Goal: Answer question/provide support: Share knowledge or assist other users

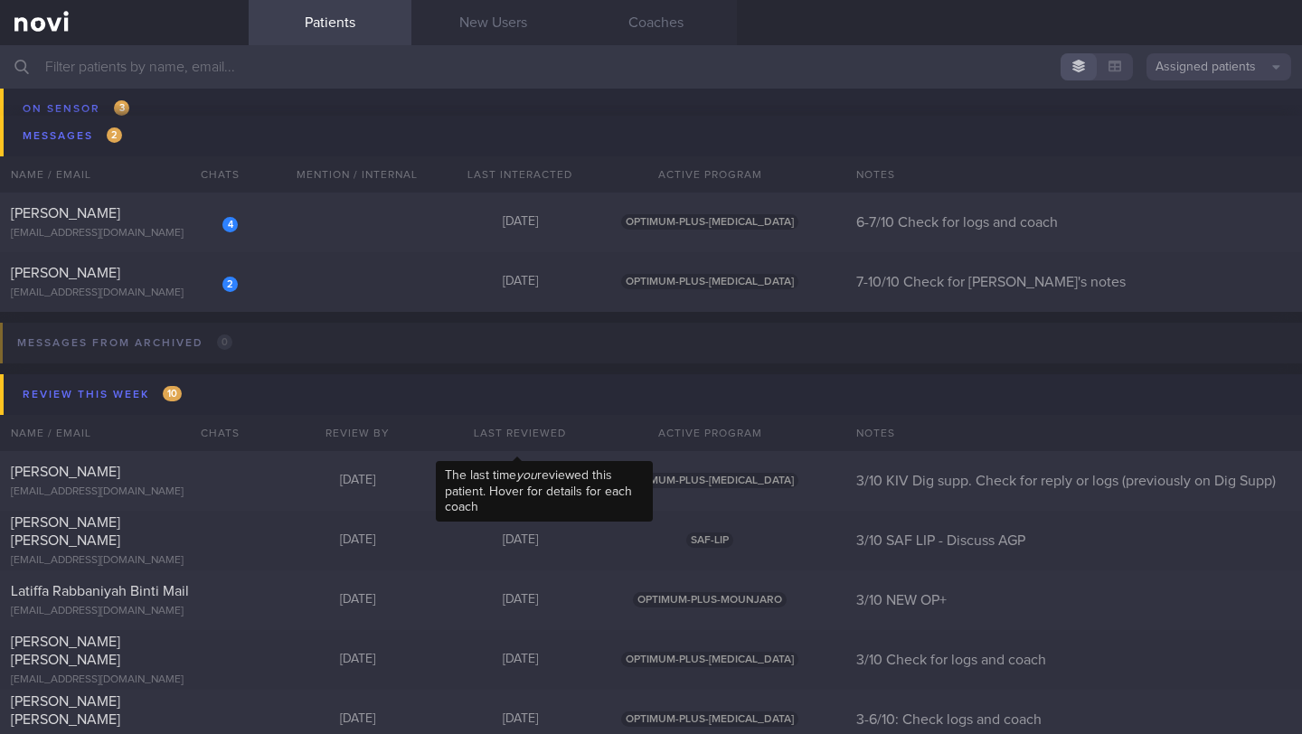
scroll to position [10520, 0]
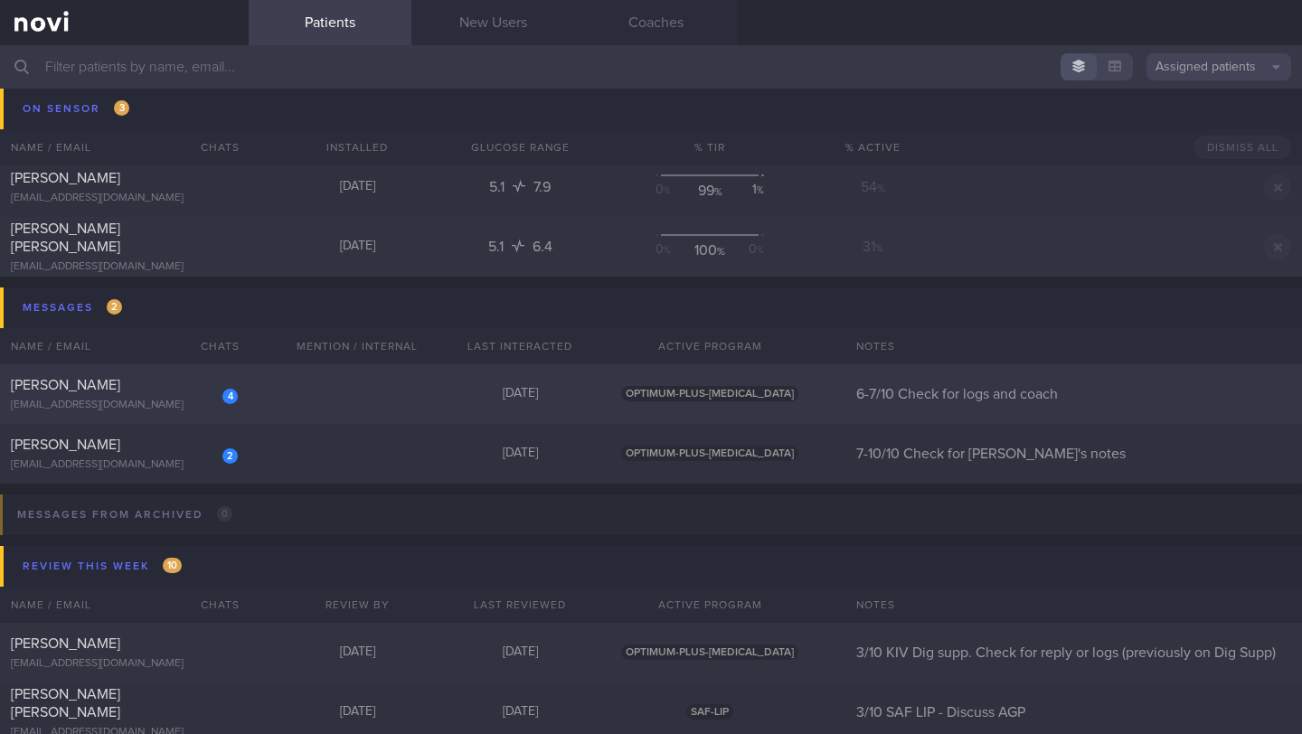
click at [121, 399] on div "[EMAIL_ADDRESS][DOMAIN_NAME]" at bounding box center [124, 406] width 227 height 14
select select "9"
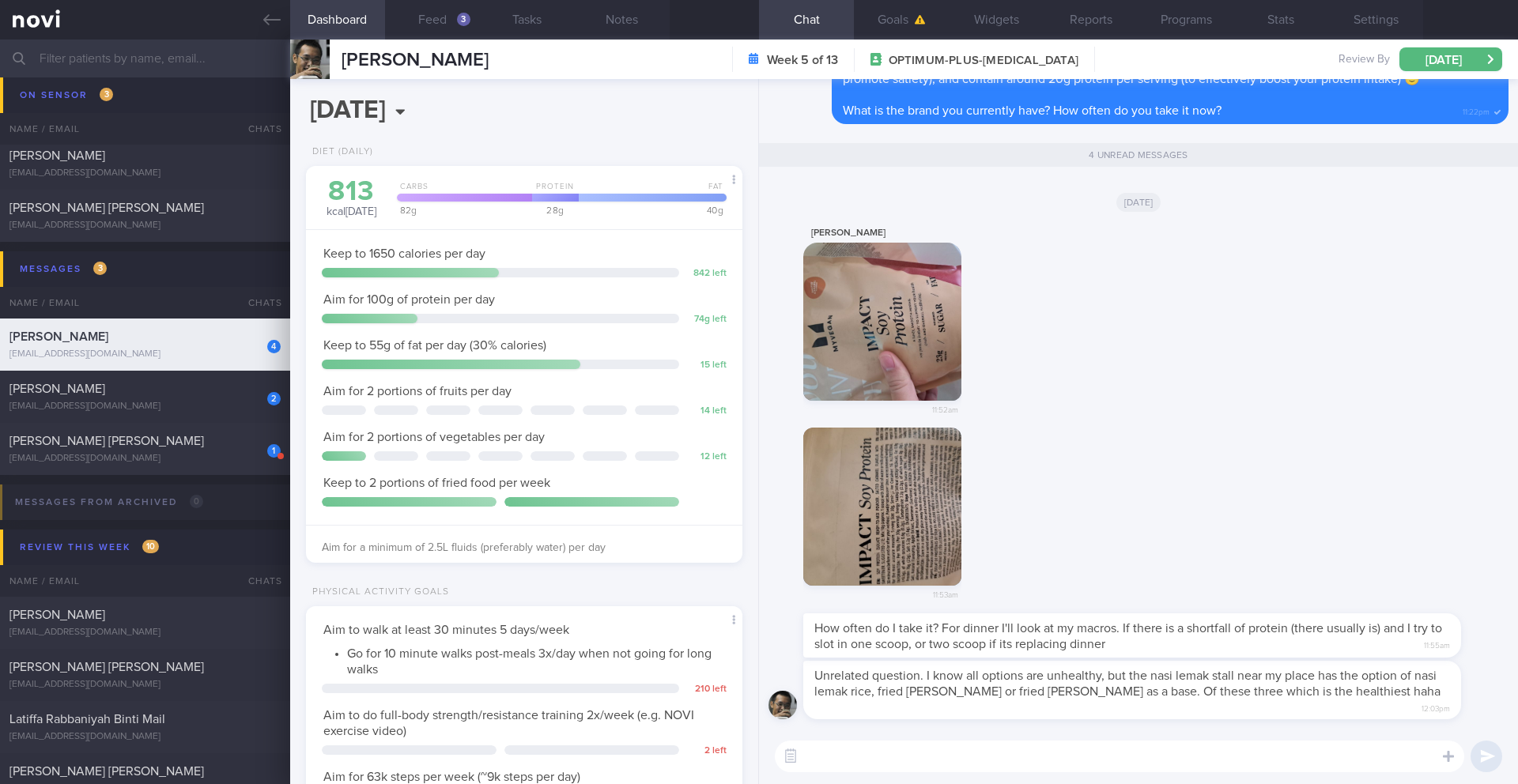
scroll to position [197, 397]
click at [867, 357] on button "button" at bounding box center [882, 322] width 158 height 158
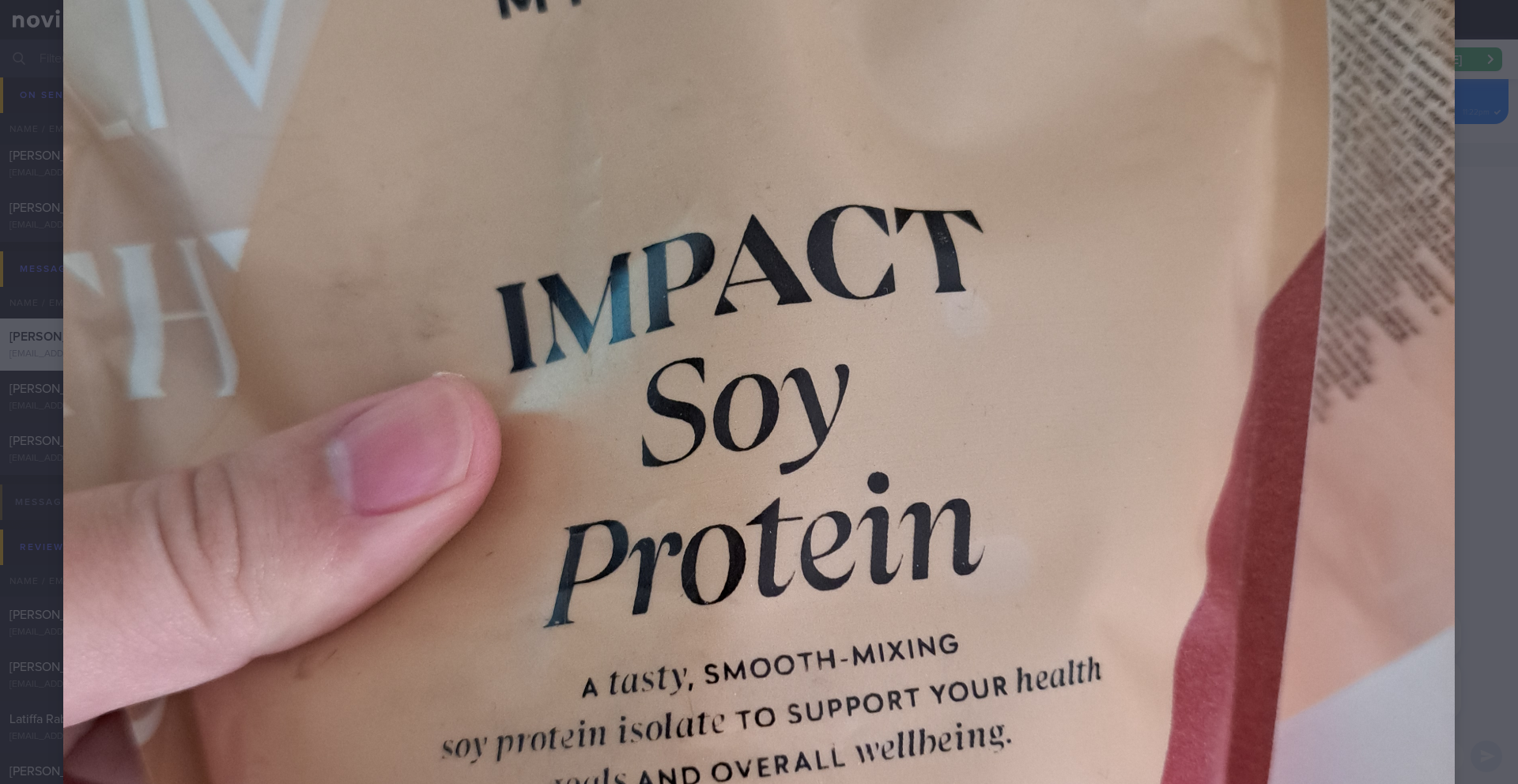
scroll to position [586, 0]
click at [1138, 128] on div at bounding box center [759, 405] width 1518 height 1981
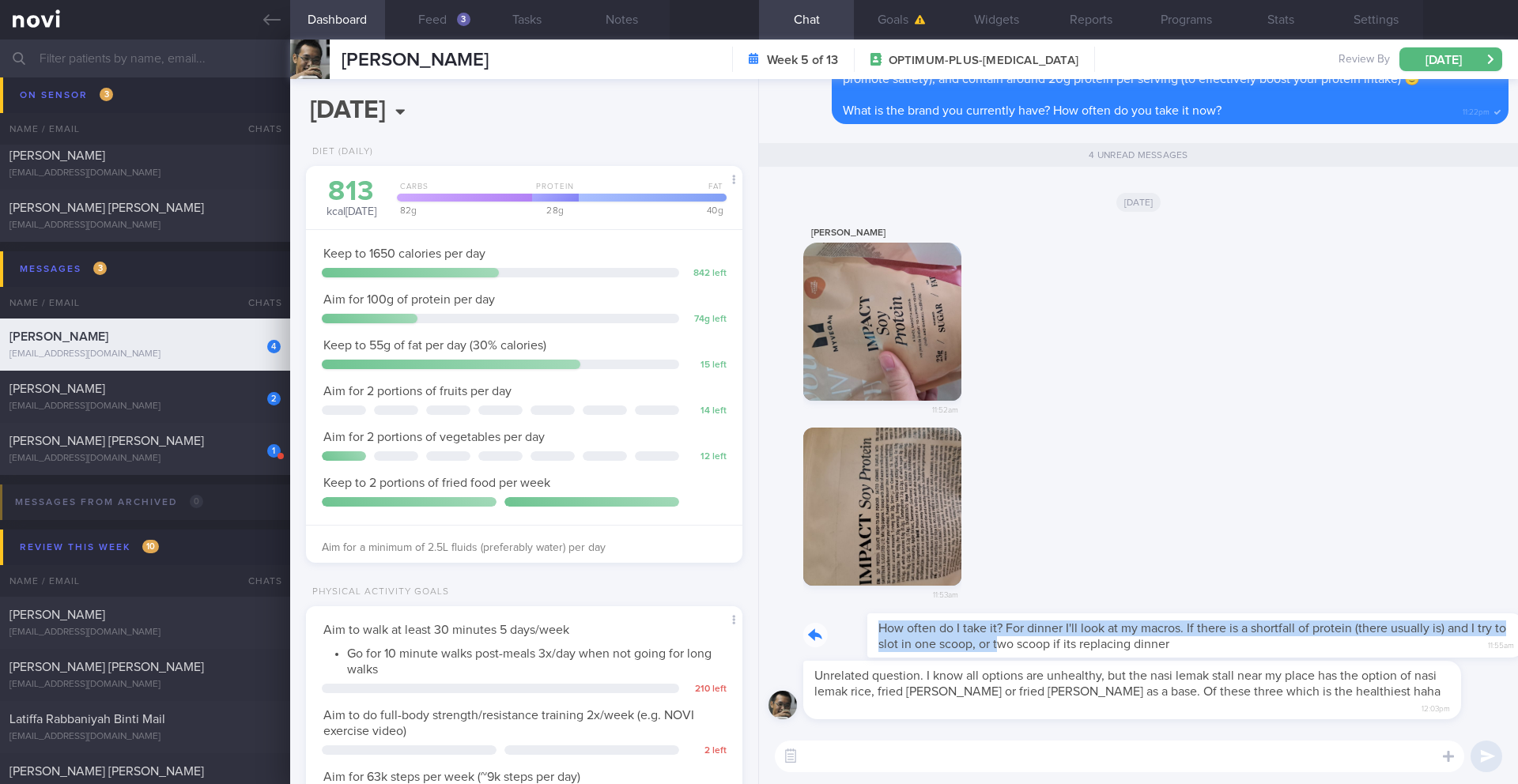
drag, startPoint x: 812, startPoint y: 646, endPoint x: 947, endPoint y: 652, distance: 135.1
click at [947, 641] on div "How often do I take it? For dinner I'll look at my macros. If there is a shortf…" at bounding box center [1156, 635] width 706 height 45
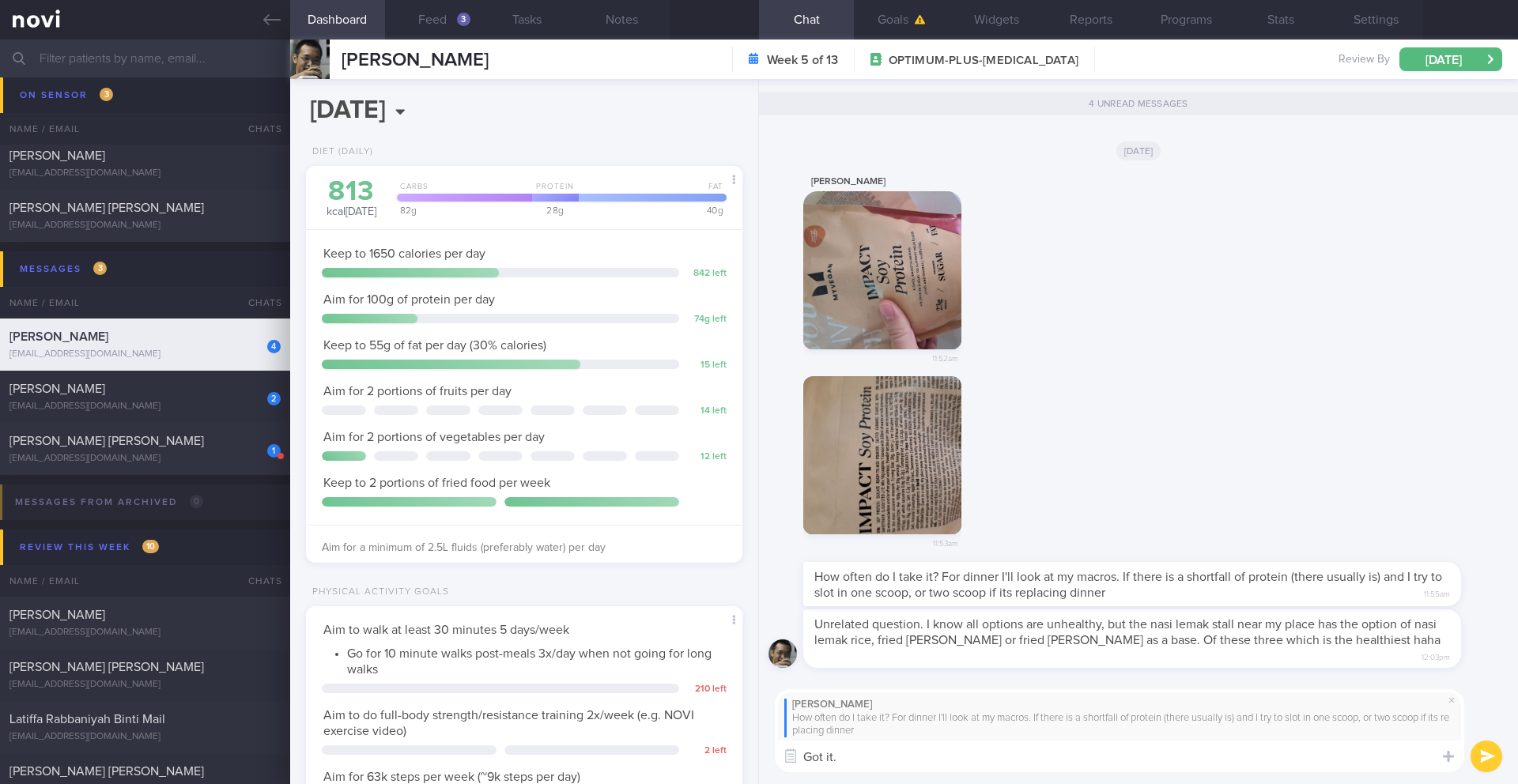
click at [846, 641] on div "[PERSON_NAME]" at bounding box center [1119, 704] width 671 height 12
click at [843, 641] on div "How often do I take it? For dinner I'll look at my macros. If there is a shortf…" at bounding box center [1119, 725] width 671 height 26
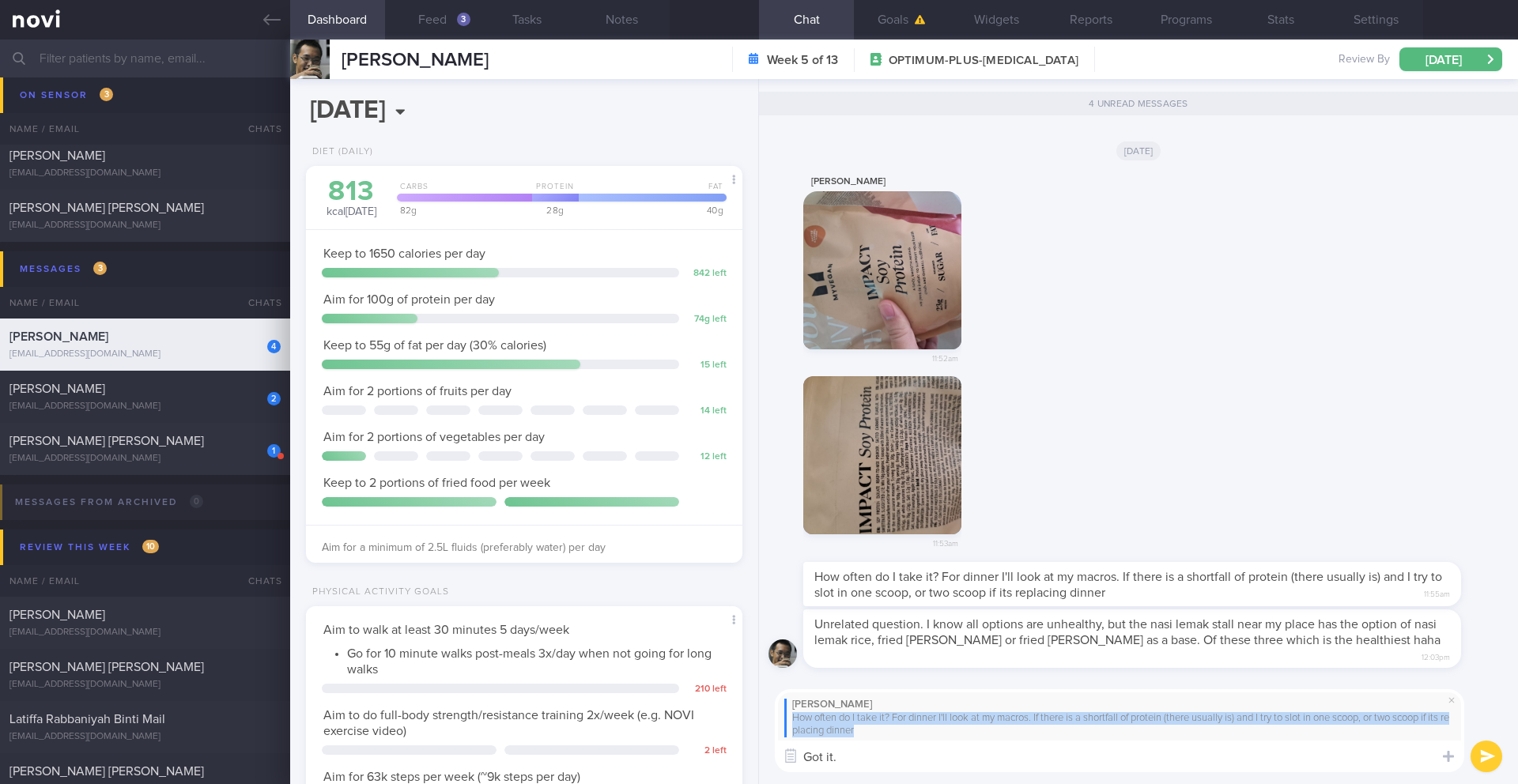
click at [843, 641] on div "How often do I take it? For dinner I'll look at my macros. If there is a shortf…" at bounding box center [1119, 725] width 671 height 26
copy div "How often do I take it? For dinner I'll look at my macros. If there is a shortf…"
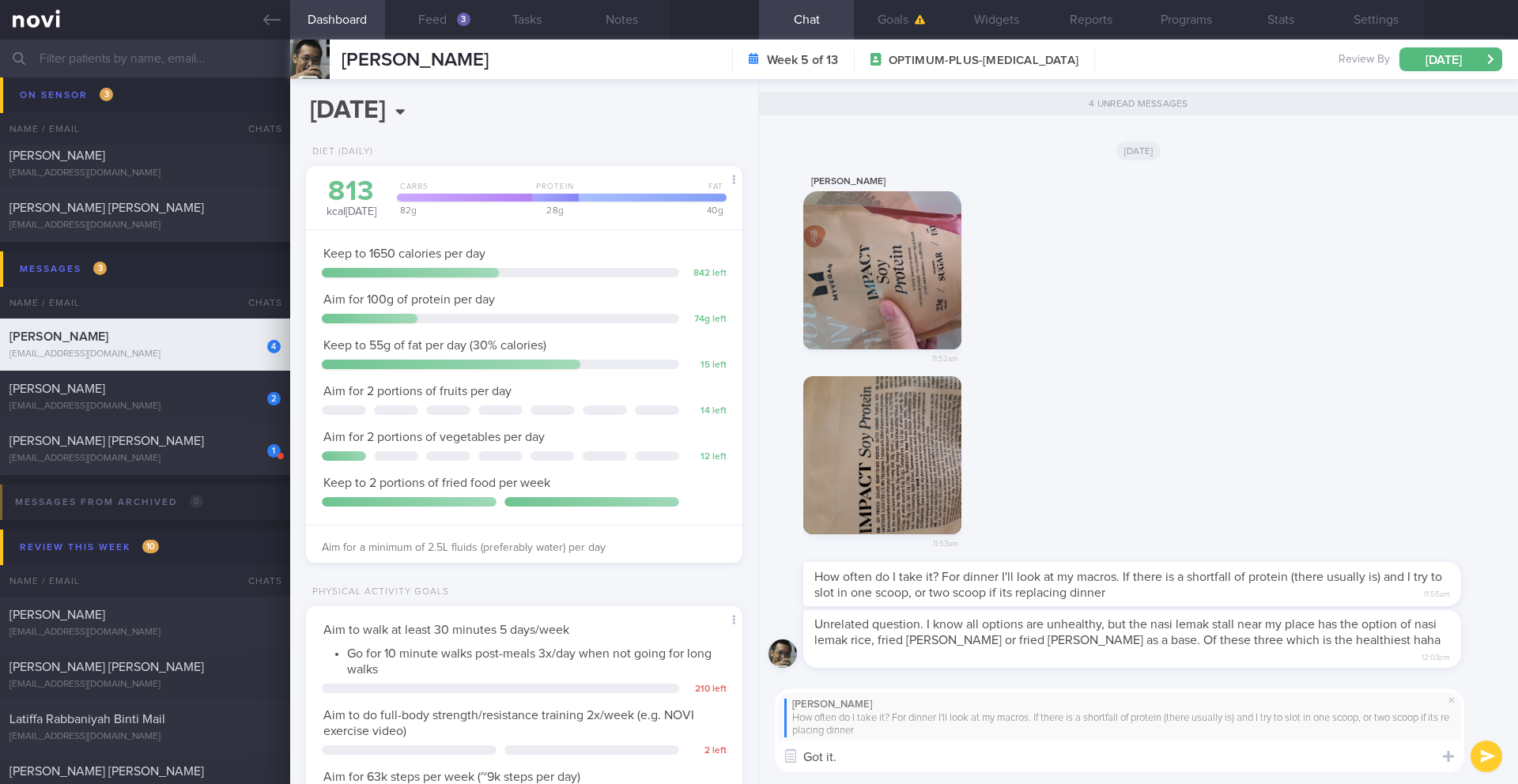
click at [874, 641] on textarea "Got it." at bounding box center [1119, 756] width 690 height 31
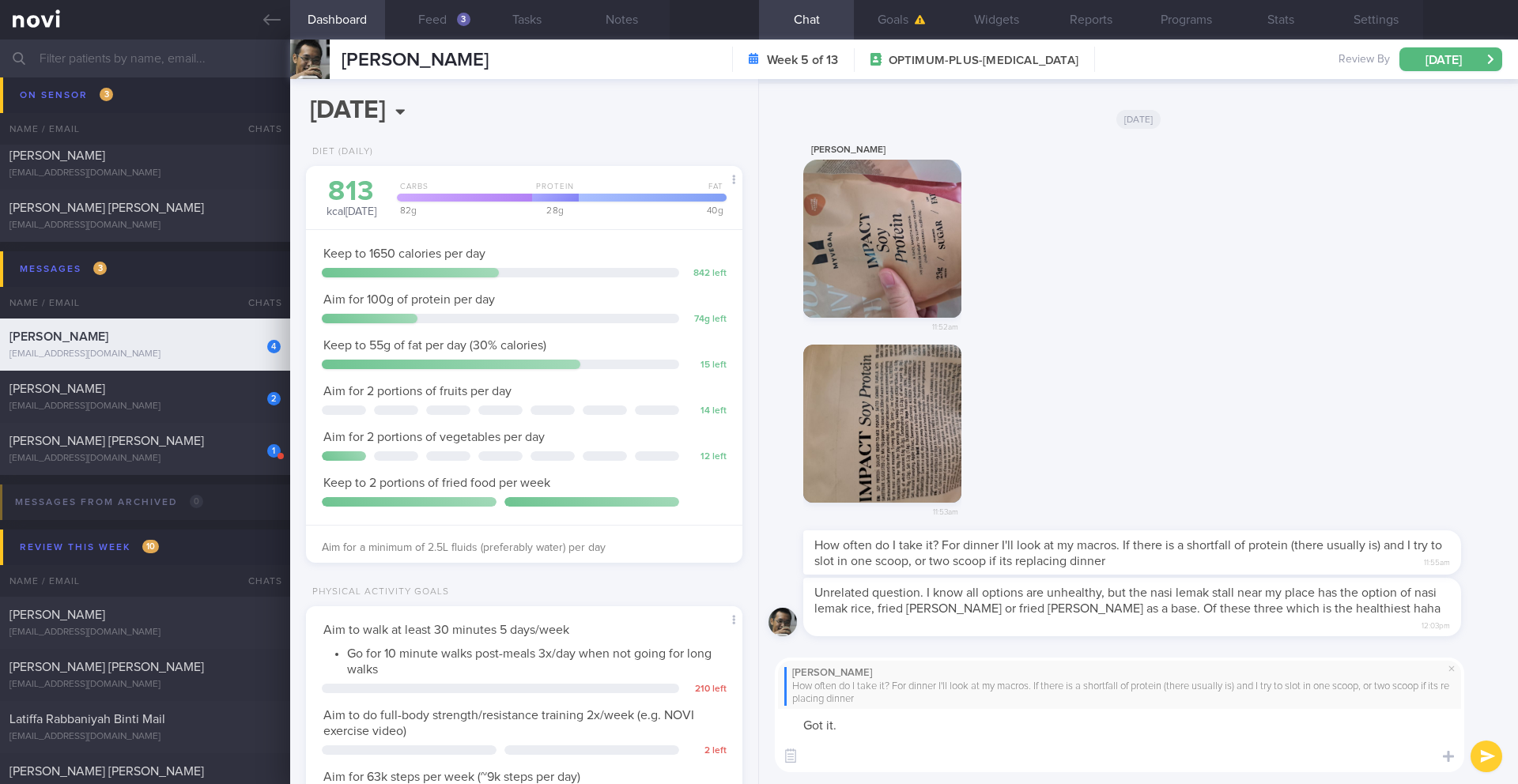
scroll to position [0, 0]
paste textarea "Here is a simple guide on when to use it to help with your weight loss goals: -…"
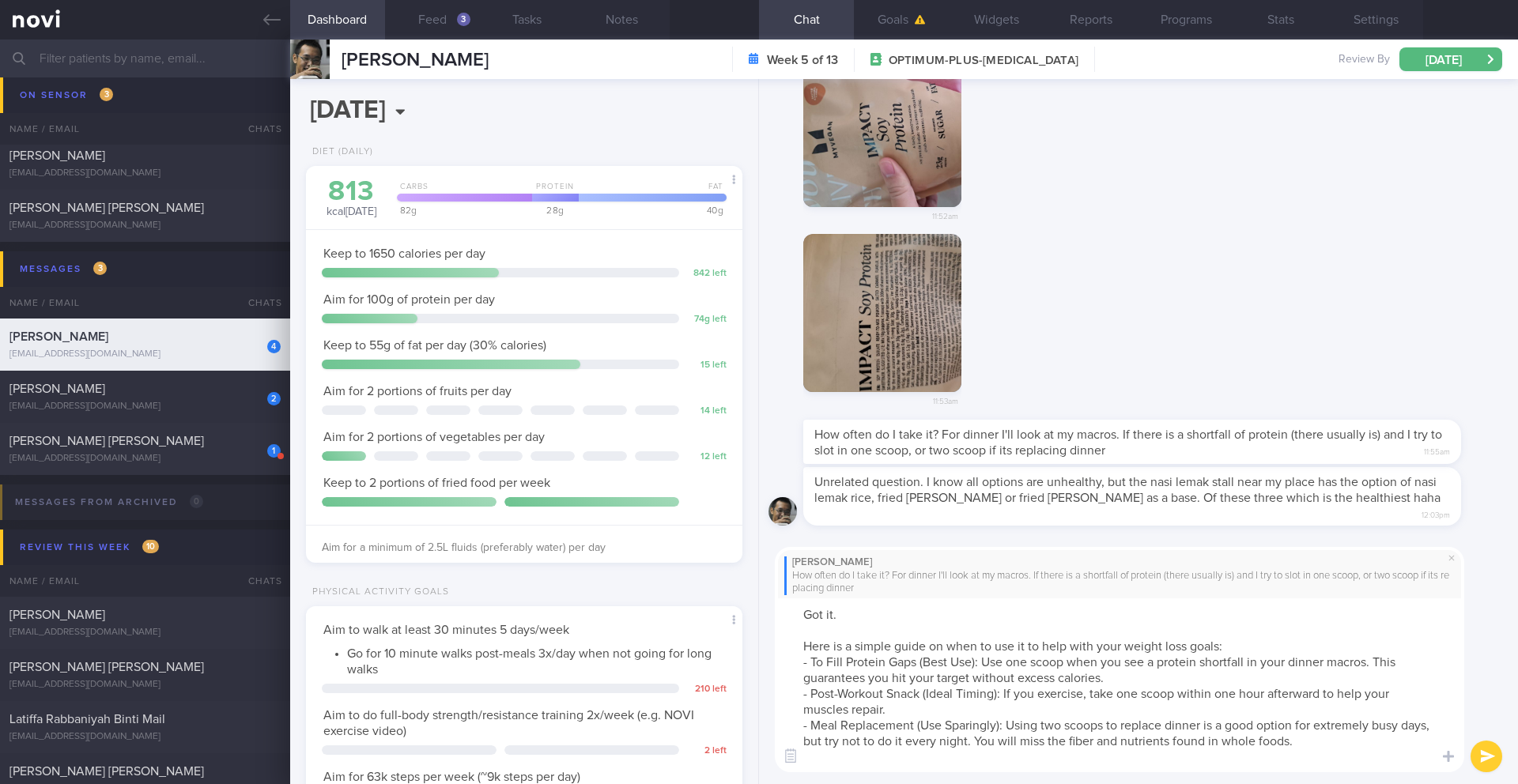
type textarea "Got it. Here is a simple guide on when to use it to help with your weight loss …"
click at [1138, 641] on button "submit" at bounding box center [1487, 756] width 31 height 31
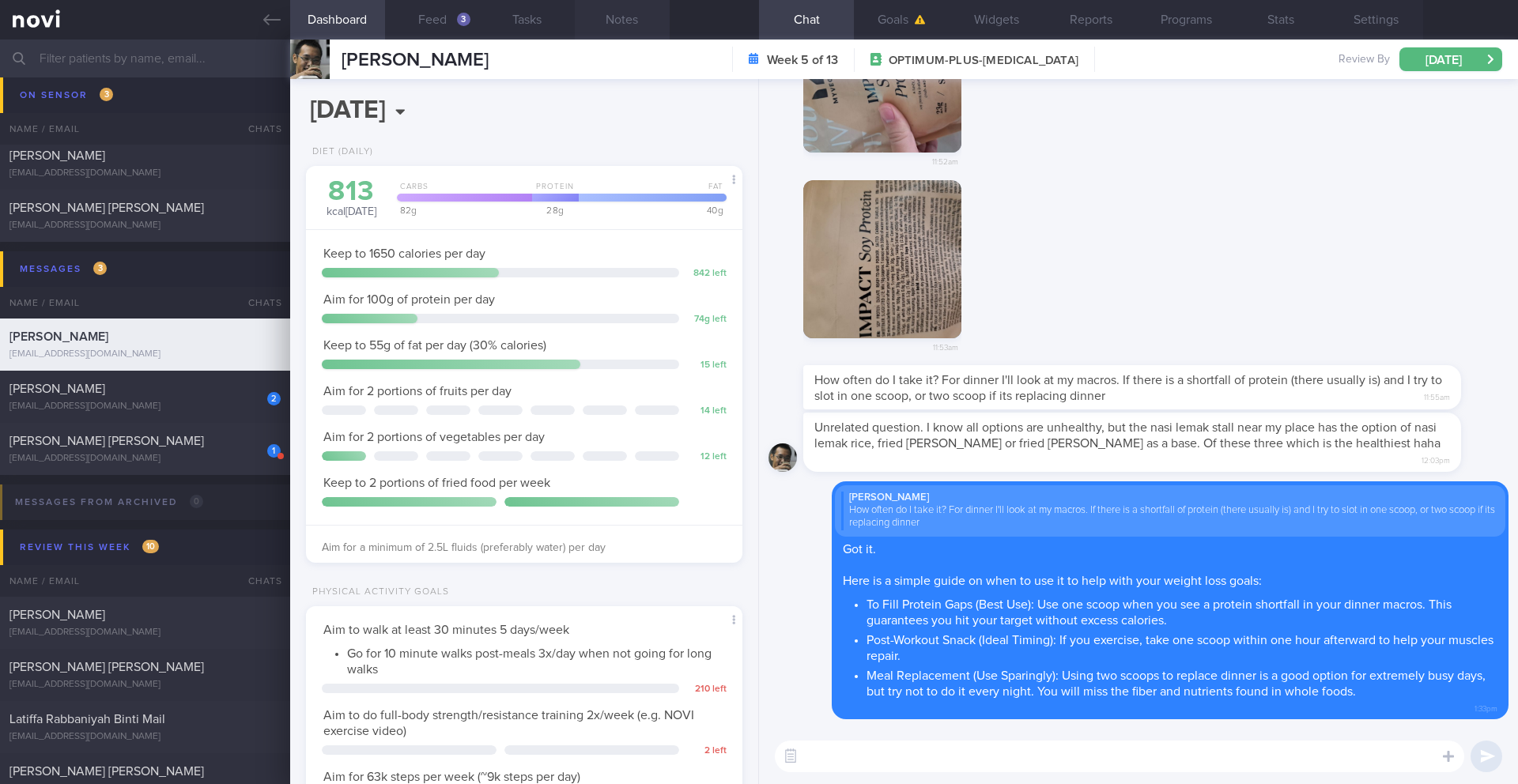
click at [627, 21] on button "Notes" at bounding box center [622, 19] width 95 height 39
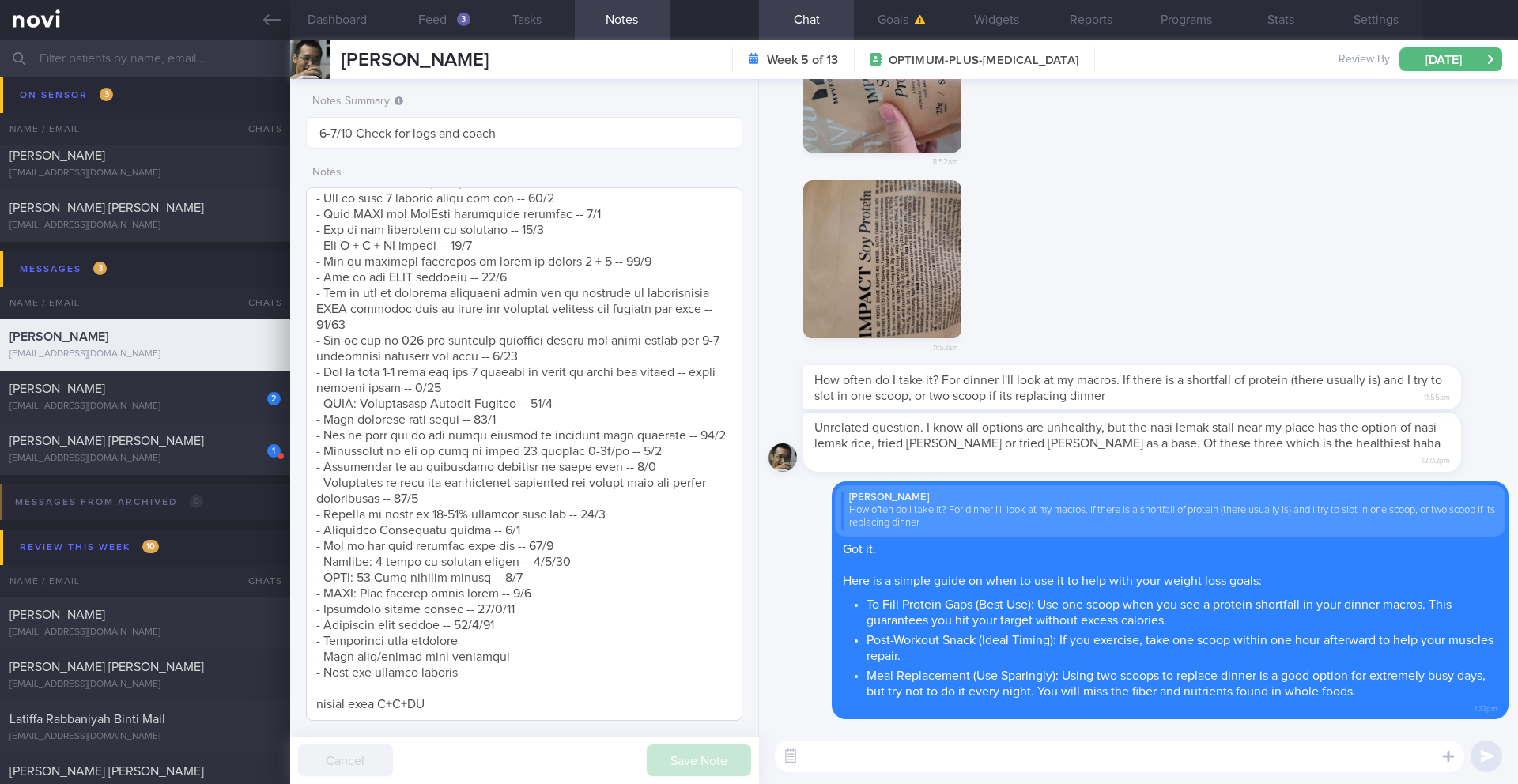
scroll to position [1729, 0]
click at [523, 628] on textarea at bounding box center [524, 454] width 436 height 533
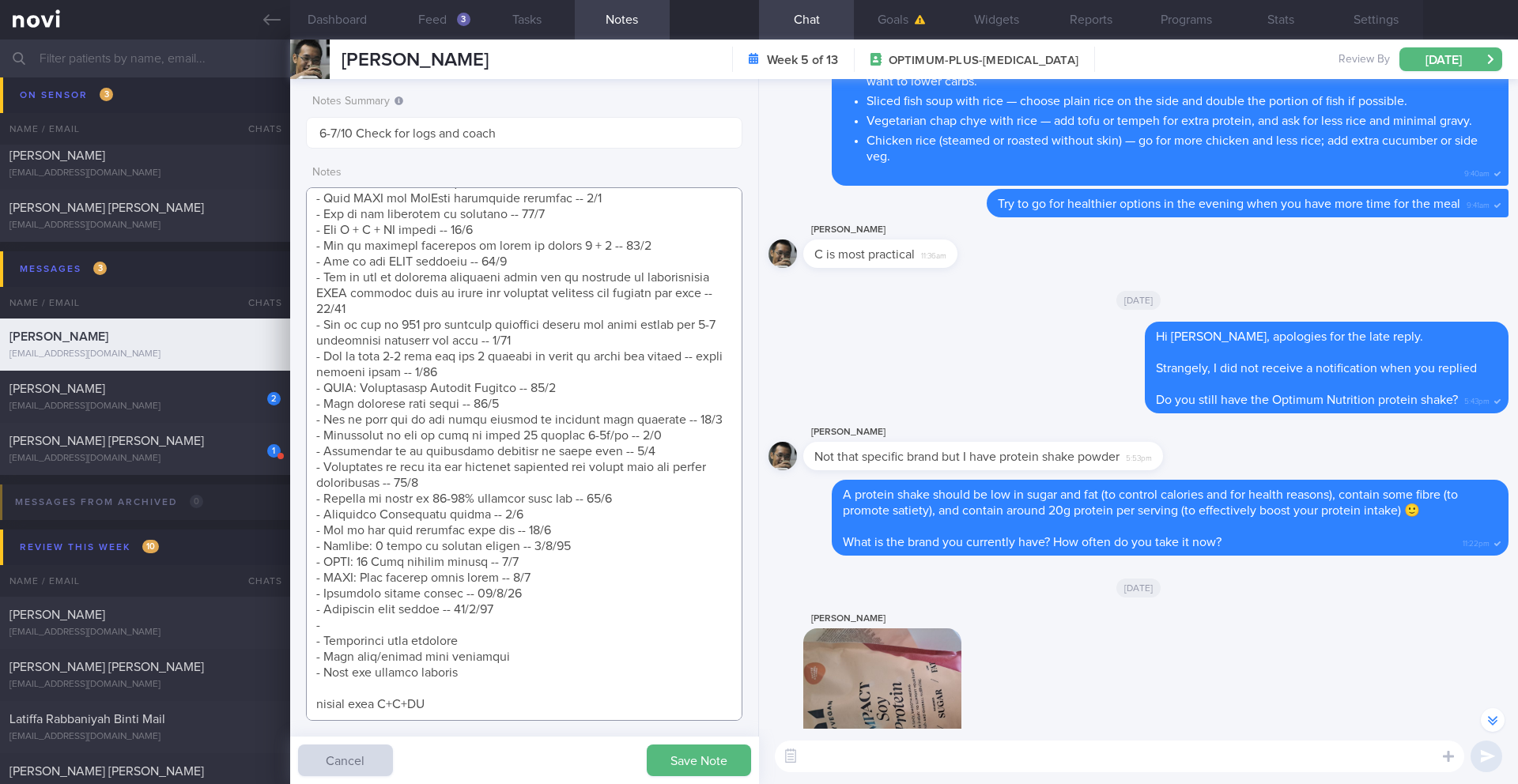
scroll to position [-630, 0]
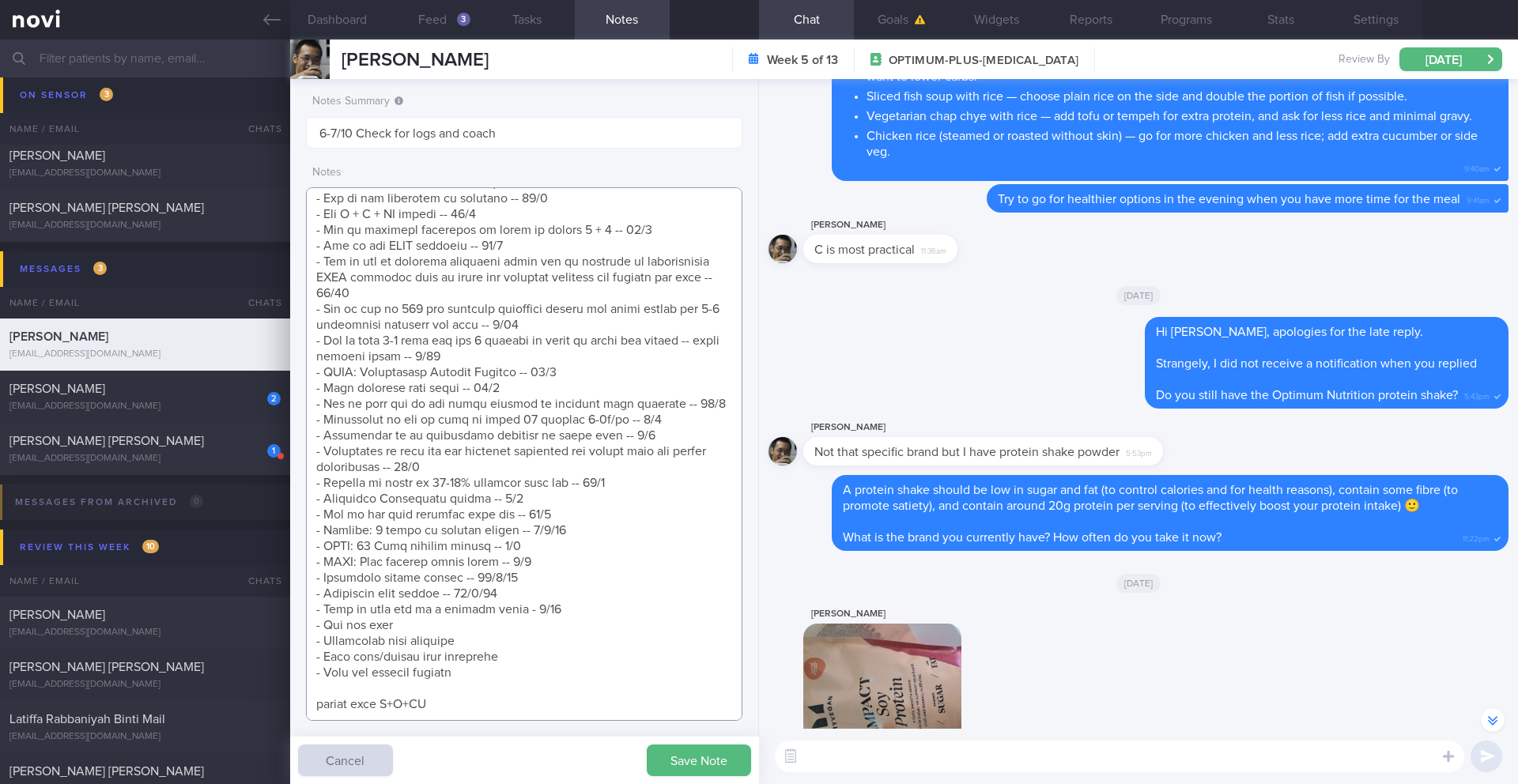
drag, startPoint x: 411, startPoint y: 641, endPoint x: 324, endPoint y: 643, distance: 87.0
click at [324, 641] on textarea at bounding box center [524, 454] width 436 height 533
click at [673, 641] on button "Save Note" at bounding box center [699, 760] width 104 height 31
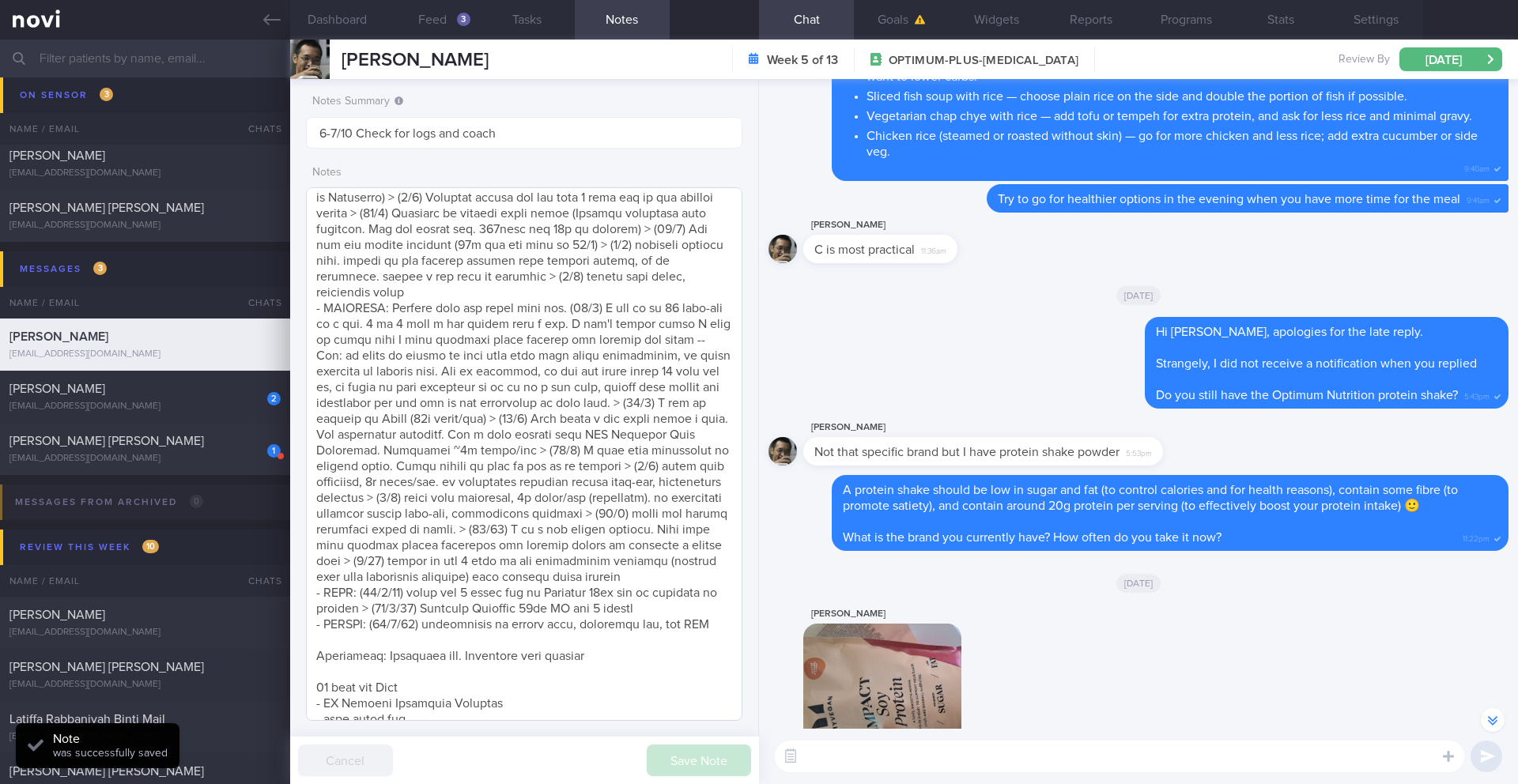
scroll to position [0, 0]
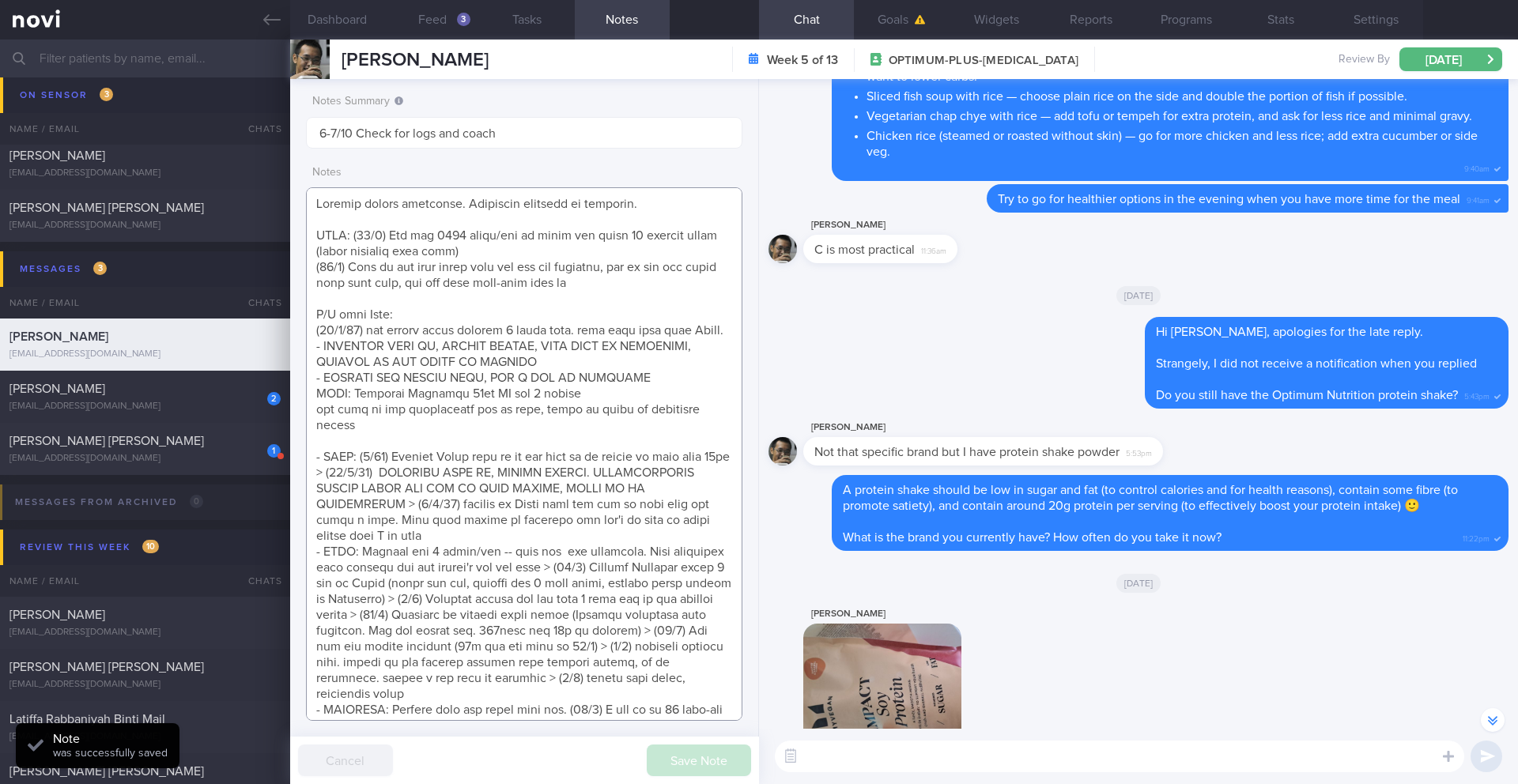
click at [380, 300] on textarea at bounding box center [524, 454] width 436 height 533
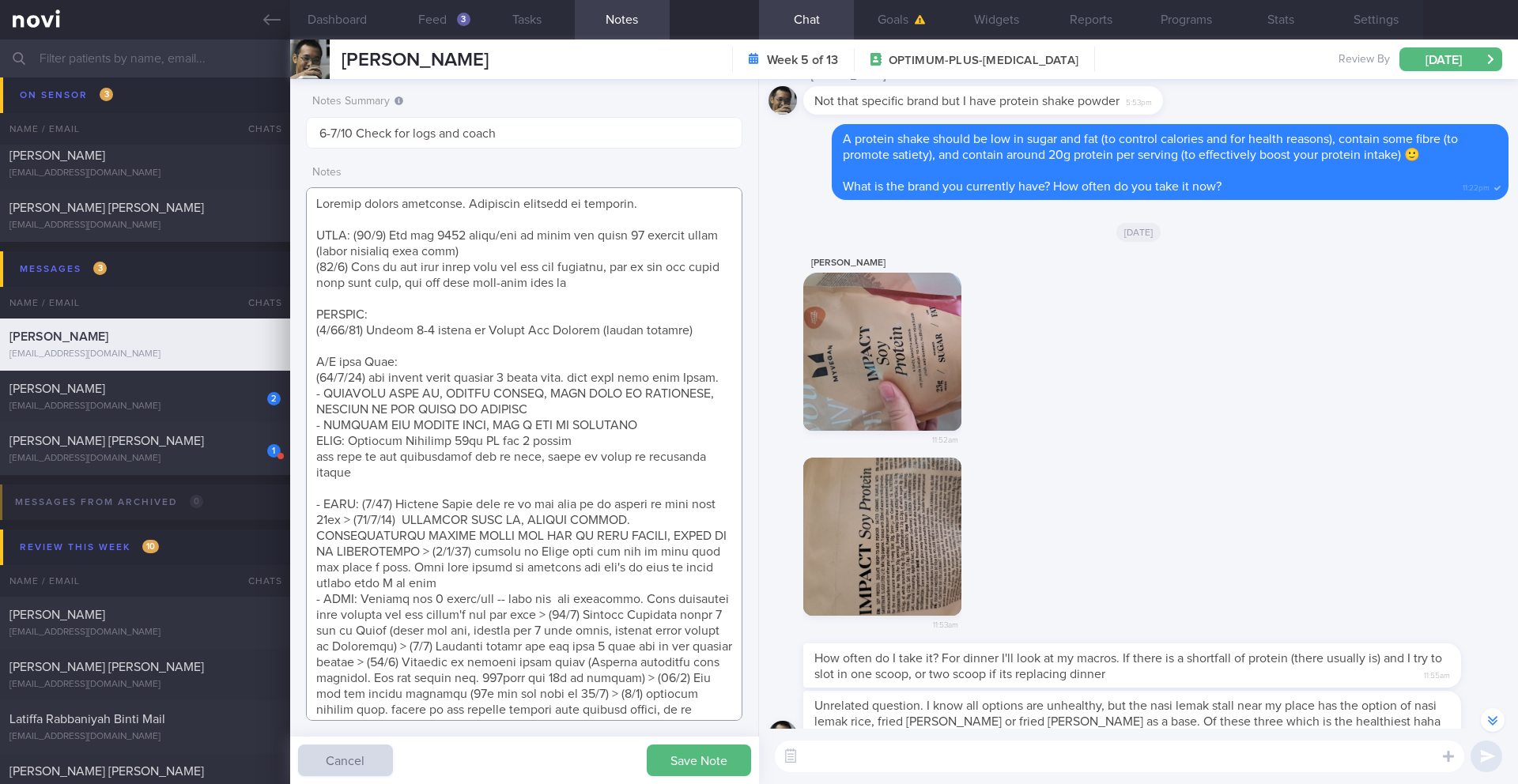
scroll to position [-34, 0]
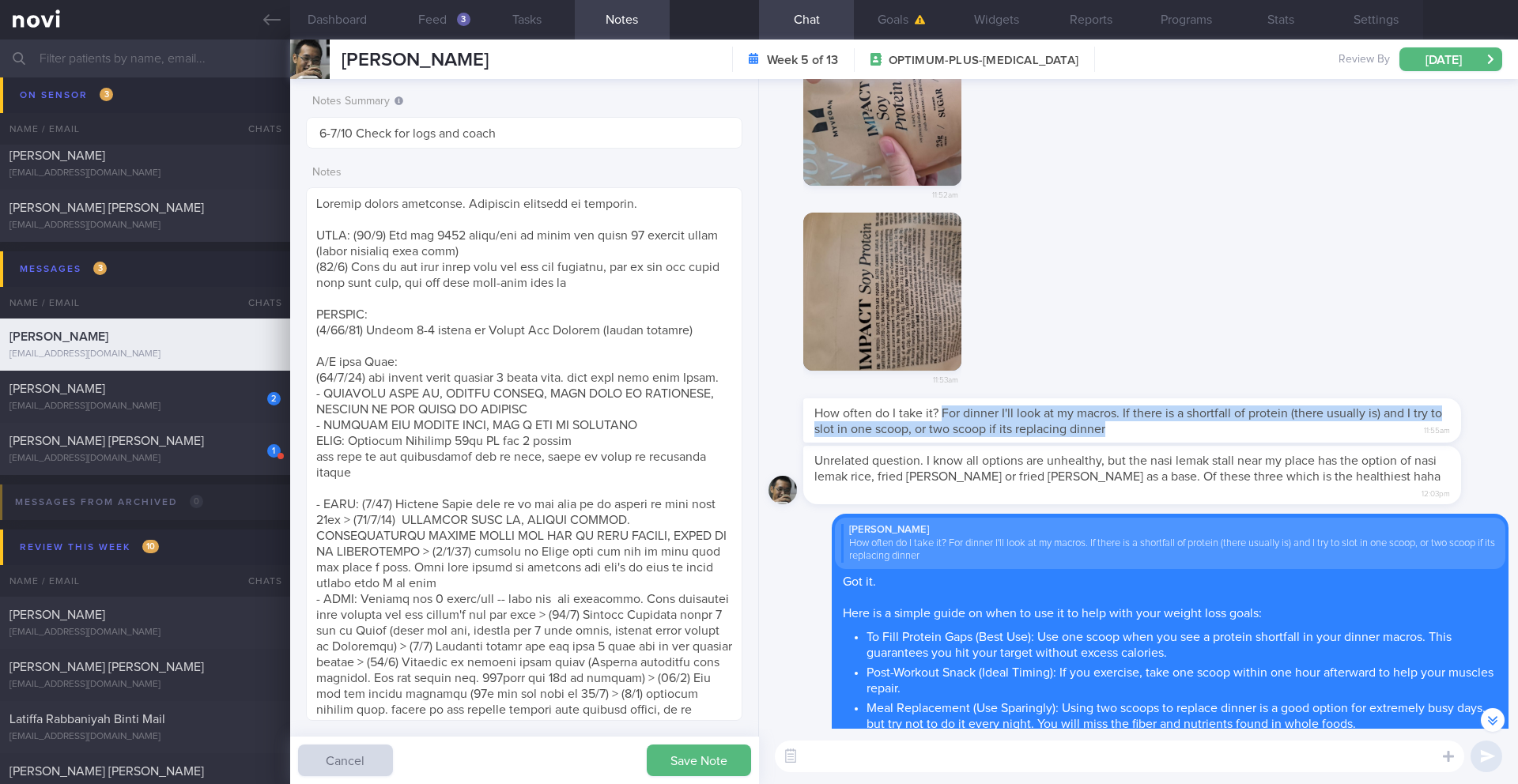
drag, startPoint x: 944, startPoint y: 430, endPoint x: 1157, endPoint y: 445, distance: 213.5
click at [1138, 442] on div "How often do I take it? For dinner I'll look at my macros. If there is a shortf…" at bounding box center [1132, 420] width 658 height 45
copy span "For dinner I'll look at my macros. If there is a shortfall of protein (there us…"
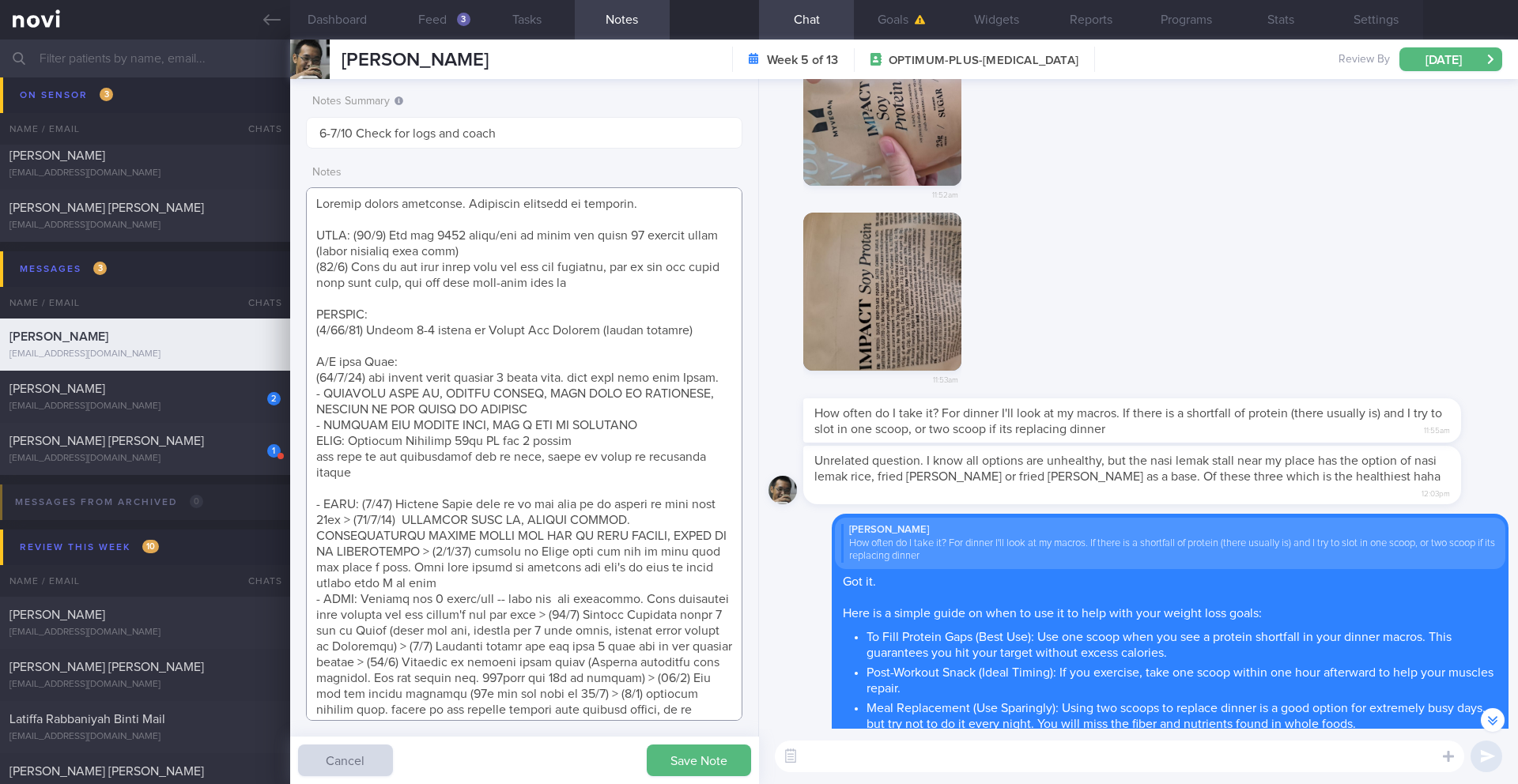
click at [591, 340] on textarea at bounding box center [524, 454] width 436 height 533
click at [694, 335] on textarea at bounding box center [524, 454] width 436 height 533
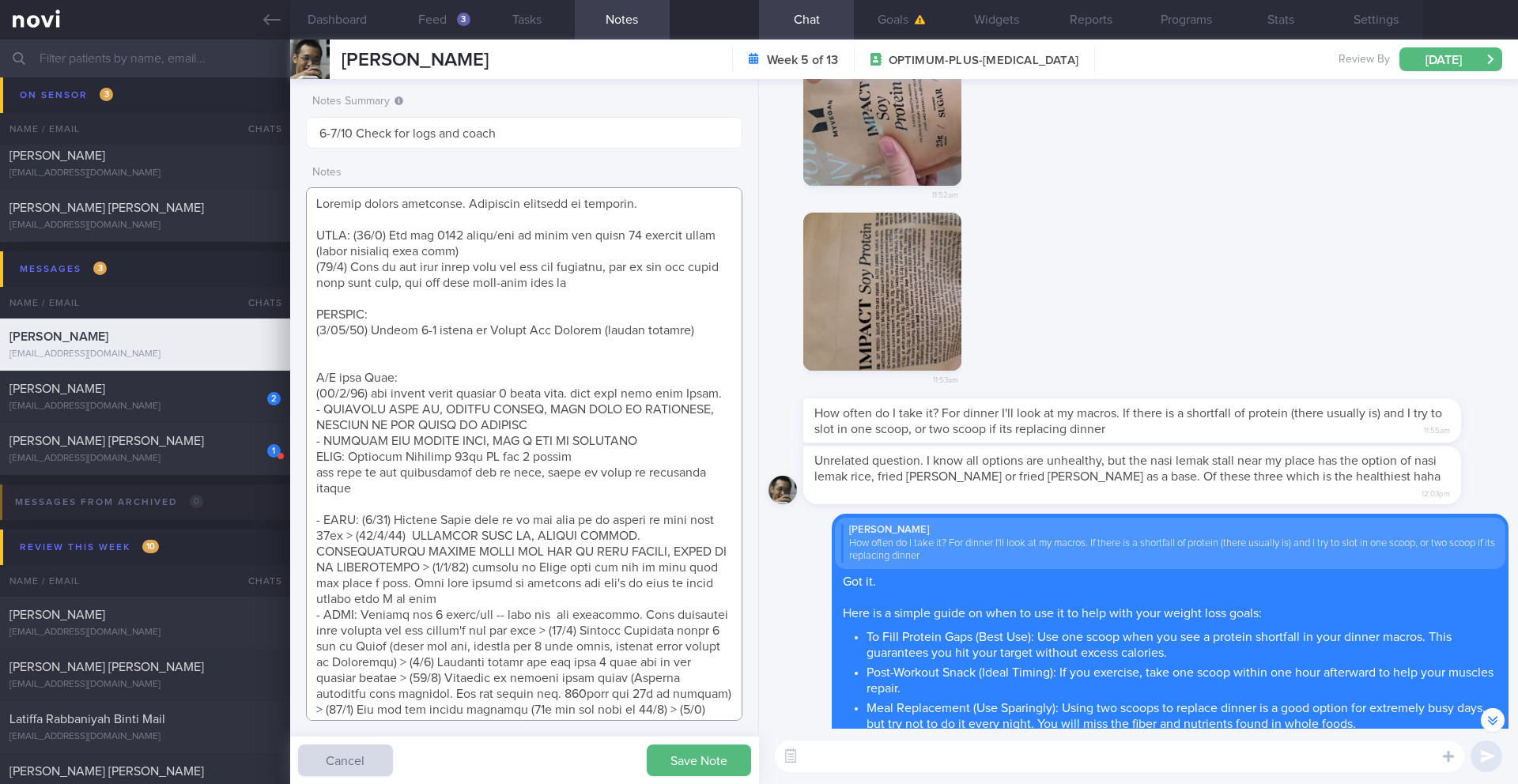
paste textarea "For dinner I'll look at my macros. If there is a shortfall of protein (there us…"
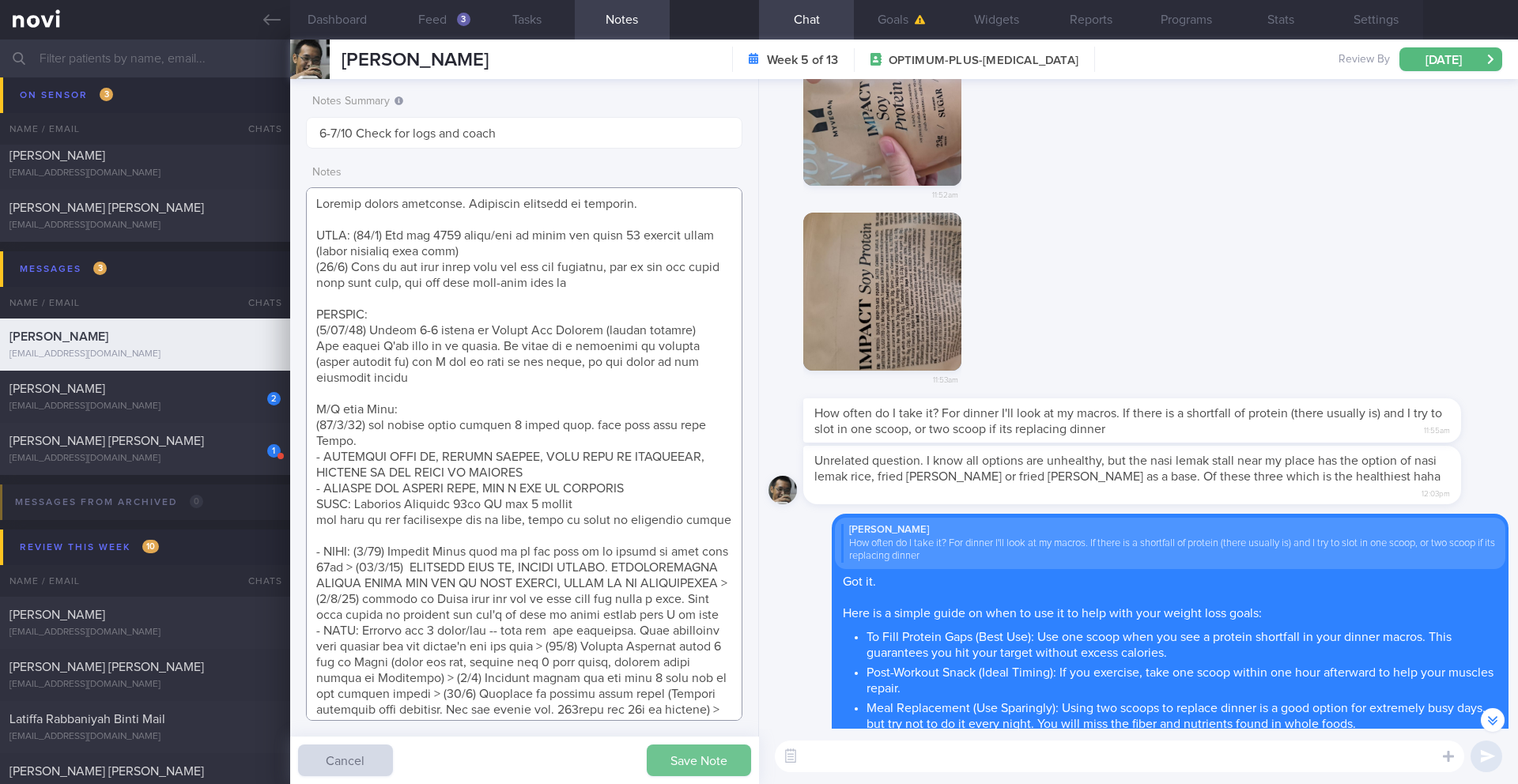
type textarea "Logging pretty regularly. Sometimes responds to messages. GOAL: (24/4) Aim for …"
click at [682, 641] on button "Save Note" at bounding box center [699, 760] width 104 height 31
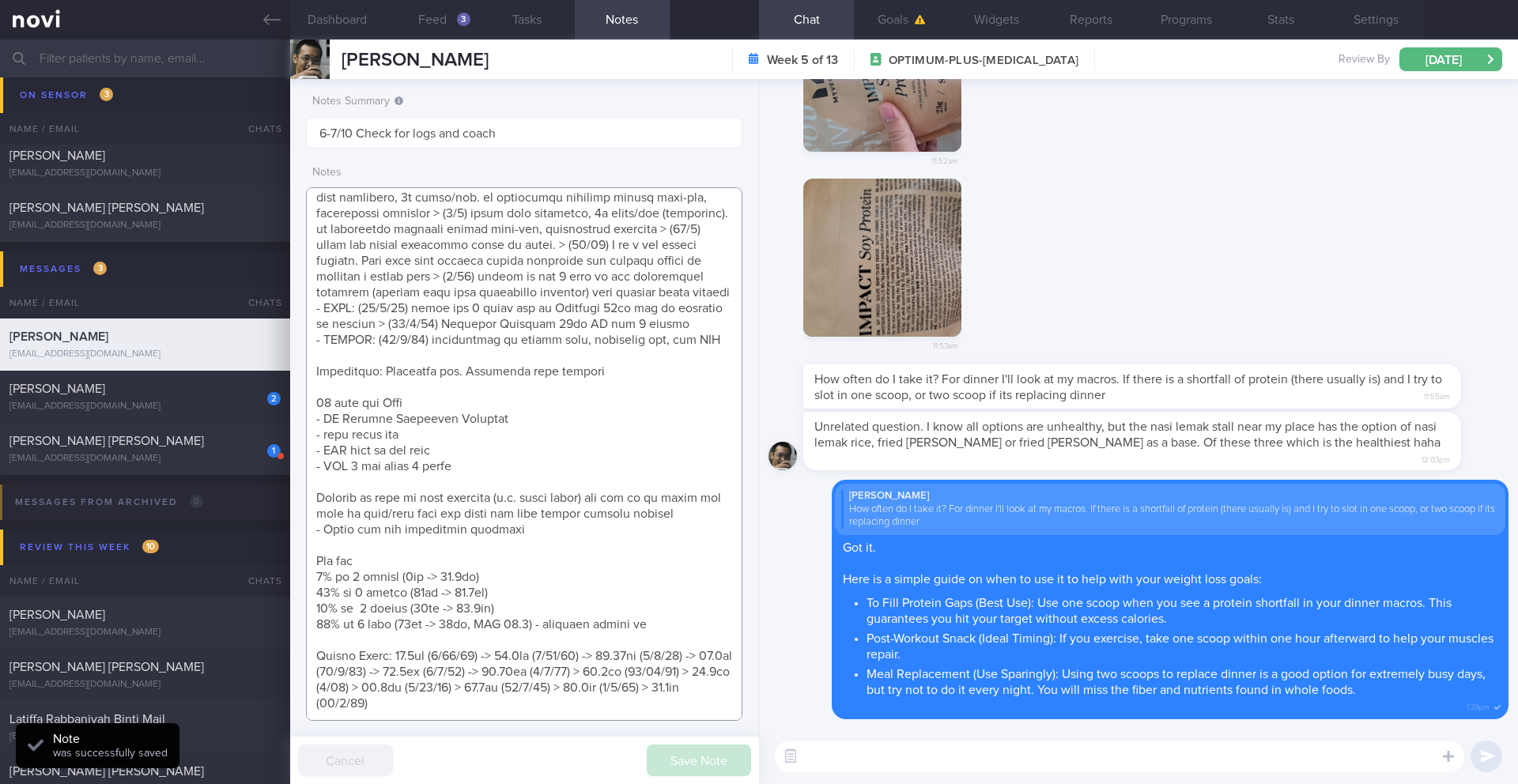
scroll to position [1053, 0]
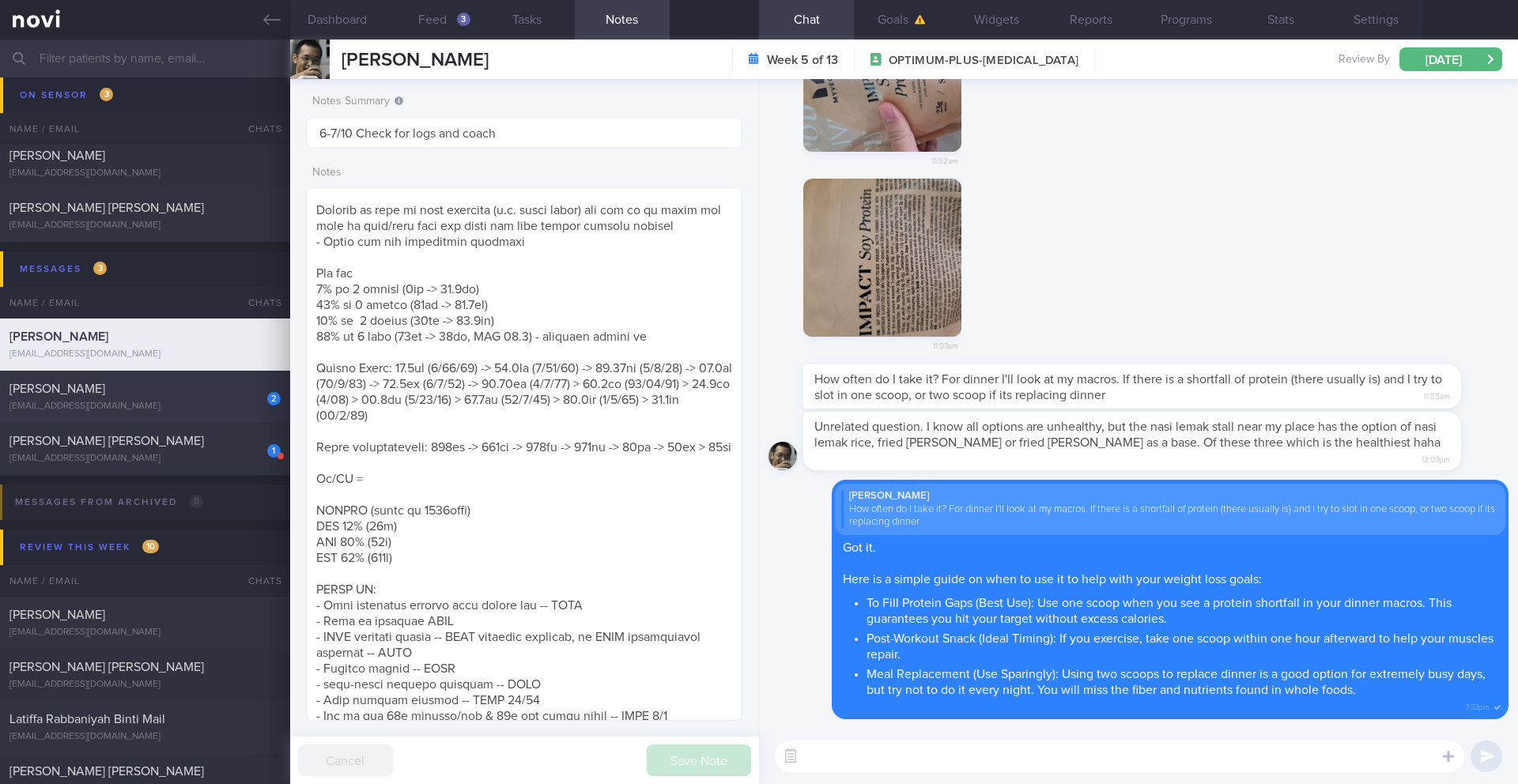
click at [234, 397] on div "2 [PERSON_NAME] [EMAIL_ADDRESS][DOMAIN_NAME]" at bounding box center [145, 397] width 290 height 31
type input "7-10/10 Check for [PERSON_NAME]'s notes"
type textarea "SUPPORT NEEDED: How to plan a healthy diet. Does not understand about calories …"
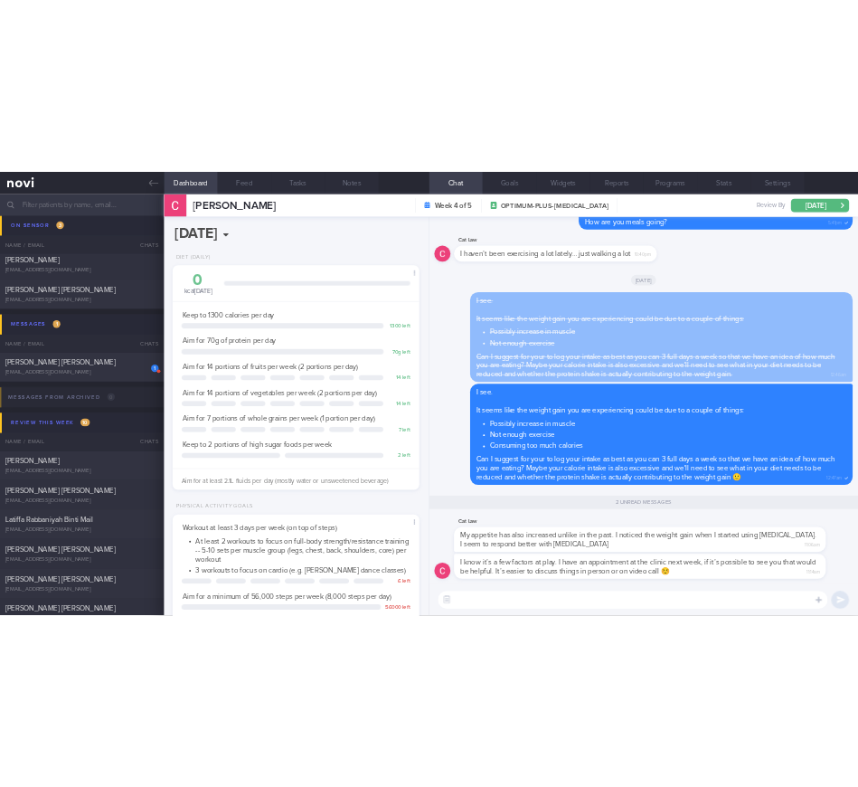
scroll to position [252, 454]
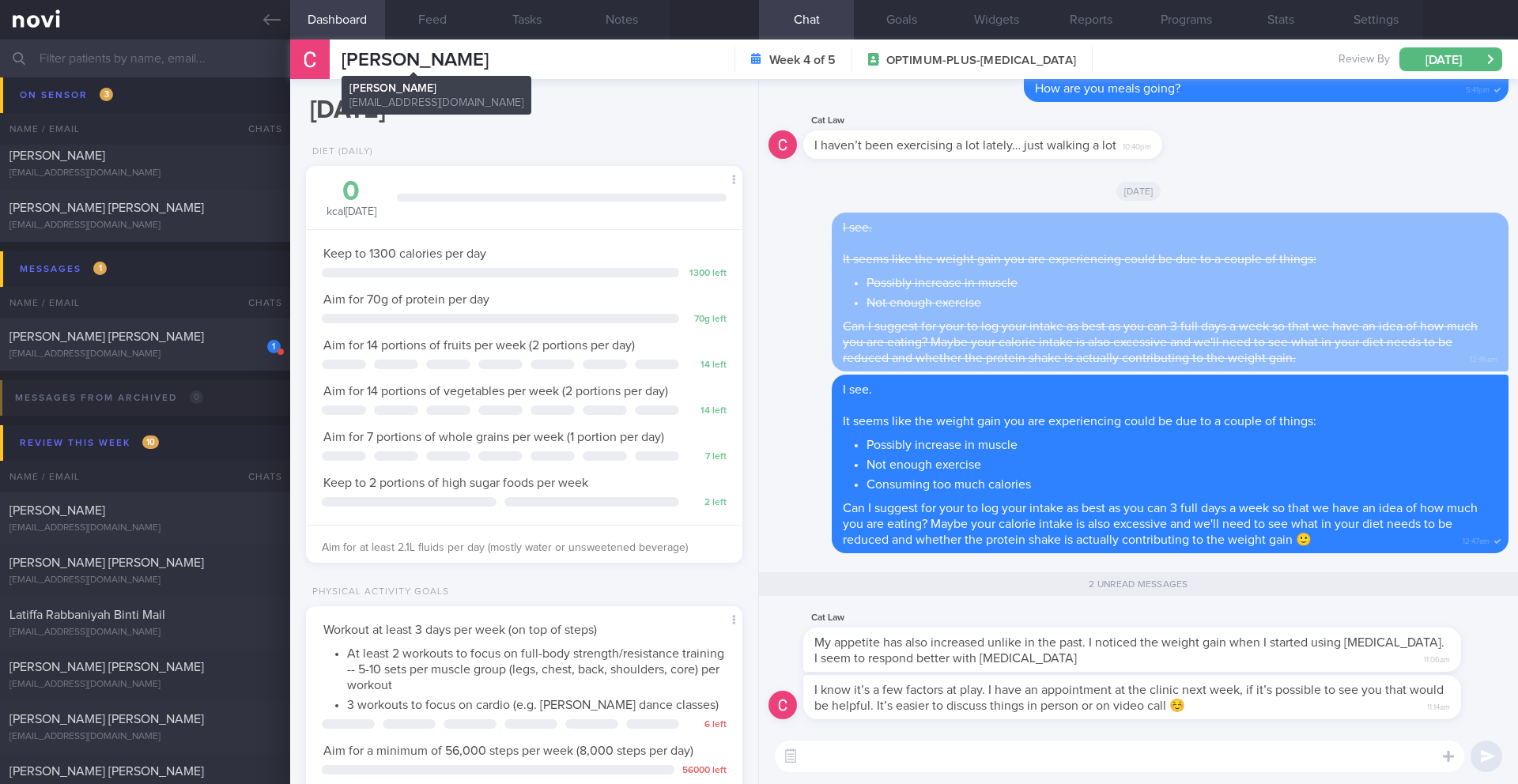
drag, startPoint x: 467, startPoint y: 62, endPoint x: 335, endPoint y: 64, distance: 132.0
click at [335, 65] on div "[PERSON_NAME] [PERSON_NAME] [EMAIL_ADDRESS][DOMAIN_NAME] Week 4 of 5 OPTIMUM-PL…" at bounding box center [904, 59] width 1228 height 39
copy div "[PERSON_NAME]"
click at [839, 641] on textarea at bounding box center [1119, 756] width 690 height 31
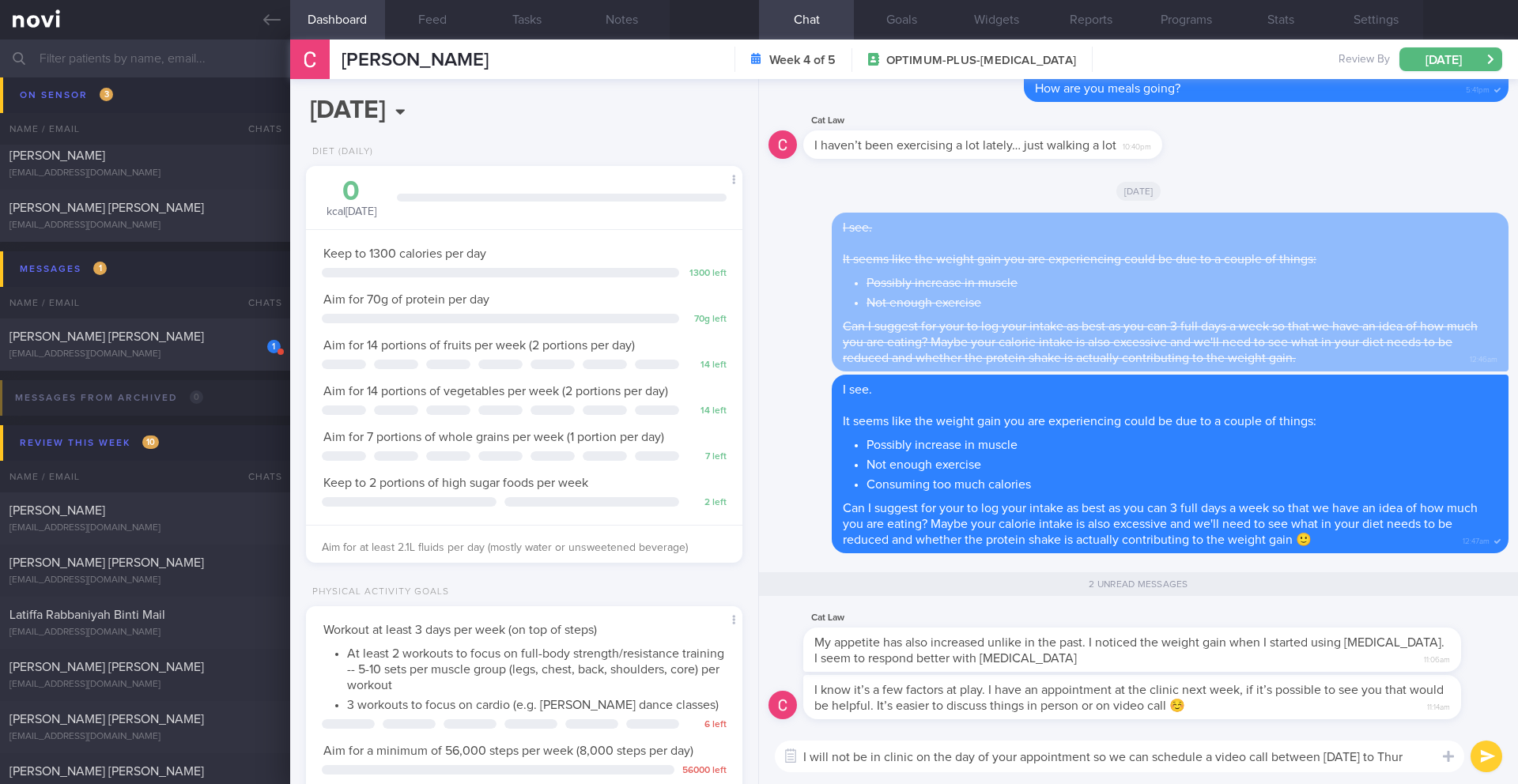
scroll to position [0, 0]
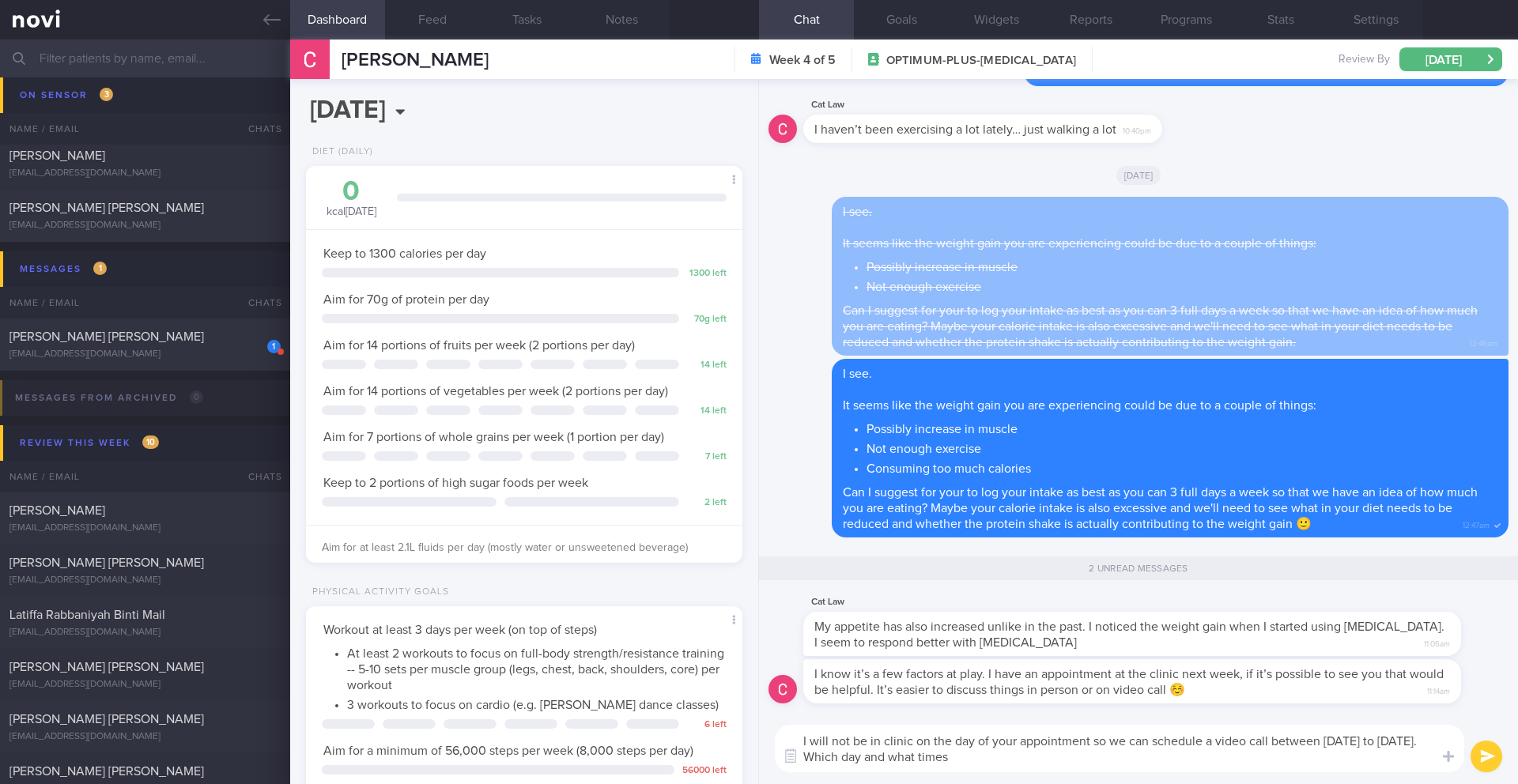
click at [918, 641] on textarea "I will not be in clinic on the day of your appointment so we can schedule a vid…" at bounding box center [1119, 748] width 690 height 47
click at [1027, 641] on textarea "I will not be in clinic on the day of your appointment so we can schedule a vid…" at bounding box center [1119, 748] width 690 height 47
type textarea "I will not be in clinic on the day of your appointment so we can schedule a vid…"
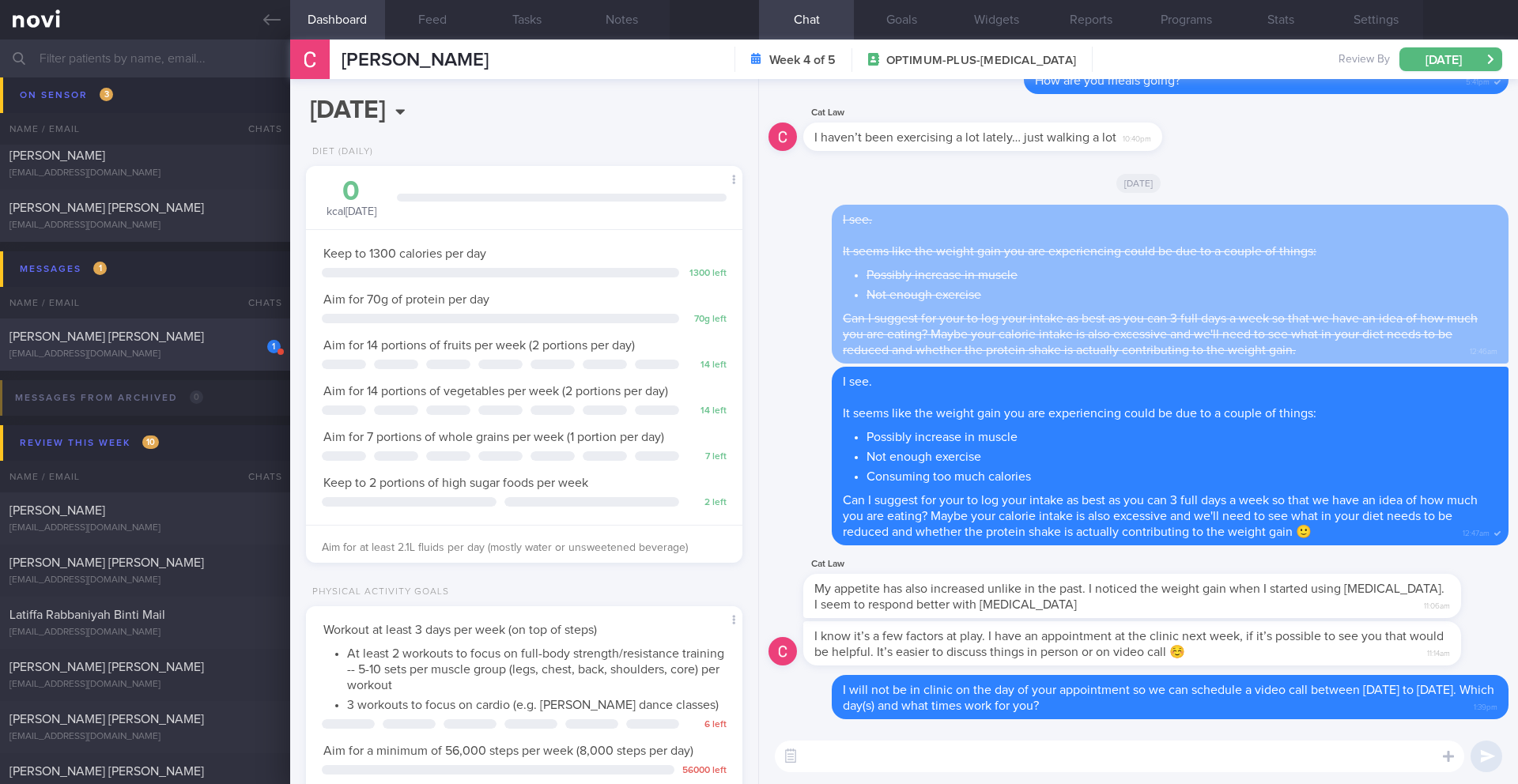
click at [181, 357] on div "[EMAIL_ADDRESS][DOMAIN_NAME]" at bounding box center [145, 355] width 271 height 12
type input "7-9/10 Check for logs and coach"
type textarea "**Wants to avoid whey products** SUPPORT NEEDED: Food suggestions for healthier…"
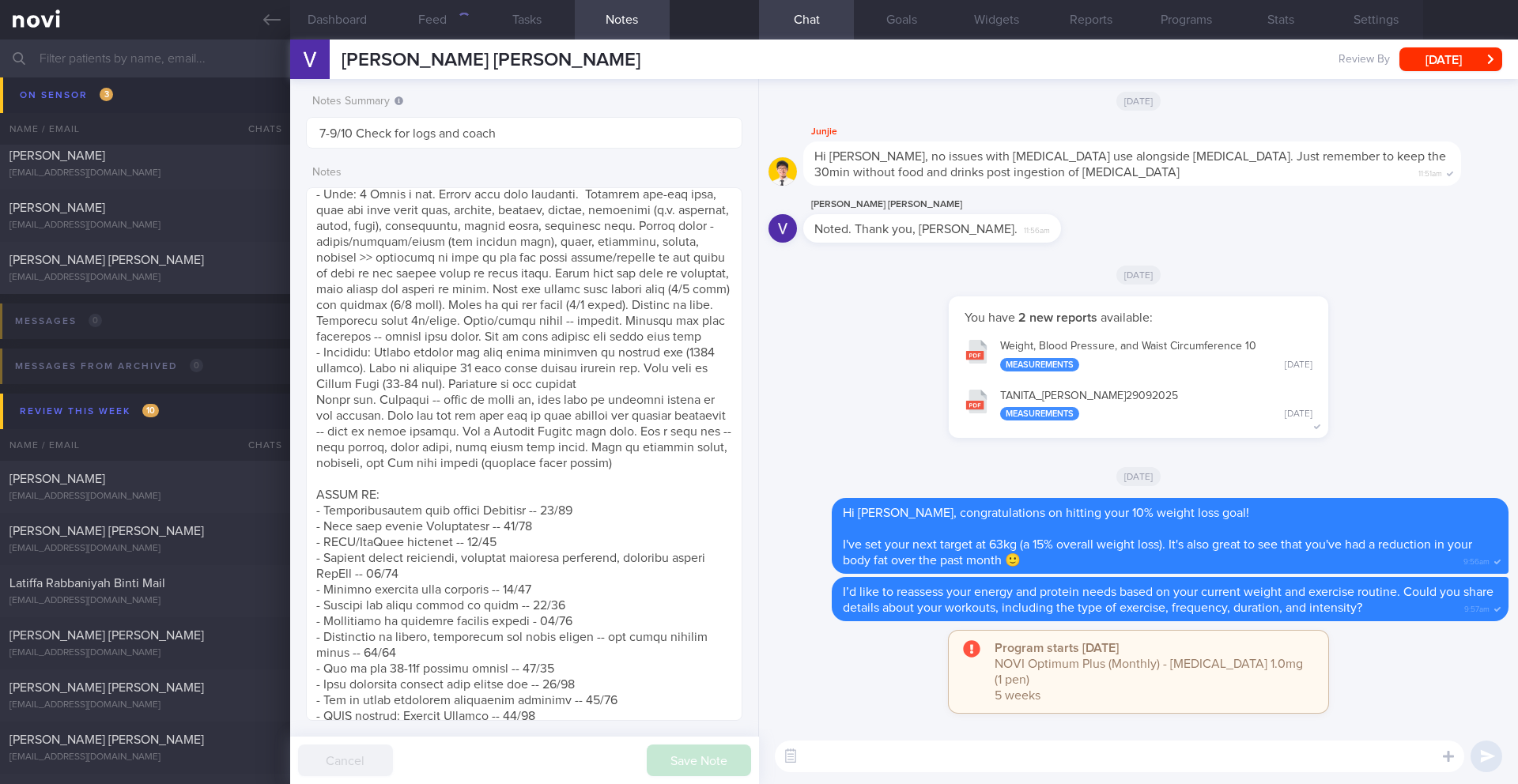
scroll to position [9246, 0]
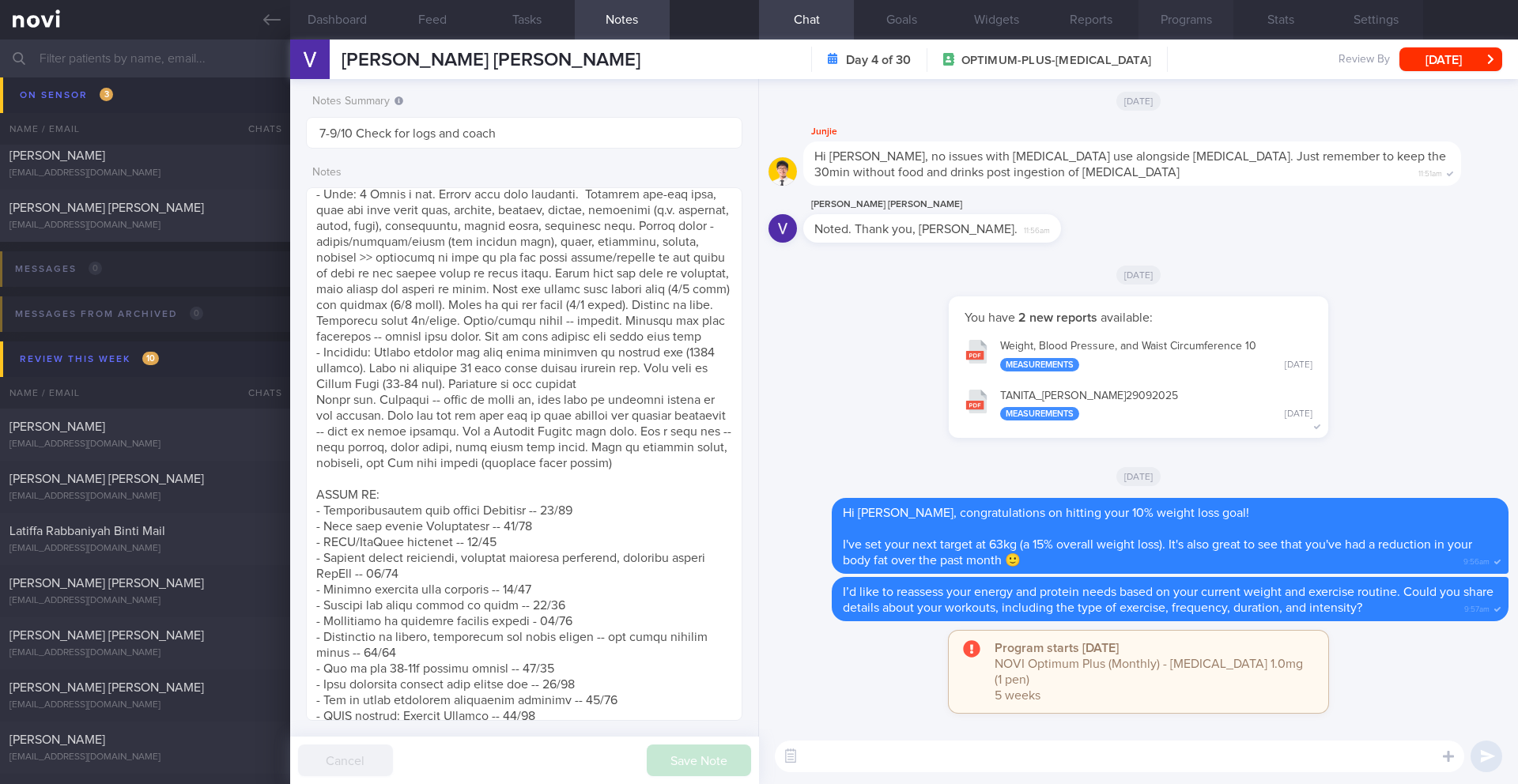
click at [1138, 23] on button "Programs" at bounding box center [1186, 19] width 95 height 39
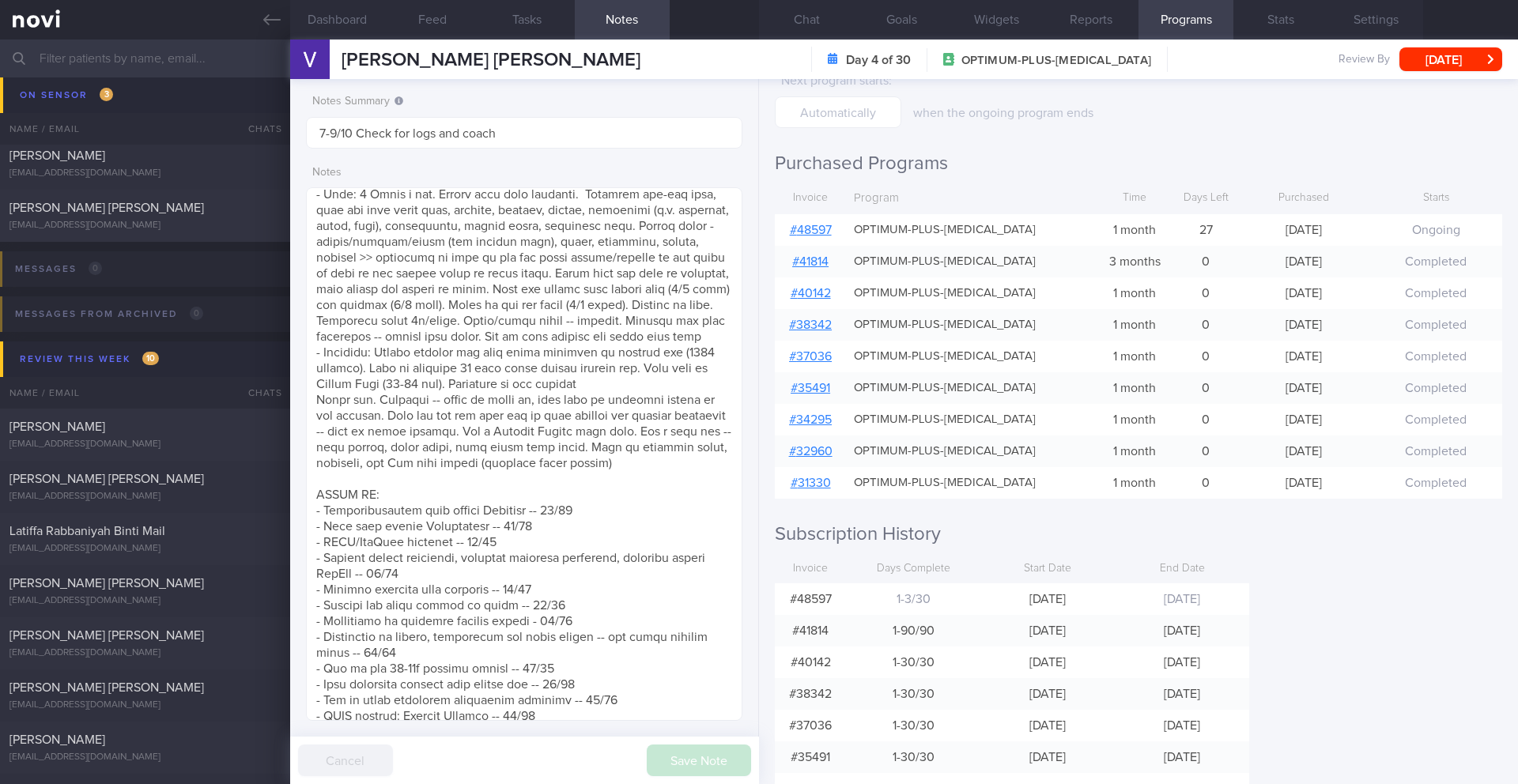
scroll to position [328, 0]
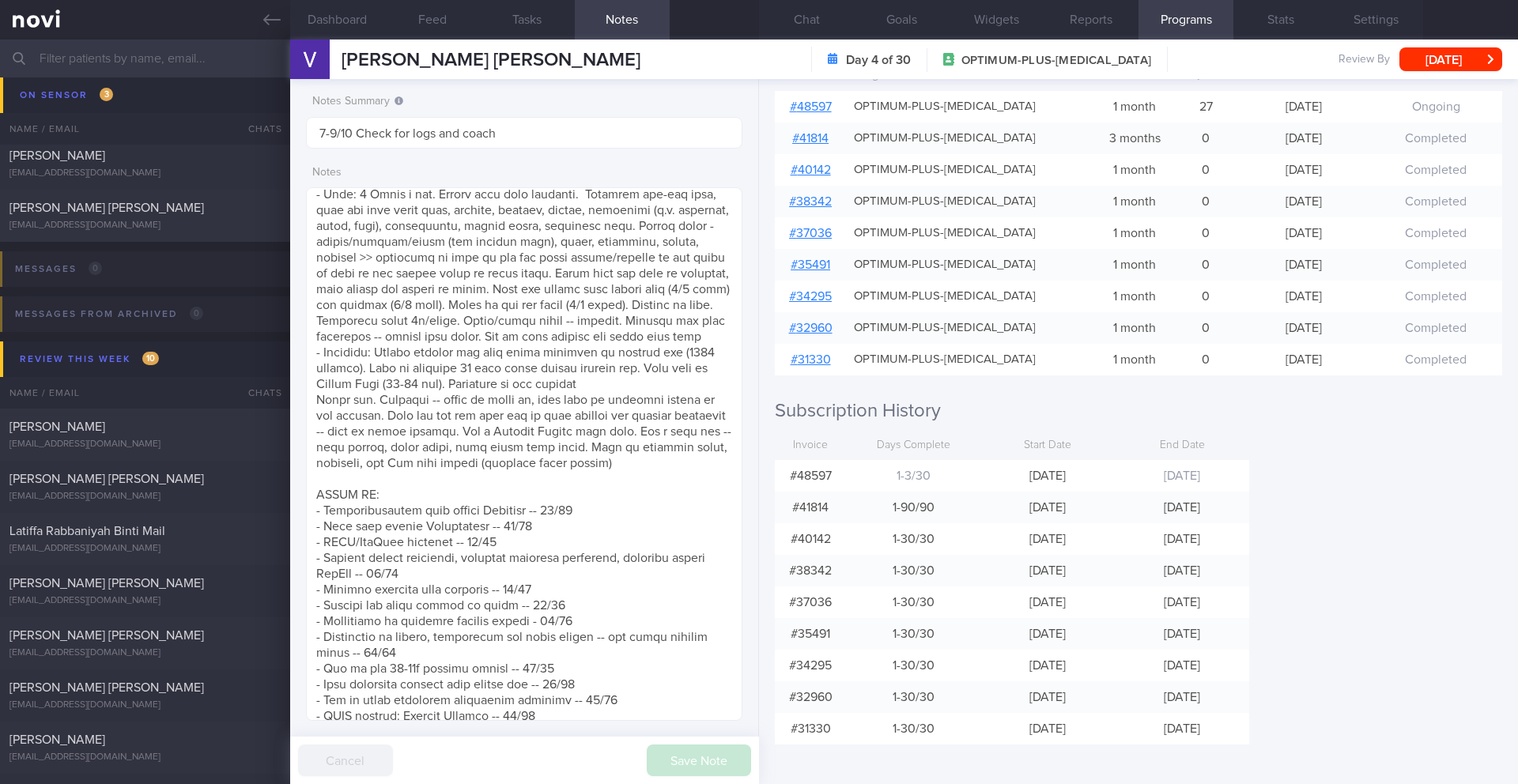
click at [150, 61] on input "text" at bounding box center [759, 58] width 1518 height 38
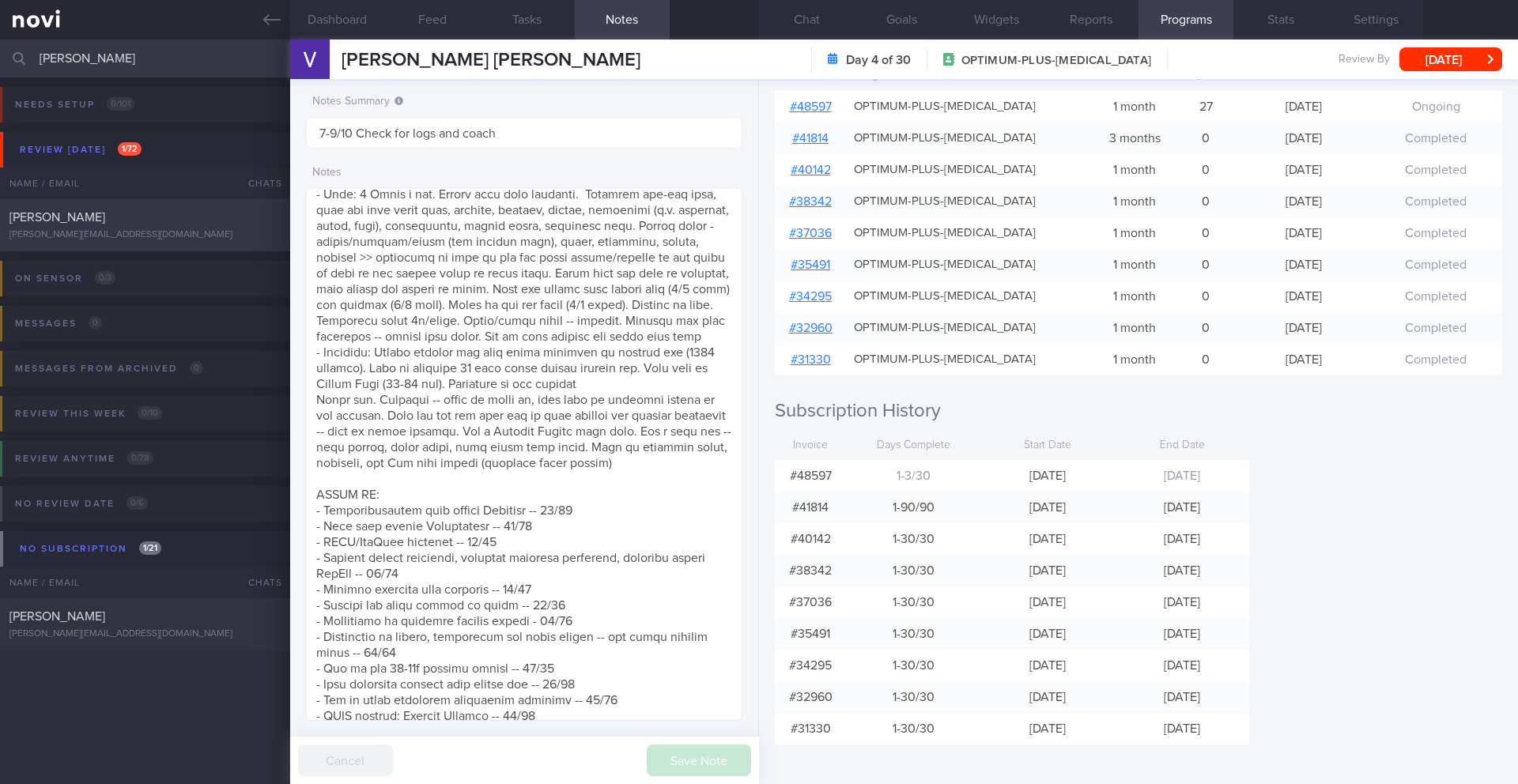
type input "[PERSON_NAME]"
click at [177, 211] on div "[PERSON_NAME]" at bounding box center [143, 218] width 268 height 16
type input "30/9 KIV Dig Supp"
type textarea "Not logging. Responsive to messages aiming for 70kg (21.8% body weight loss) - …"
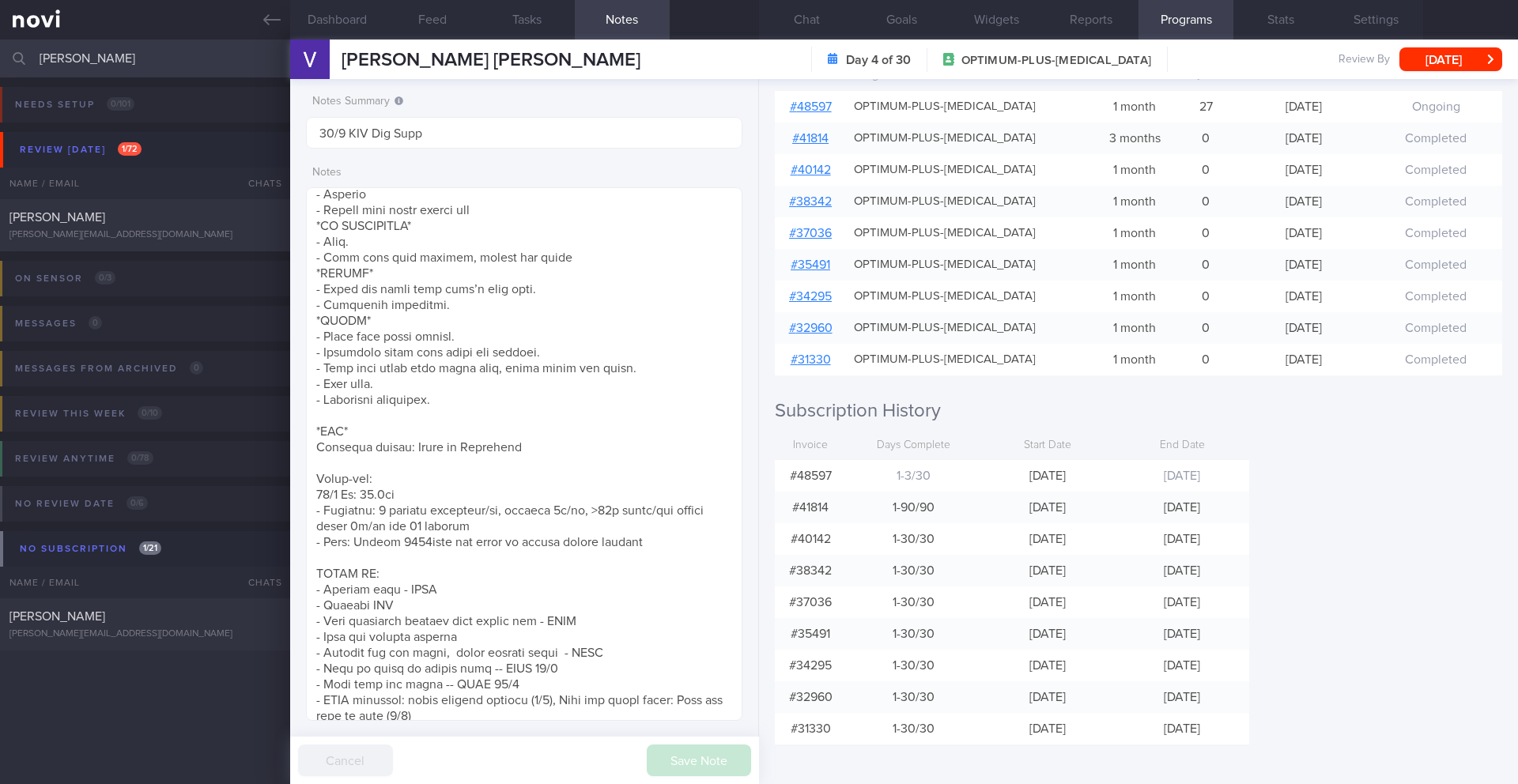
select select "8"
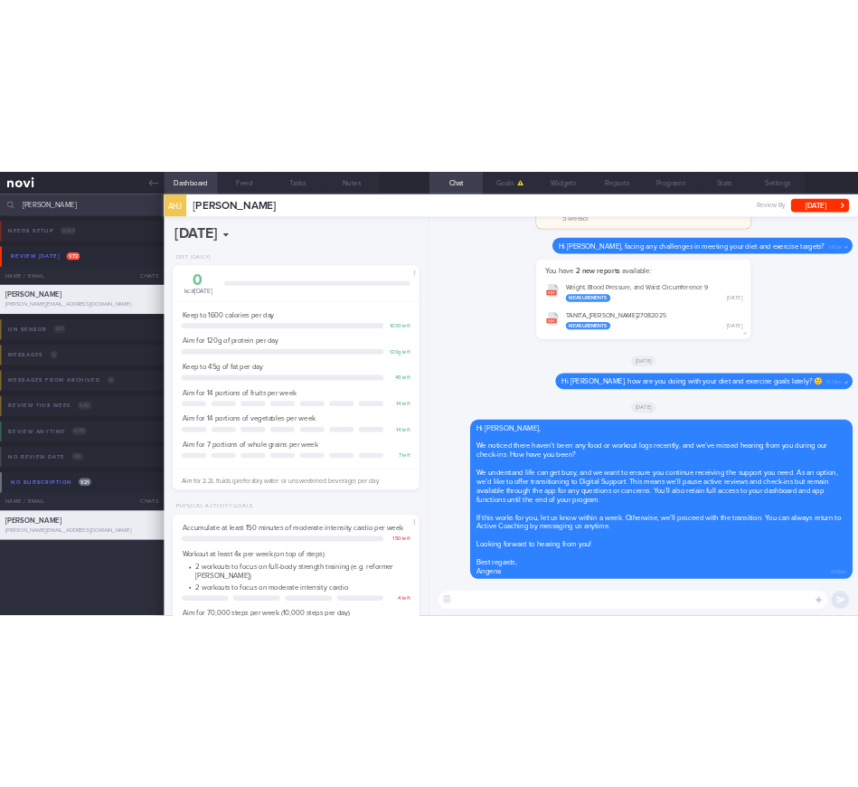
scroll to position [252, 454]
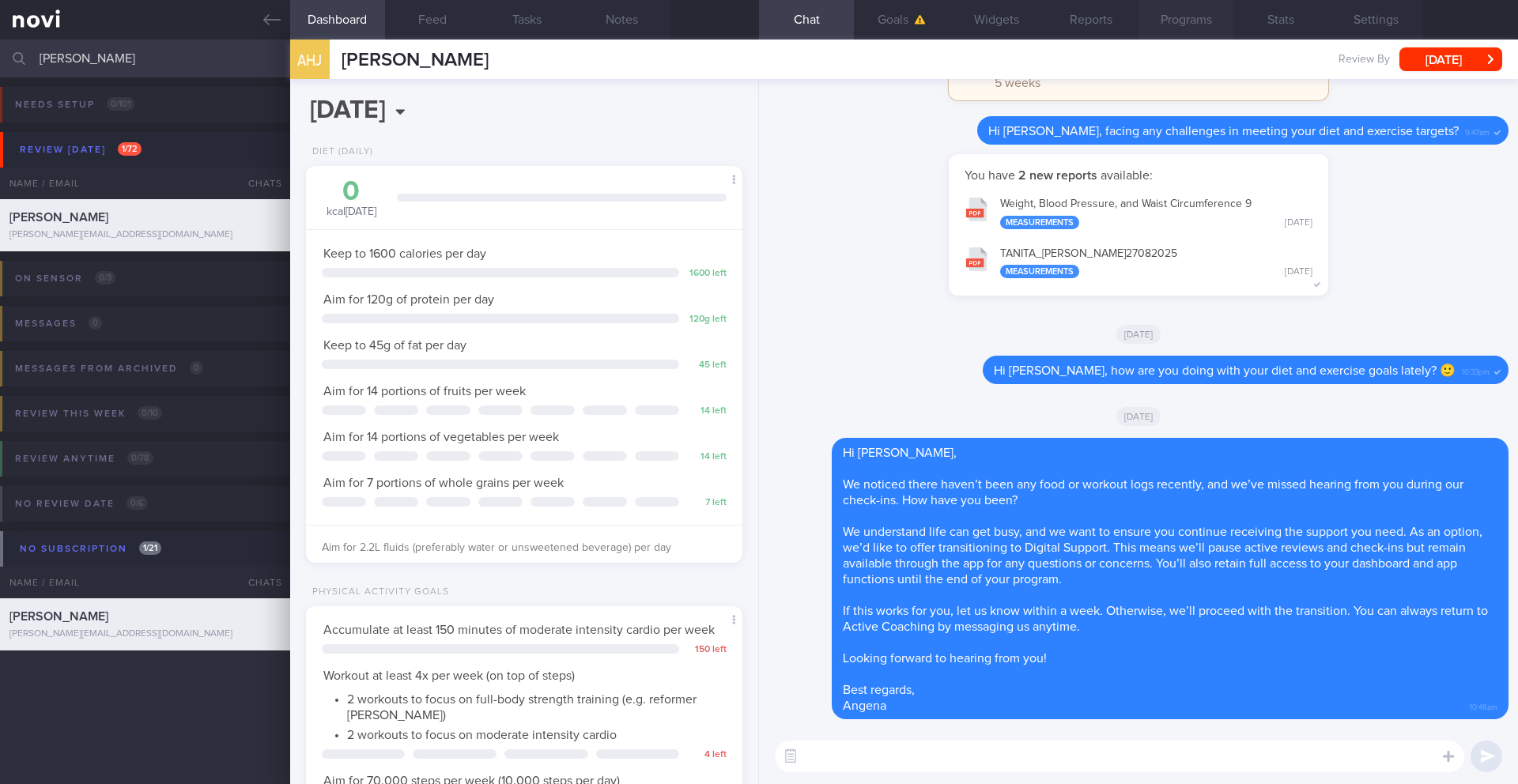
click at [1138, 25] on button "Programs" at bounding box center [1186, 19] width 95 height 39
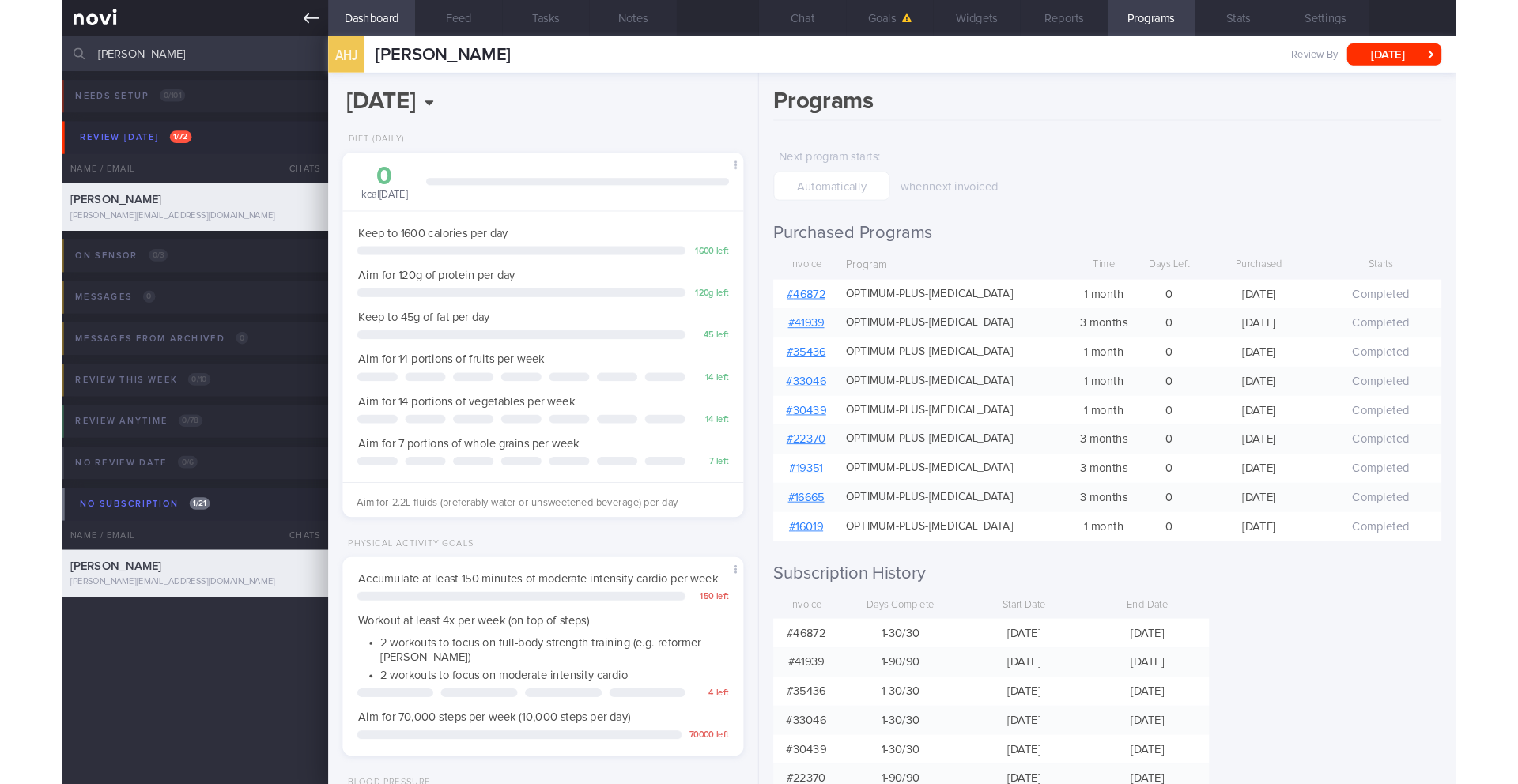
scroll to position [220, 397]
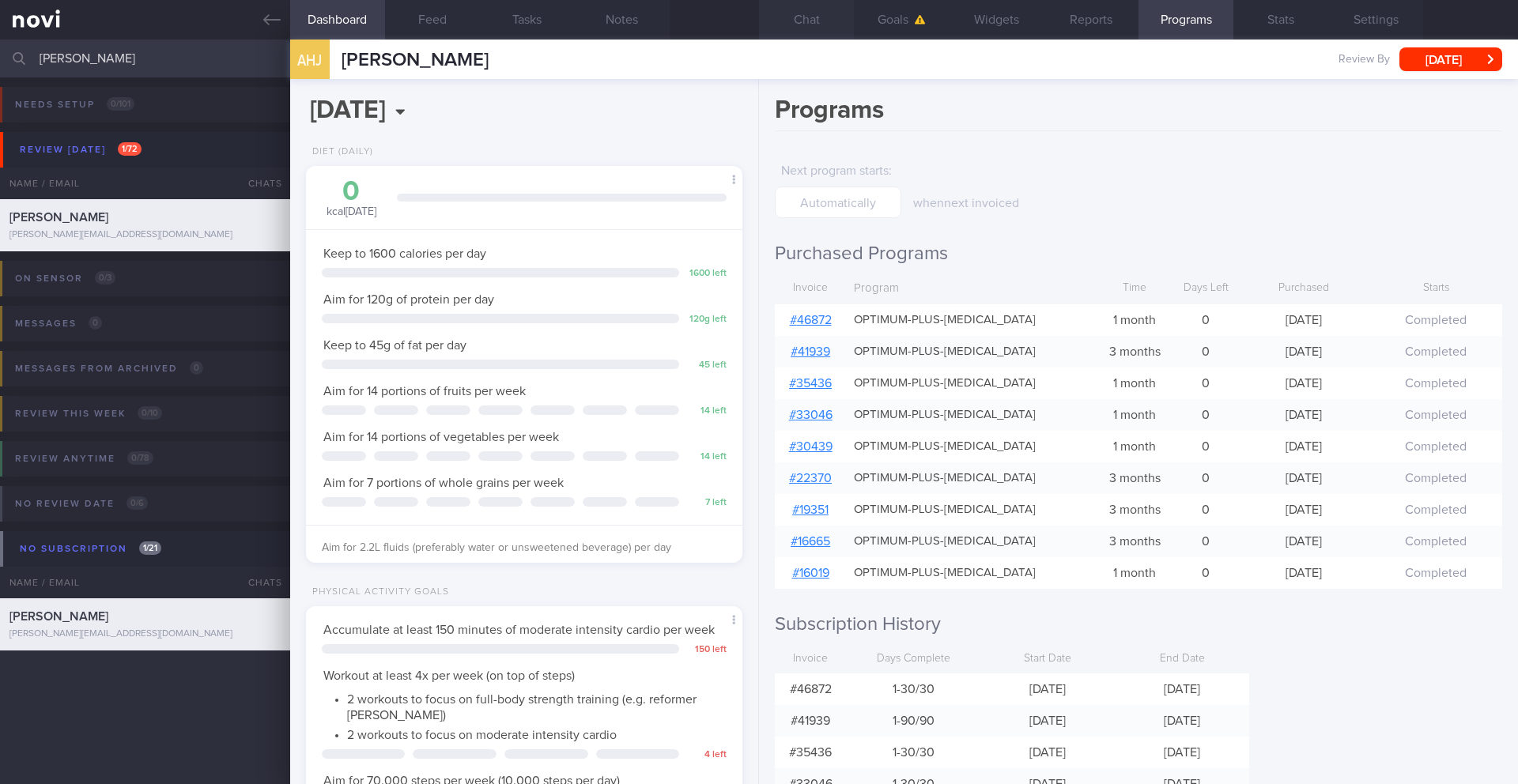
click at [809, 21] on button "Chat" at bounding box center [806, 19] width 95 height 39
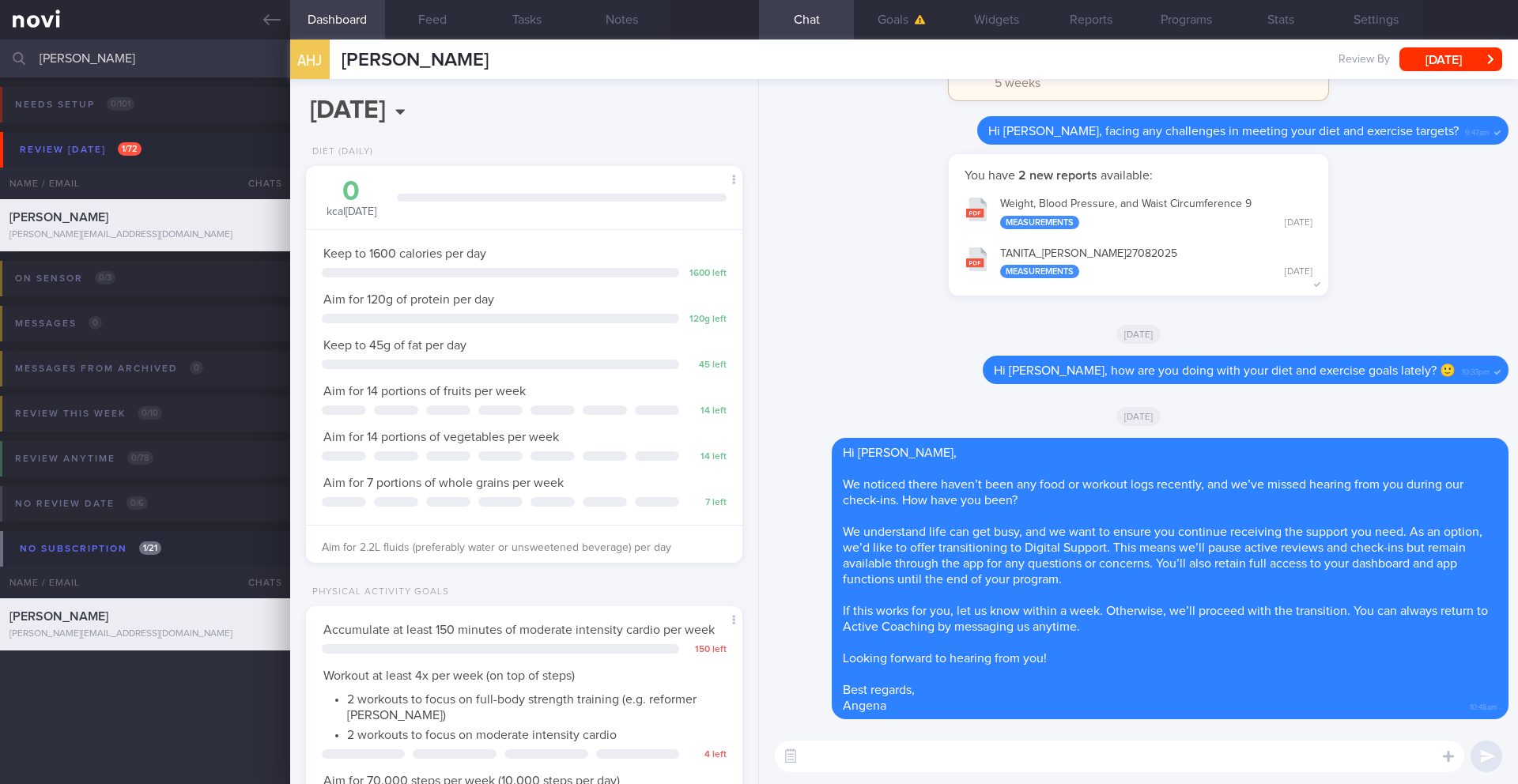
click at [910, 641] on textarea at bounding box center [1119, 756] width 690 height 31
paste textarea "I noticed that your Optimum Plus programme concluded on ________ 2025, and you …"
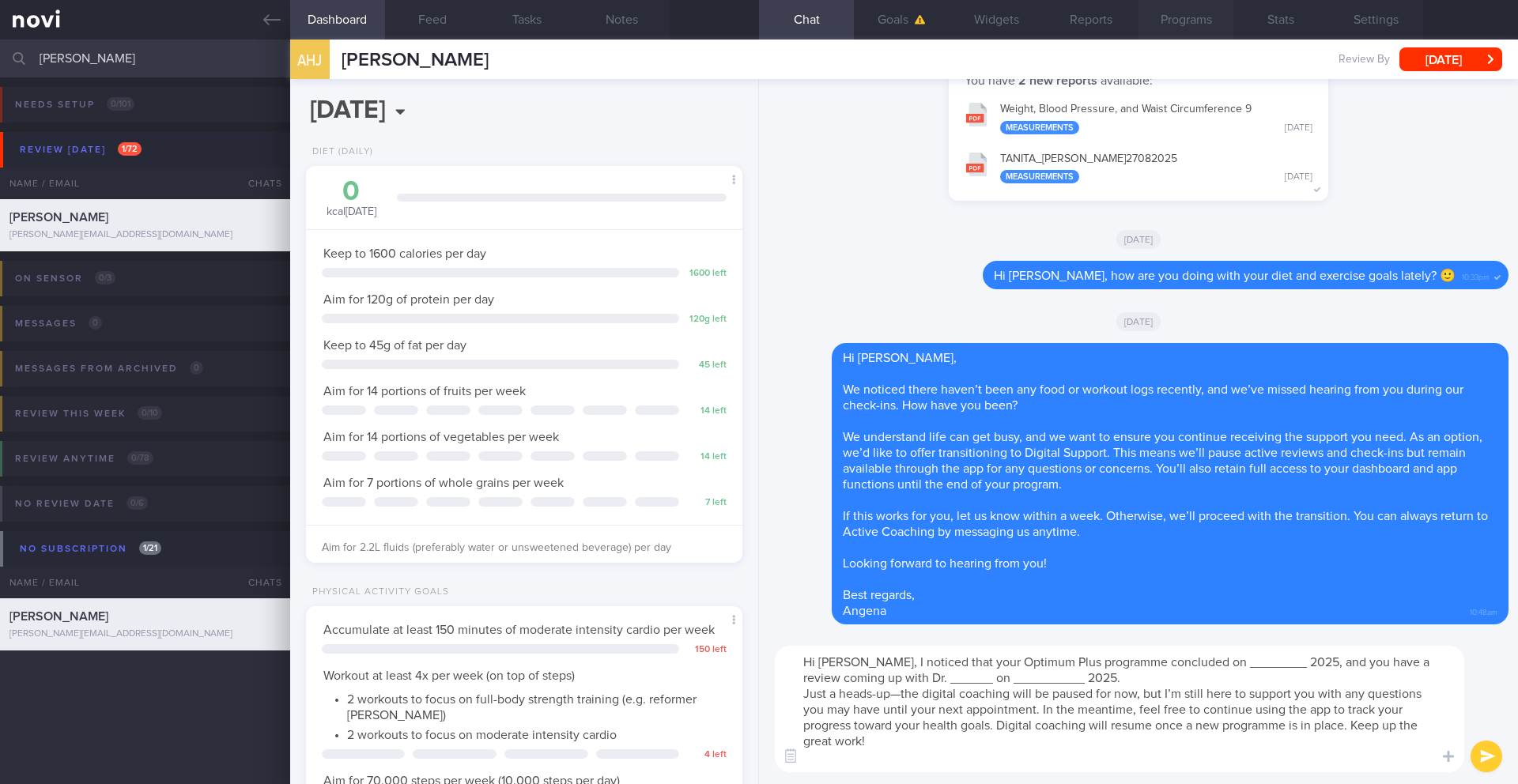
click at [1138, 24] on button "Programs" at bounding box center [1186, 19] width 95 height 39
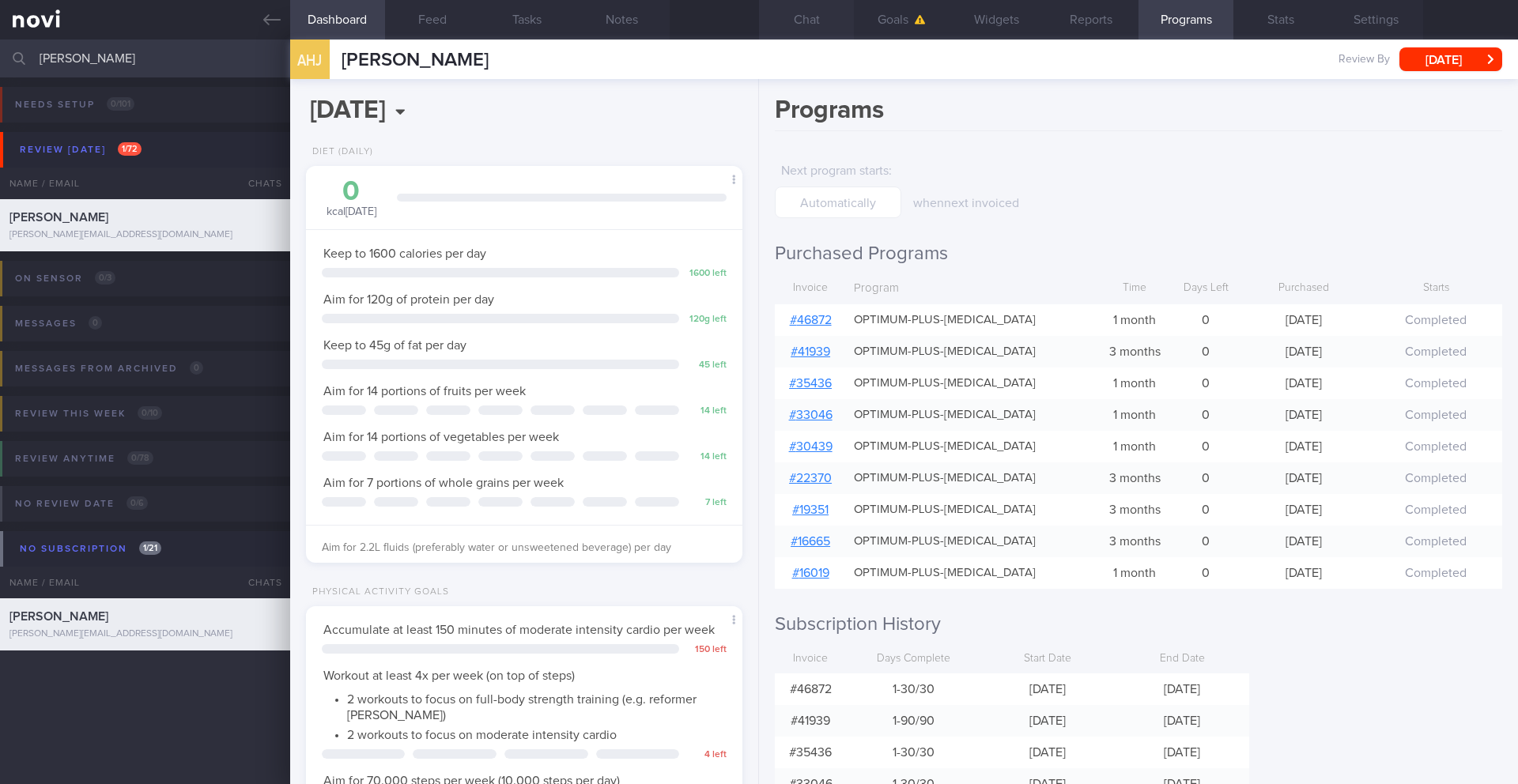
click at [807, 25] on button "Chat" at bounding box center [806, 19] width 95 height 39
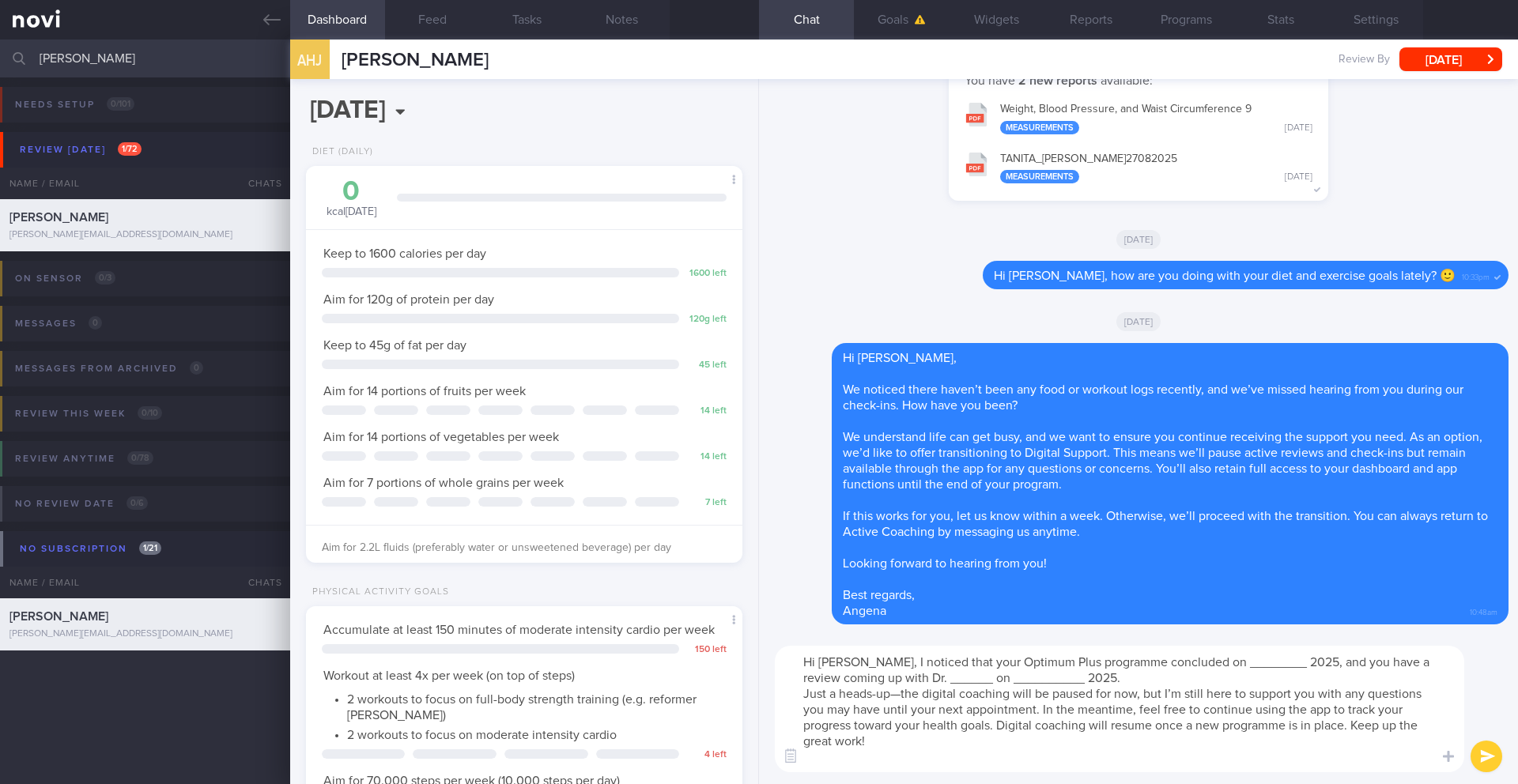
drag, startPoint x: 1269, startPoint y: 663, endPoint x: 1213, endPoint y: 666, distance: 56.1
click at [1138, 641] on textarea "Hi [PERSON_NAME], I noticed that your Optimum Plus programme concluded on _____…" at bounding box center [1119, 709] width 690 height 127
drag, startPoint x: 993, startPoint y: 684, endPoint x: 953, endPoint y: 682, distance: 40.0
click at [953, 641] on textarea "Hi [PERSON_NAME], I noticed that your Optimum Plus programme concluded on [DATE…" at bounding box center [1119, 709] width 690 height 127
drag, startPoint x: 1070, startPoint y: 683, endPoint x: 995, endPoint y: 679, distance: 75.1
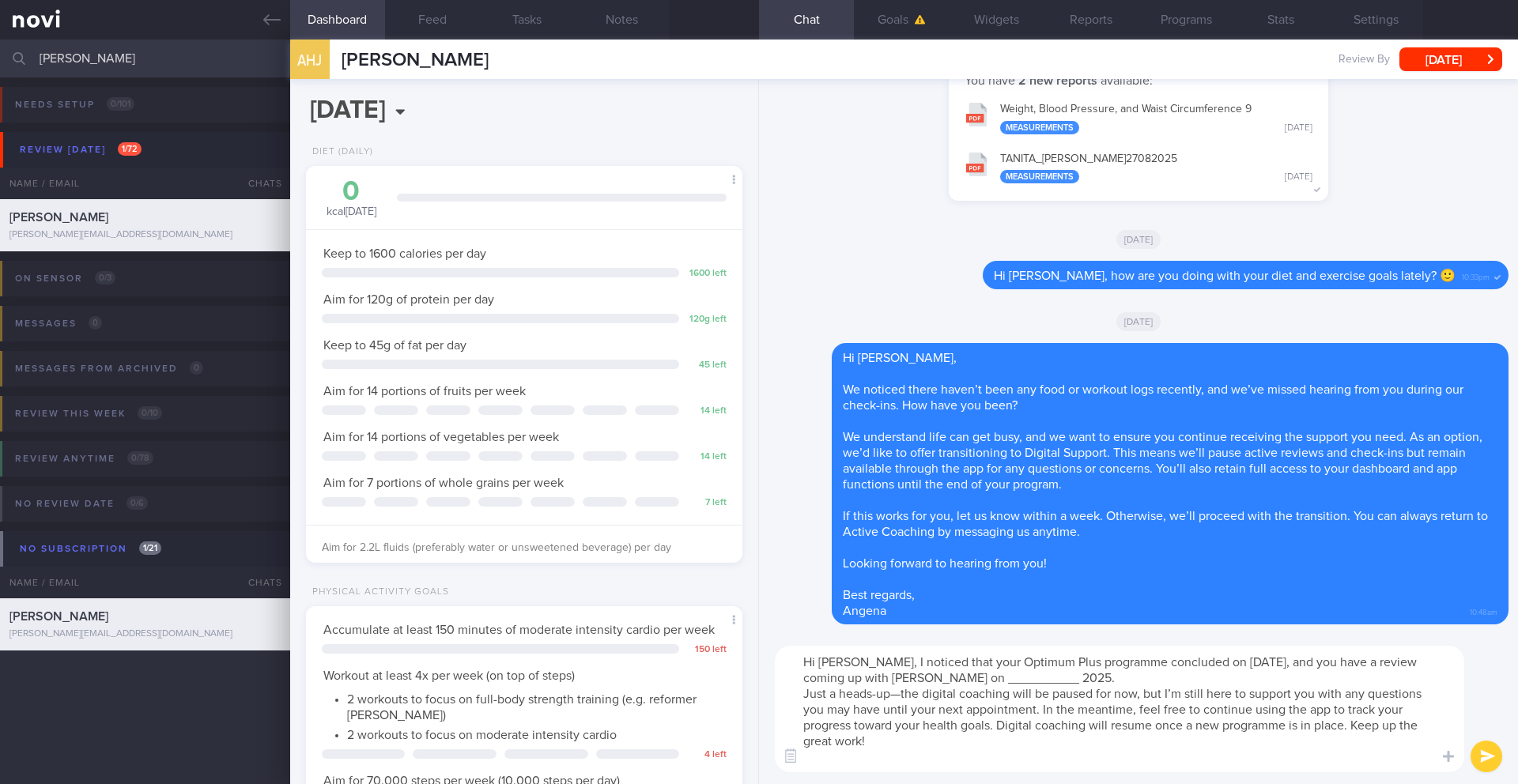
click at [995, 641] on textarea "Hi [PERSON_NAME], I noticed that your Optimum Plus programme concluded on [DATE…" at bounding box center [1119, 709] width 690 height 127
click at [1138, 641] on textarea "Hi [PERSON_NAME], I noticed that your Optimum Plus programme concluded on [DATE…" at bounding box center [1119, 709] width 690 height 127
click at [885, 641] on textarea "Hi [PERSON_NAME], I noticed that your Optimum Plus programme concluded on [DATE…" at bounding box center [1119, 709] width 690 height 127
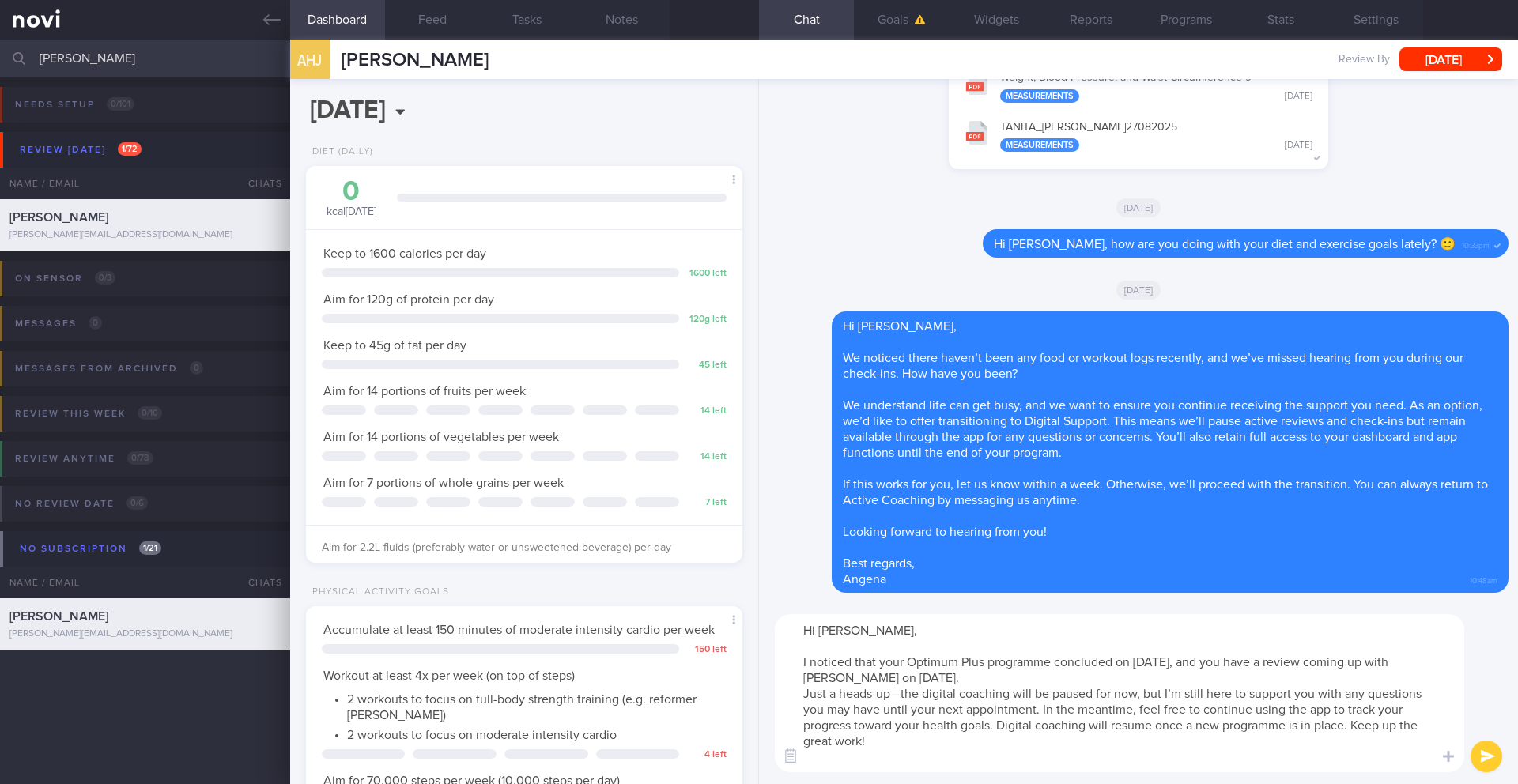
click at [1037, 641] on textarea "Hi [PERSON_NAME], I noticed that your Optimum Plus programme concluded on [DATE…" at bounding box center [1119, 693] width 690 height 158
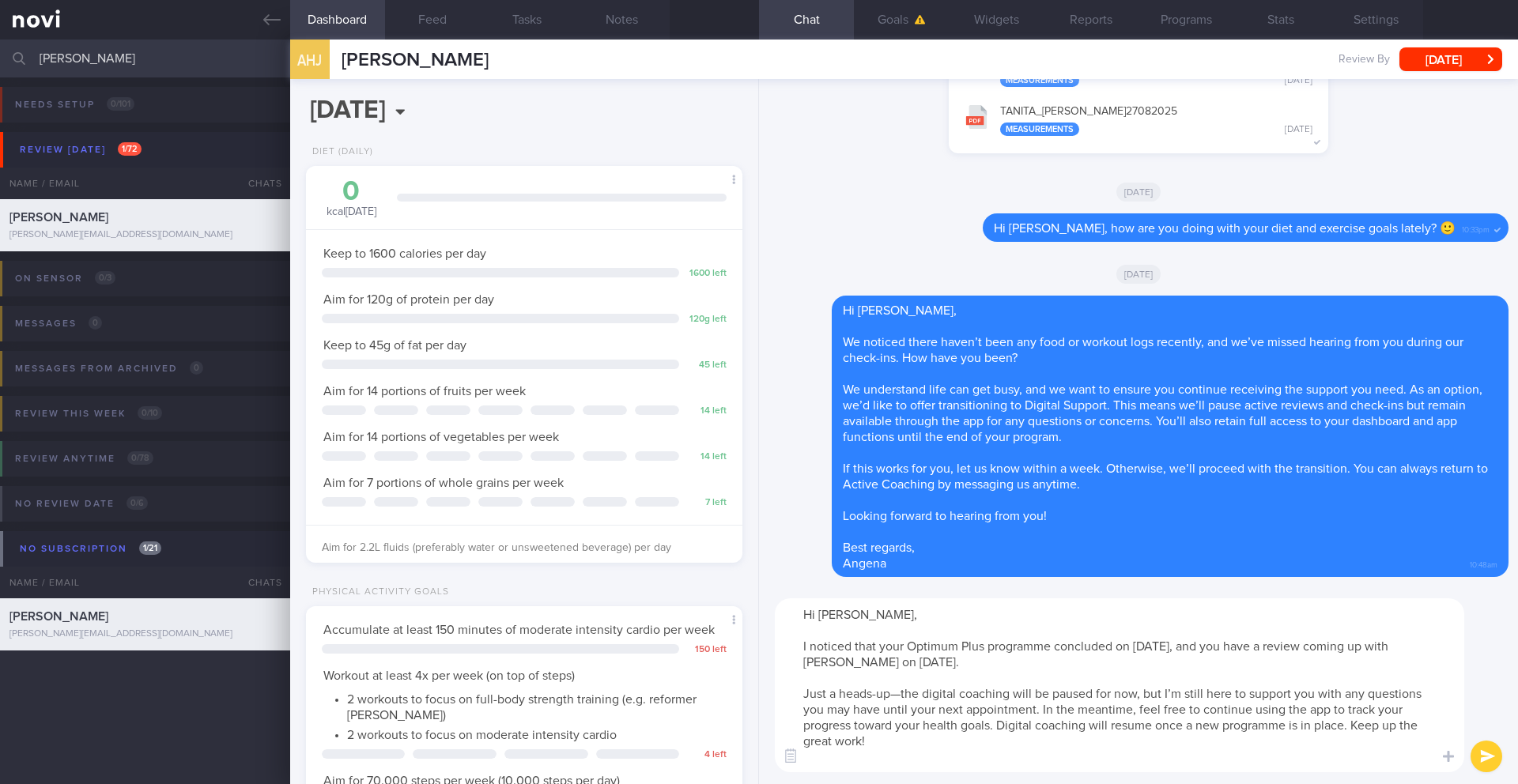
click at [1003, 641] on textarea "Hi [PERSON_NAME], I noticed that your Optimum Plus programme concluded on [DATE…" at bounding box center [1119, 685] width 690 height 174
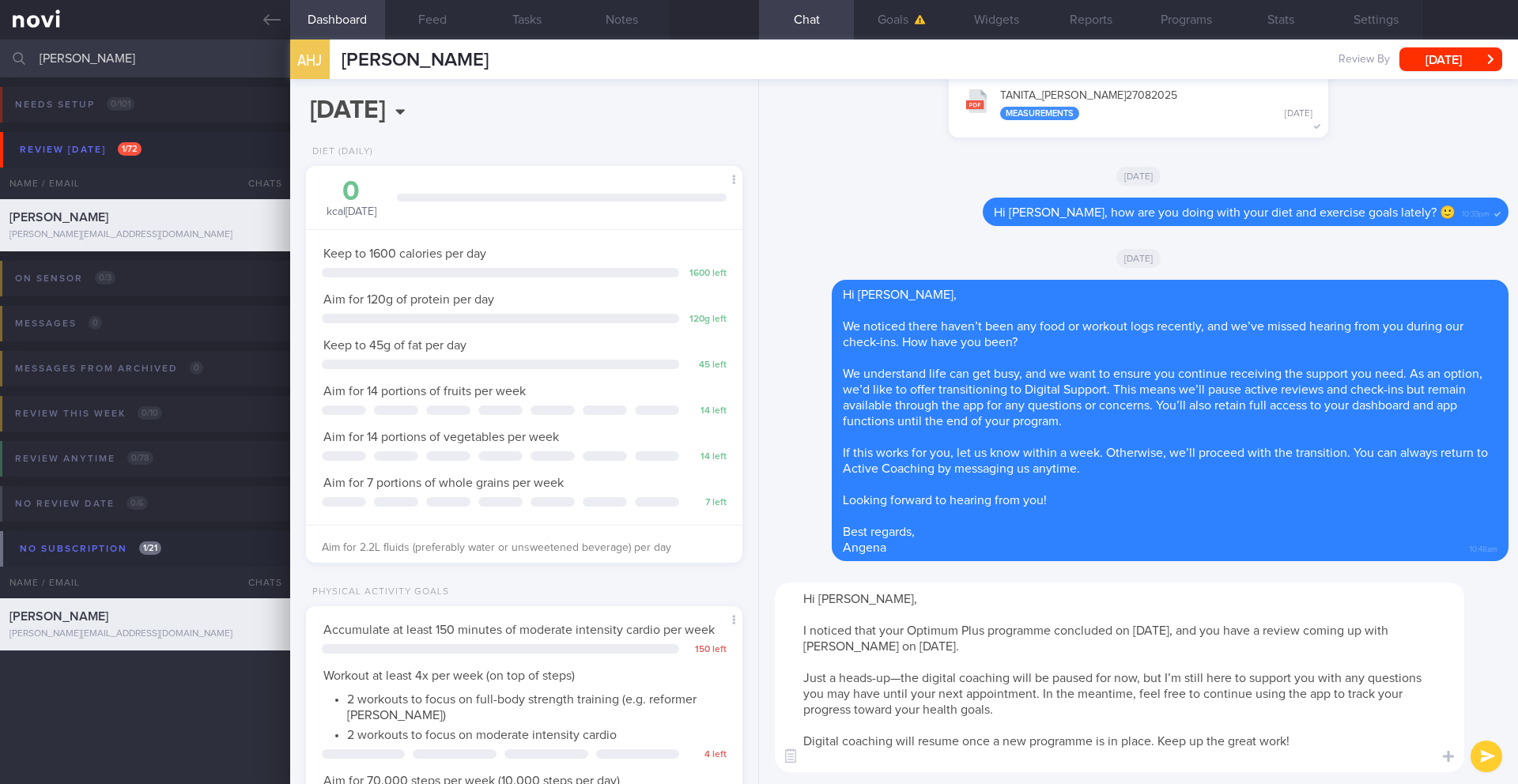
click at [1138, 641] on textarea "Hi [PERSON_NAME], I noticed that your Optimum Plus programme concluded on [DATE…" at bounding box center [1119, 676] width 690 height 190
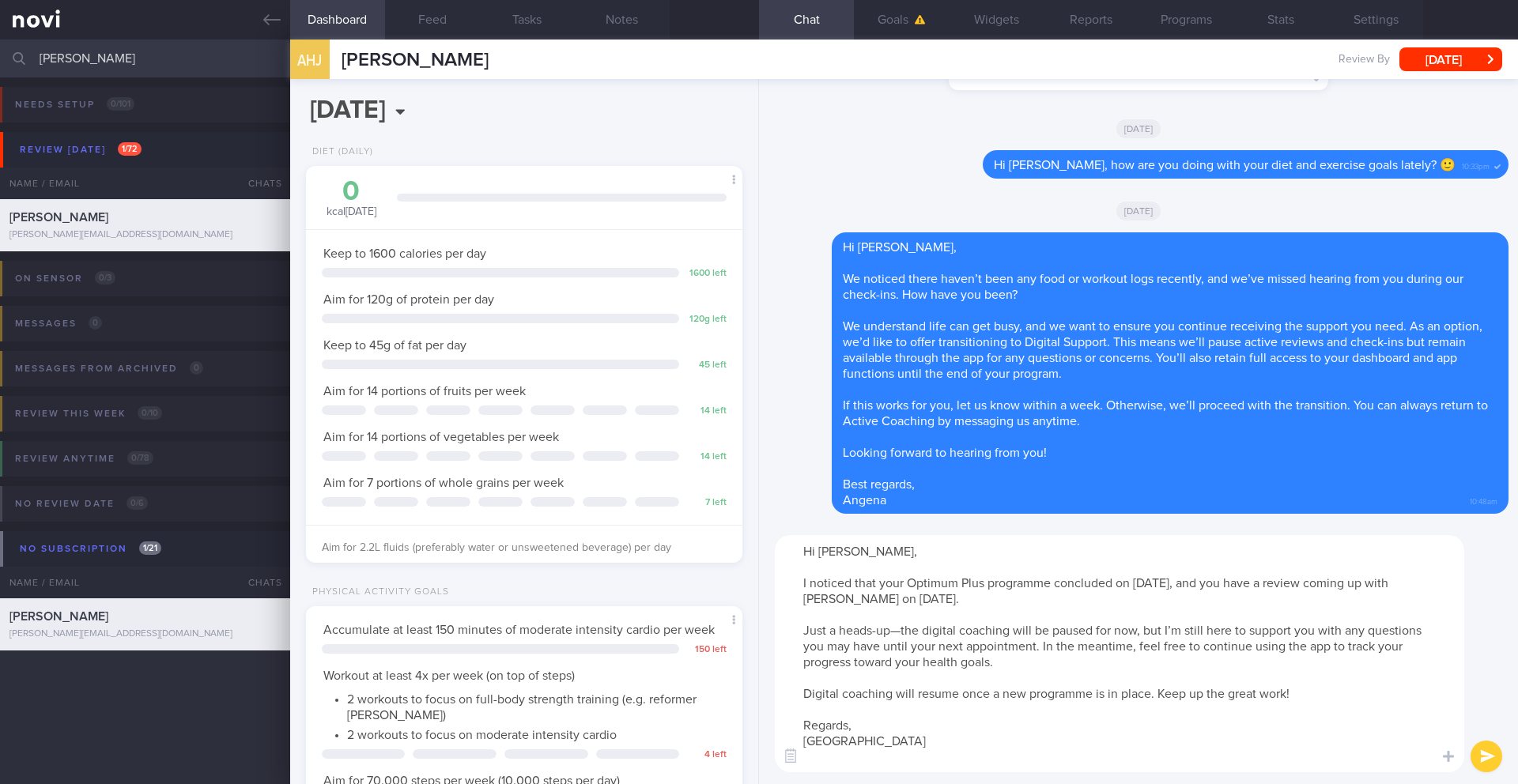
type textarea "Hi [PERSON_NAME], I noticed that your Optimum Plus programme concluded on [DATE…"
click at [1138, 641] on button "submit" at bounding box center [1487, 756] width 31 height 31
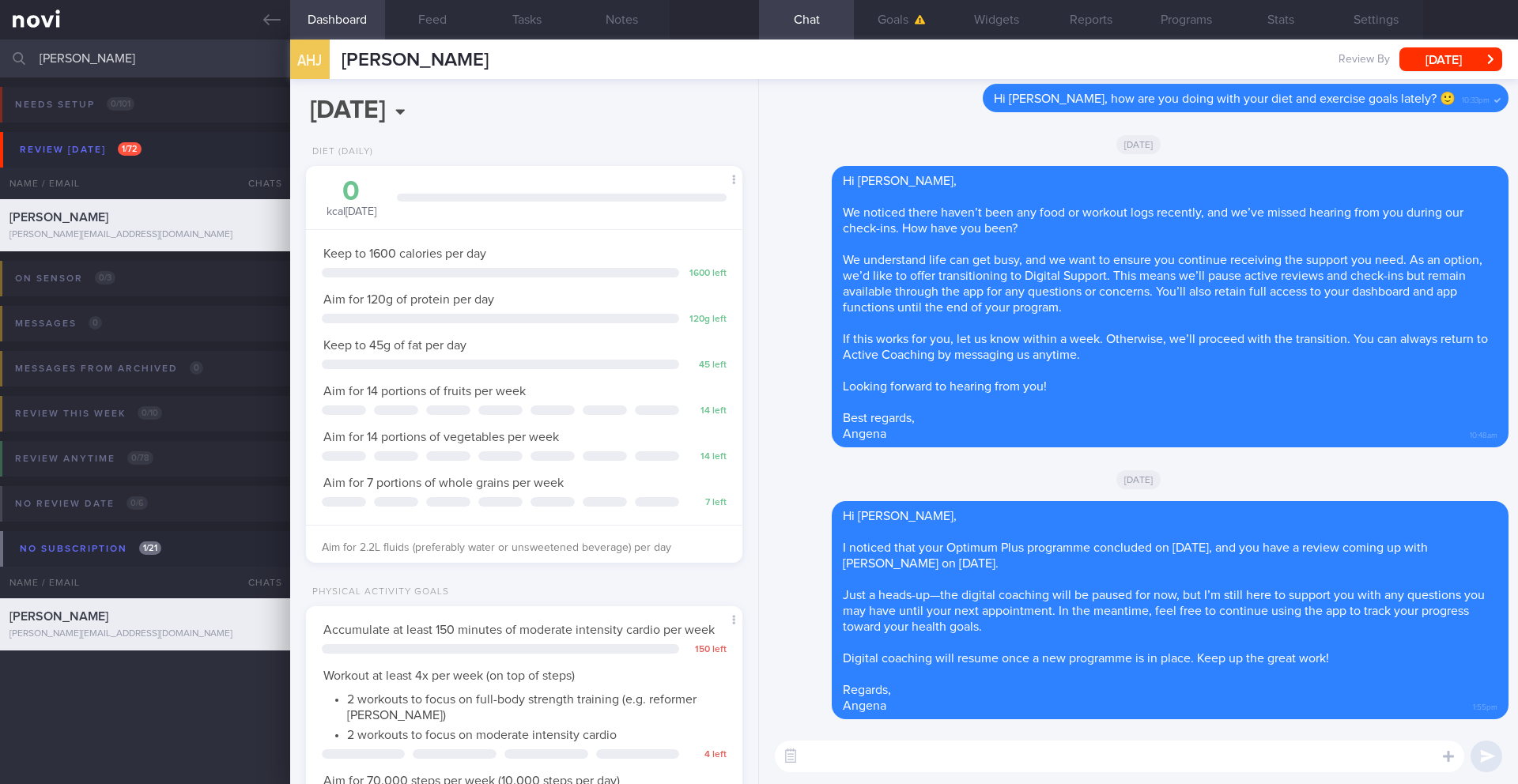
drag, startPoint x: 346, startPoint y: 63, endPoint x: 598, endPoint y: 59, distance: 252.0
click at [598, 59] on div "AHJ [PERSON_NAME] [PERSON_NAME] Jonassen [EMAIL_ADDRESS][DOMAIN_NAME] Review By…" at bounding box center [904, 59] width 1228 height 39
copy span "[PERSON_NAME]"
click at [98, 62] on input "[PERSON_NAME]" at bounding box center [759, 58] width 1518 height 38
click at [1138, 62] on button "[DATE]" at bounding box center [1452, 59] width 103 height 24
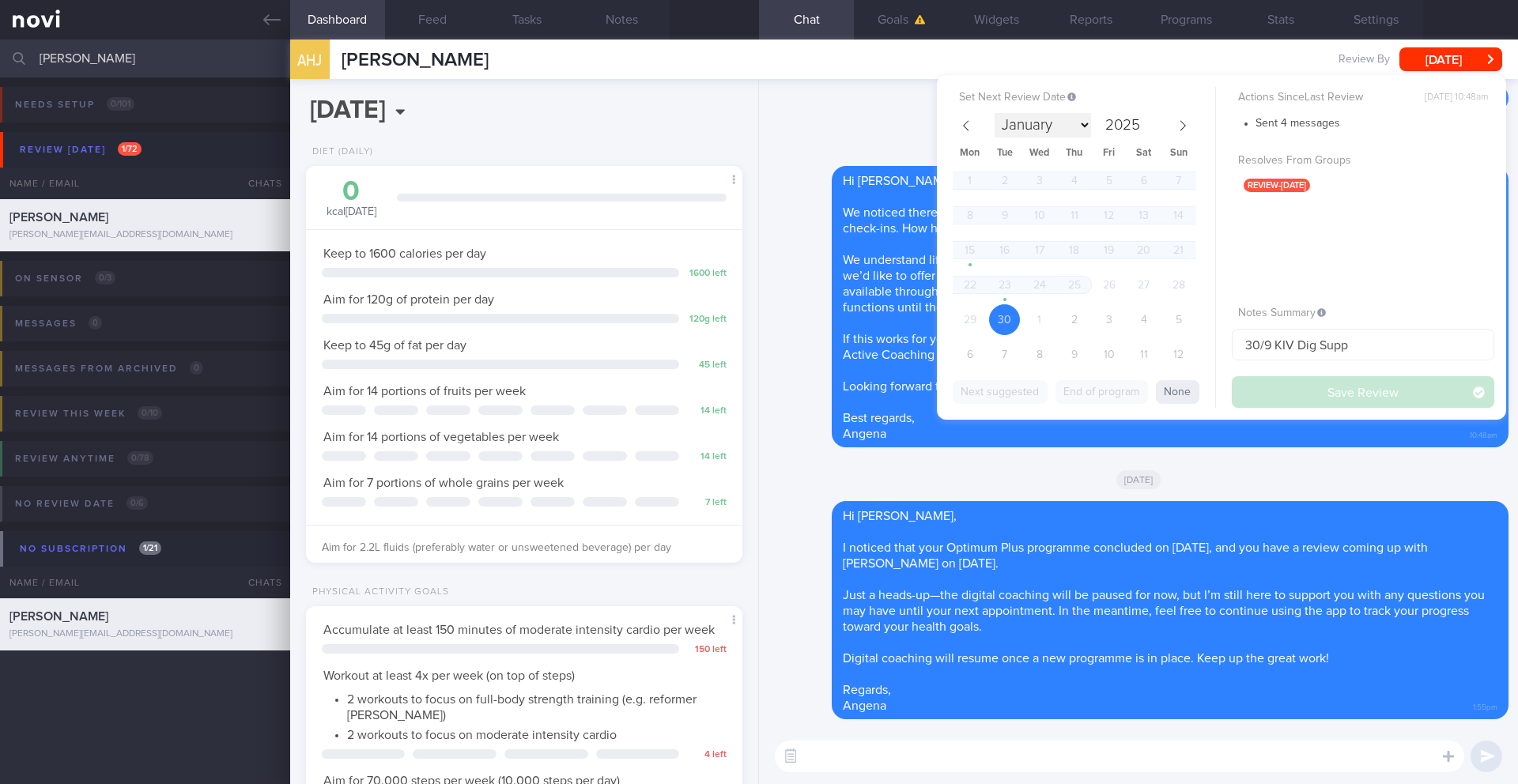
click at [1082, 128] on select "January February March April May June July August September October November De…" at bounding box center [1043, 125] width 96 height 24
select select "9"
click at [1076, 318] on span "30" at bounding box center [1074, 319] width 31 height 31
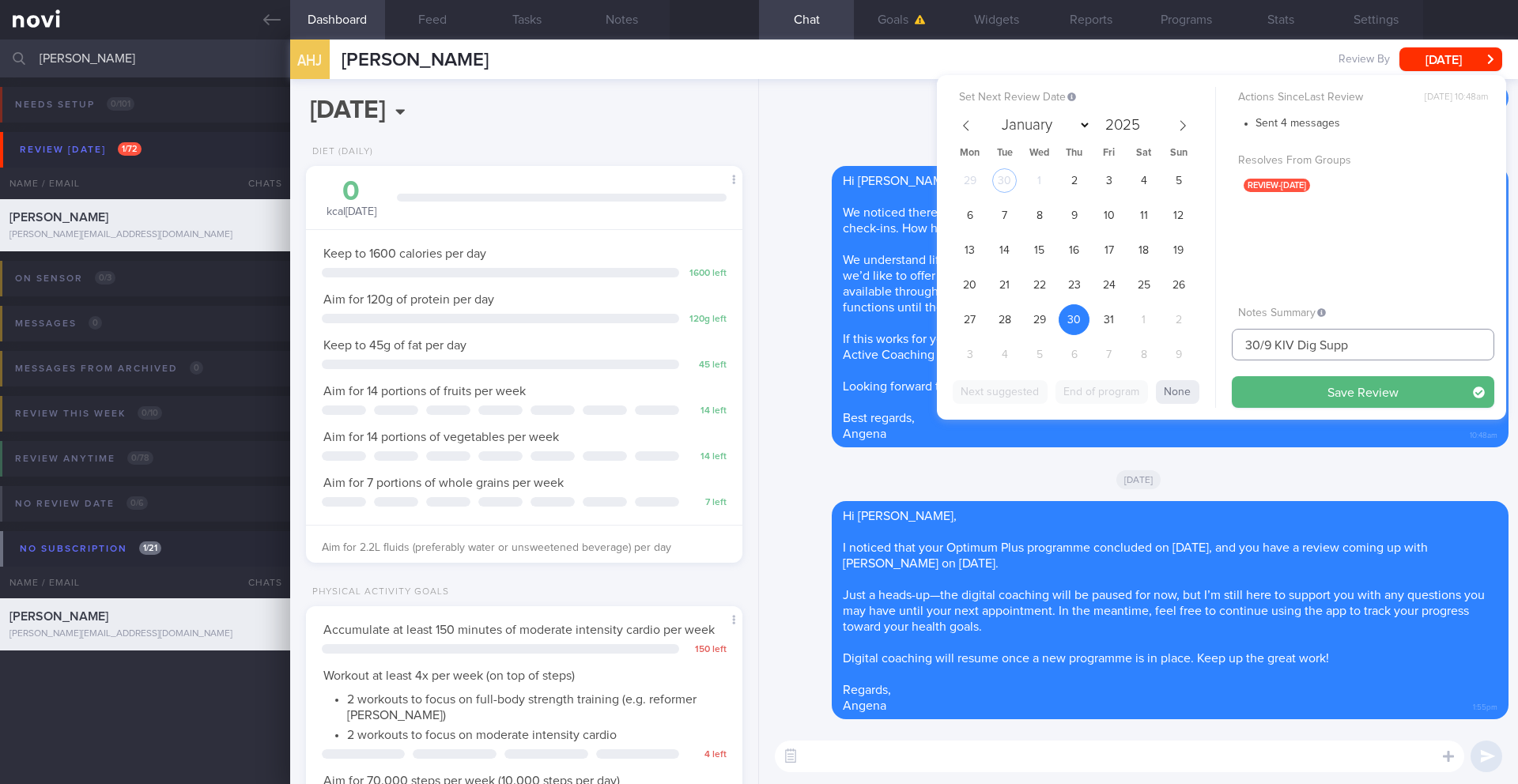
click at [1138, 345] on input "30/9 KIV Dig Supp" at bounding box center [1363, 344] width 262 height 31
type input "30/10 KIV Dig Supp"
click at [1138, 384] on button "Save Review" at bounding box center [1363, 392] width 262 height 31
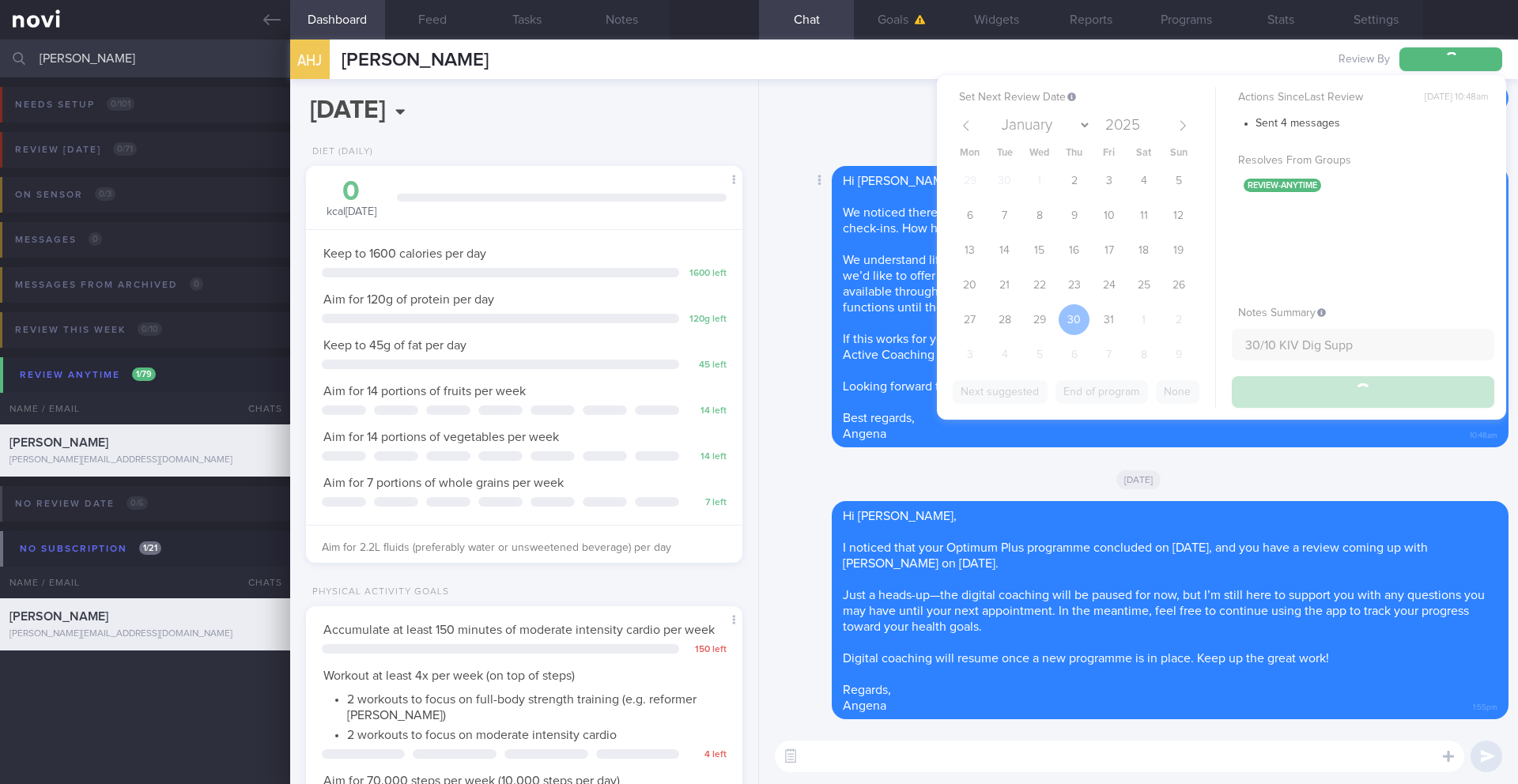
type input "30/10 KIV Dig Supp"
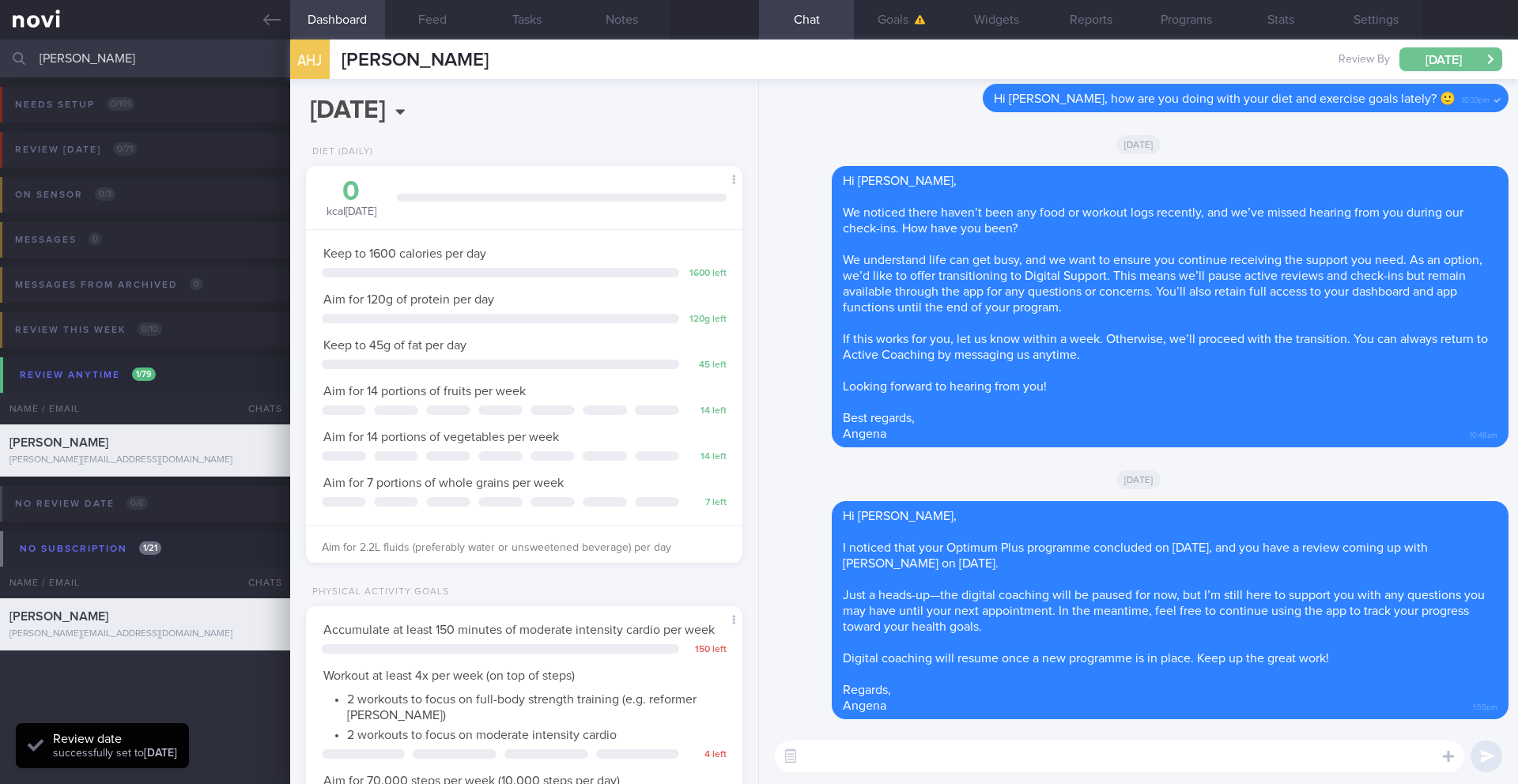
click at [1138, 59] on button "[DATE]" at bounding box center [1452, 59] width 103 height 24
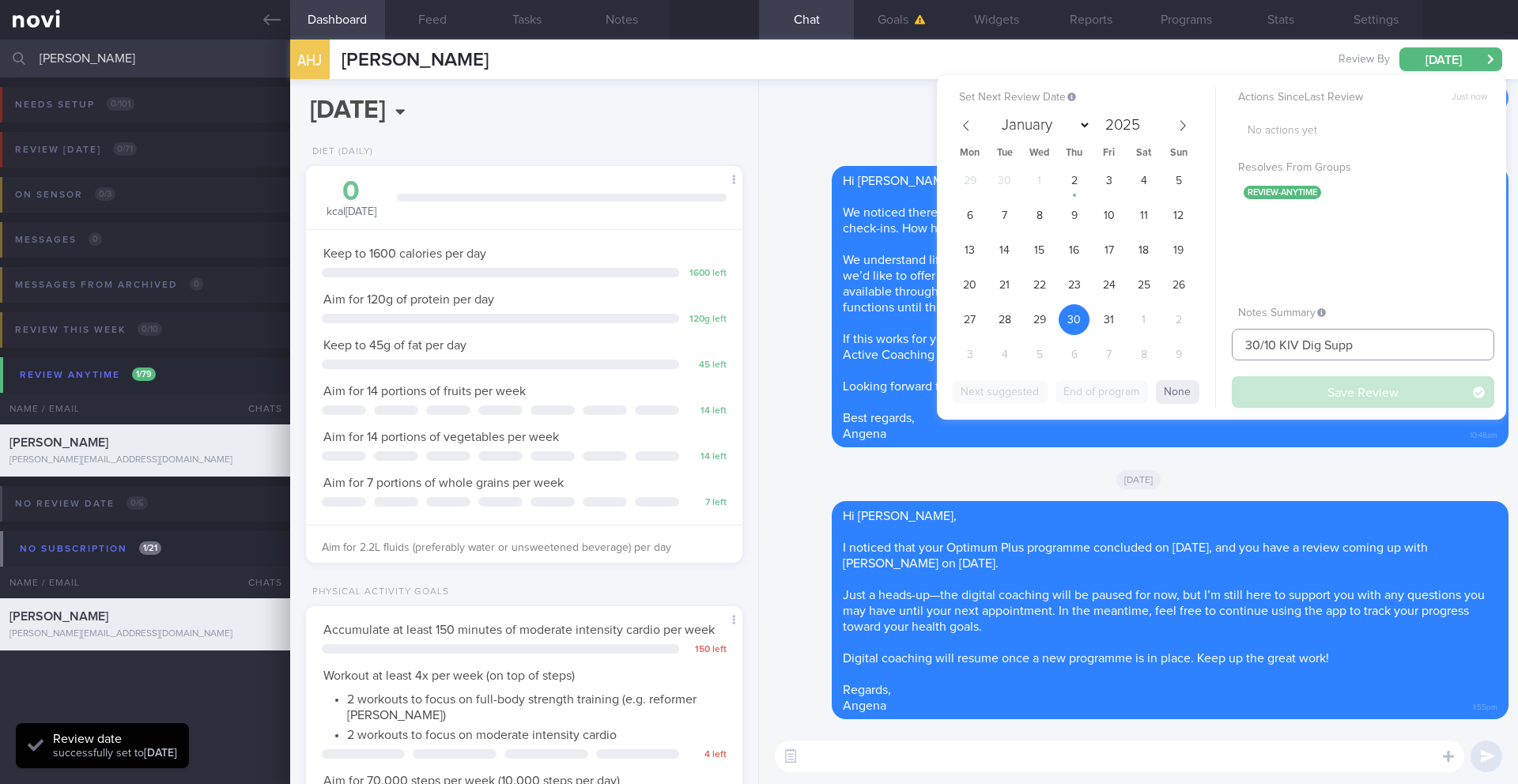
drag, startPoint x: 1339, startPoint y: 347, endPoint x: 1282, endPoint y: 350, distance: 57.1
click at [1138, 350] on input "30/10 KIV Dig Supp" at bounding box center [1363, 344] width 262 height 31
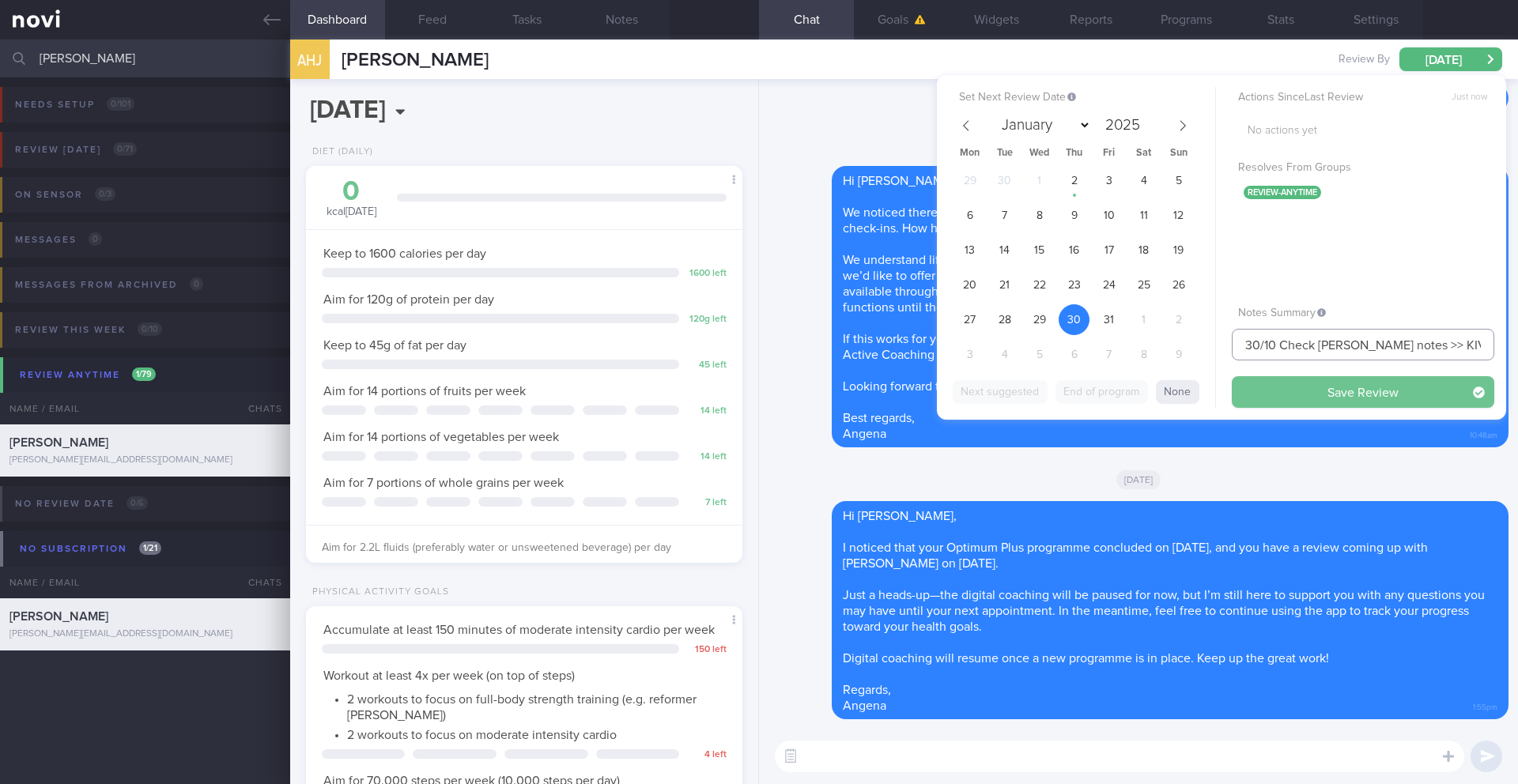
type input "30/10 Check [PERSON_NAME] notes >> KIV Dig Supp"
click at [1138, 397] on button "Save Review" at bounding box center [1363, 392] width 262 height 31
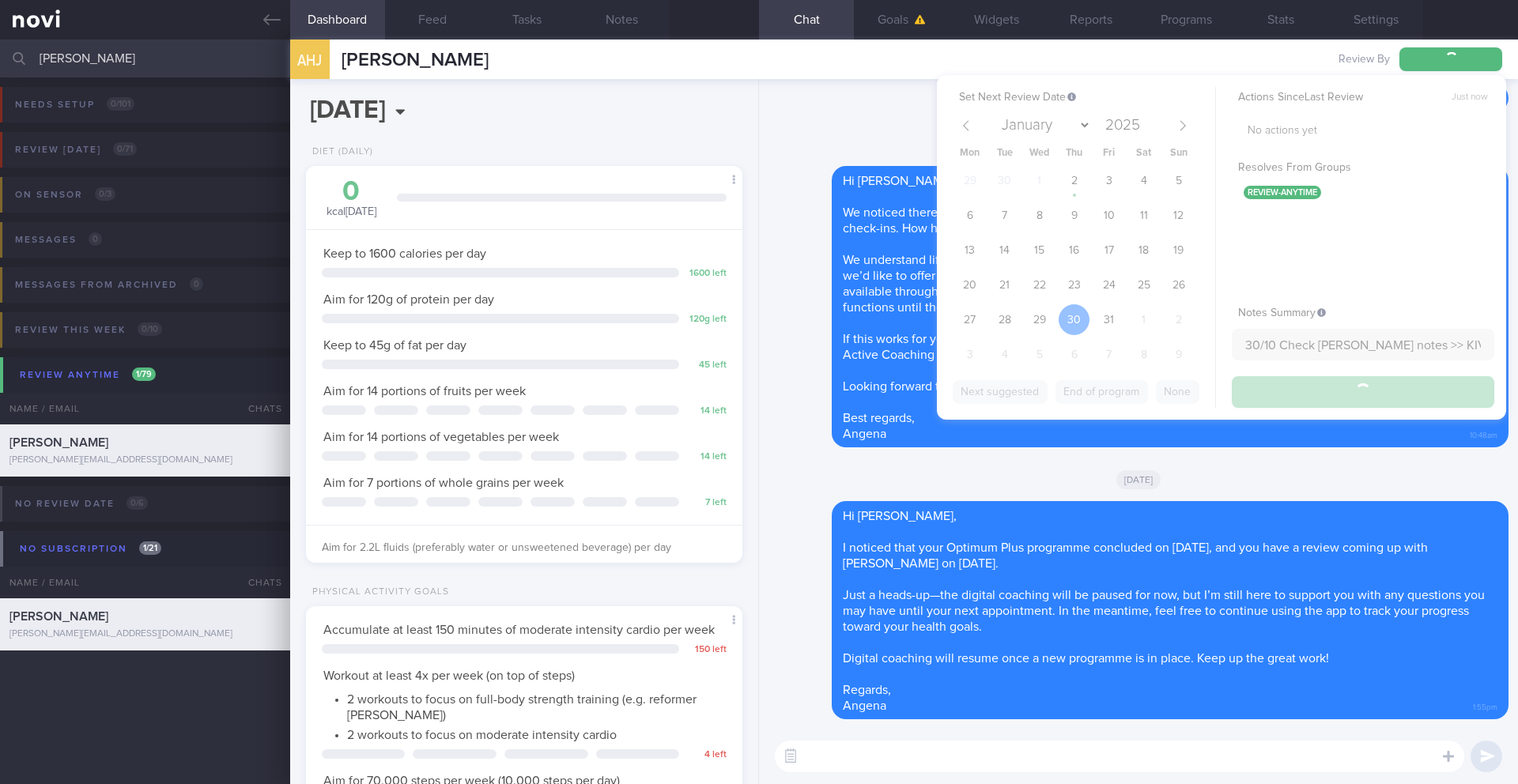
type input "30/10 Check [PERSON_NAME] notes >> KIV Dig Supp"
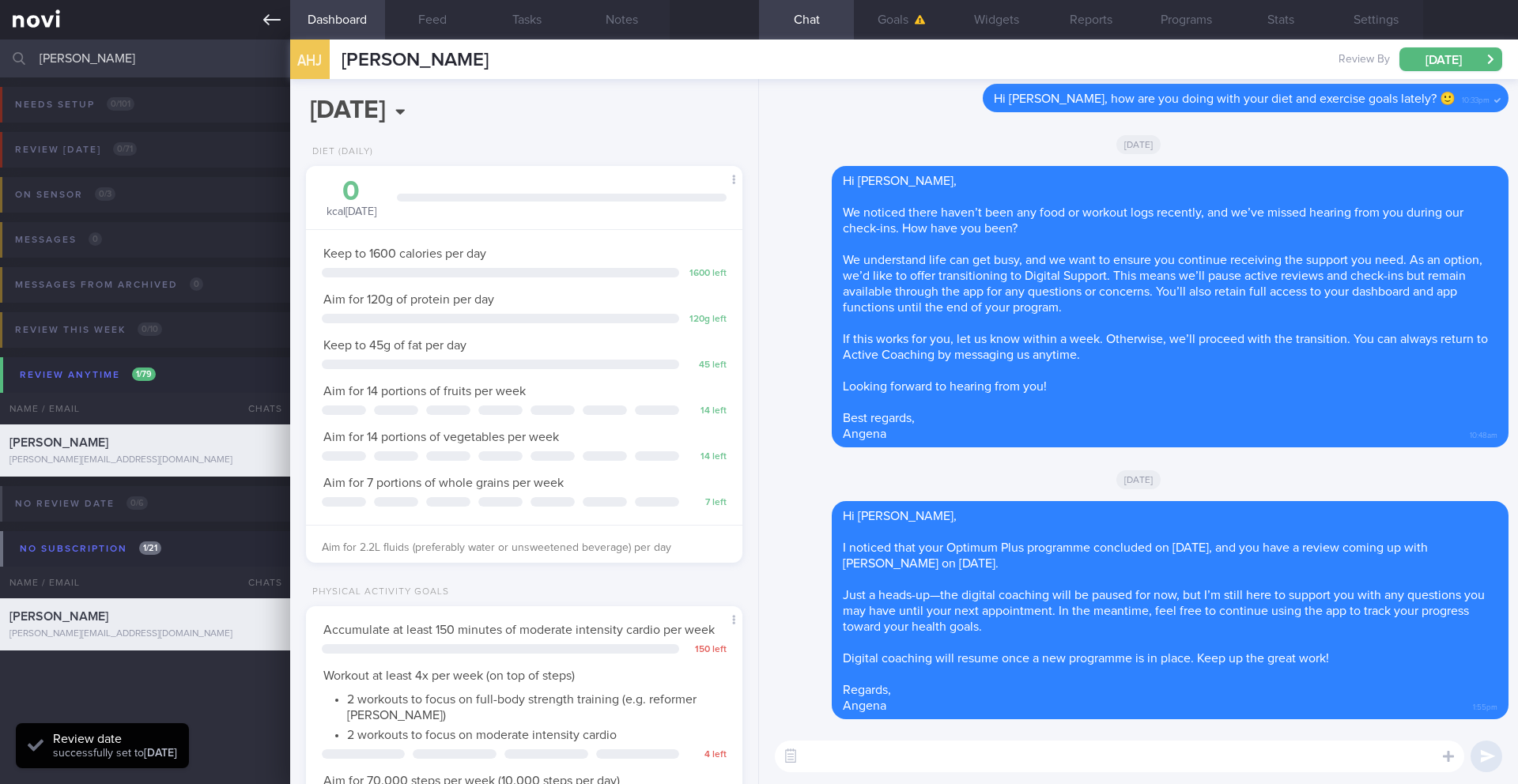
click at [268, 13] on icon at bounding box center [272, 20] width 17 height 17
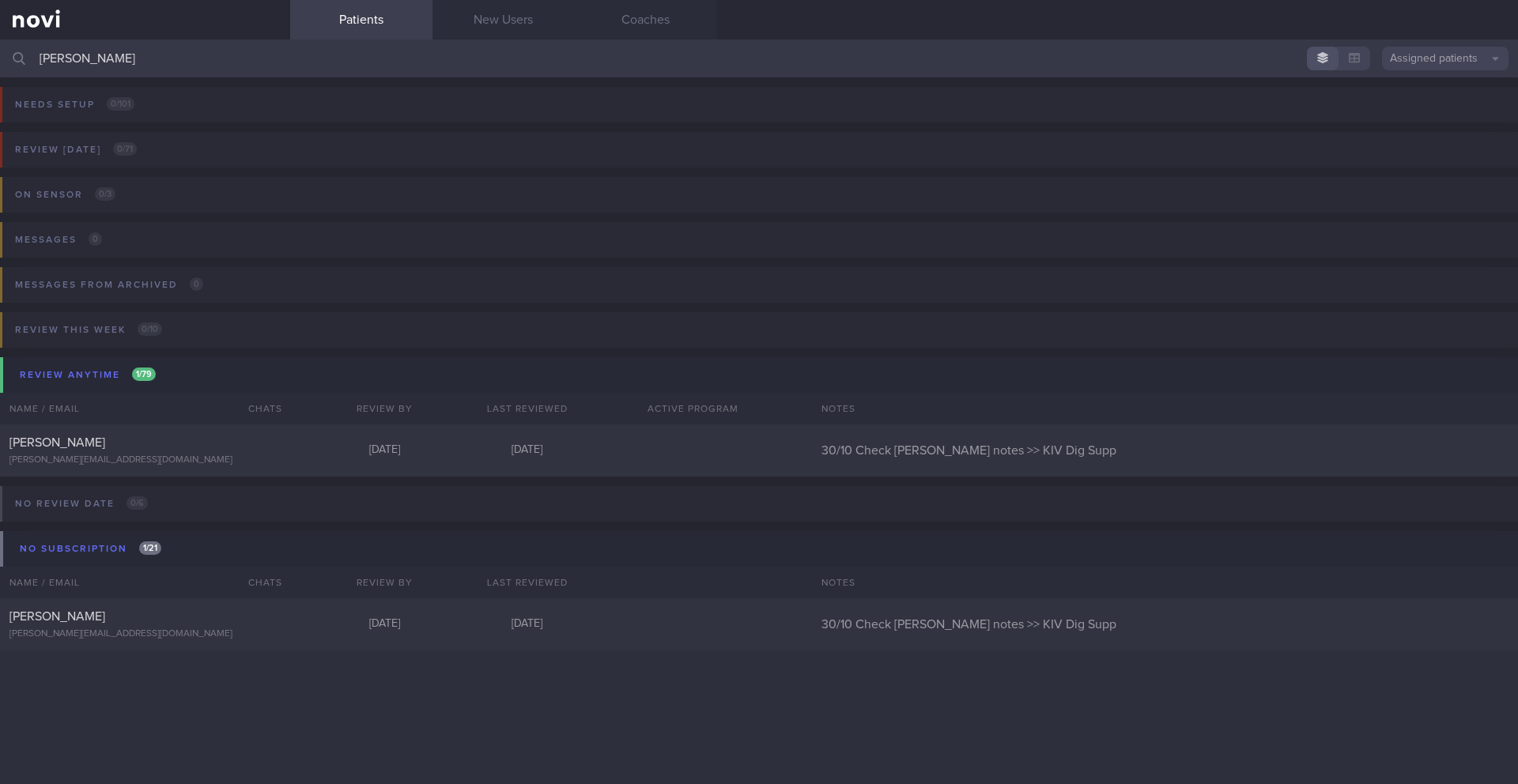
click at [176, 53] on input "[PERSON_NAME]" at bounding box center [759, 58] width 1518 height 38
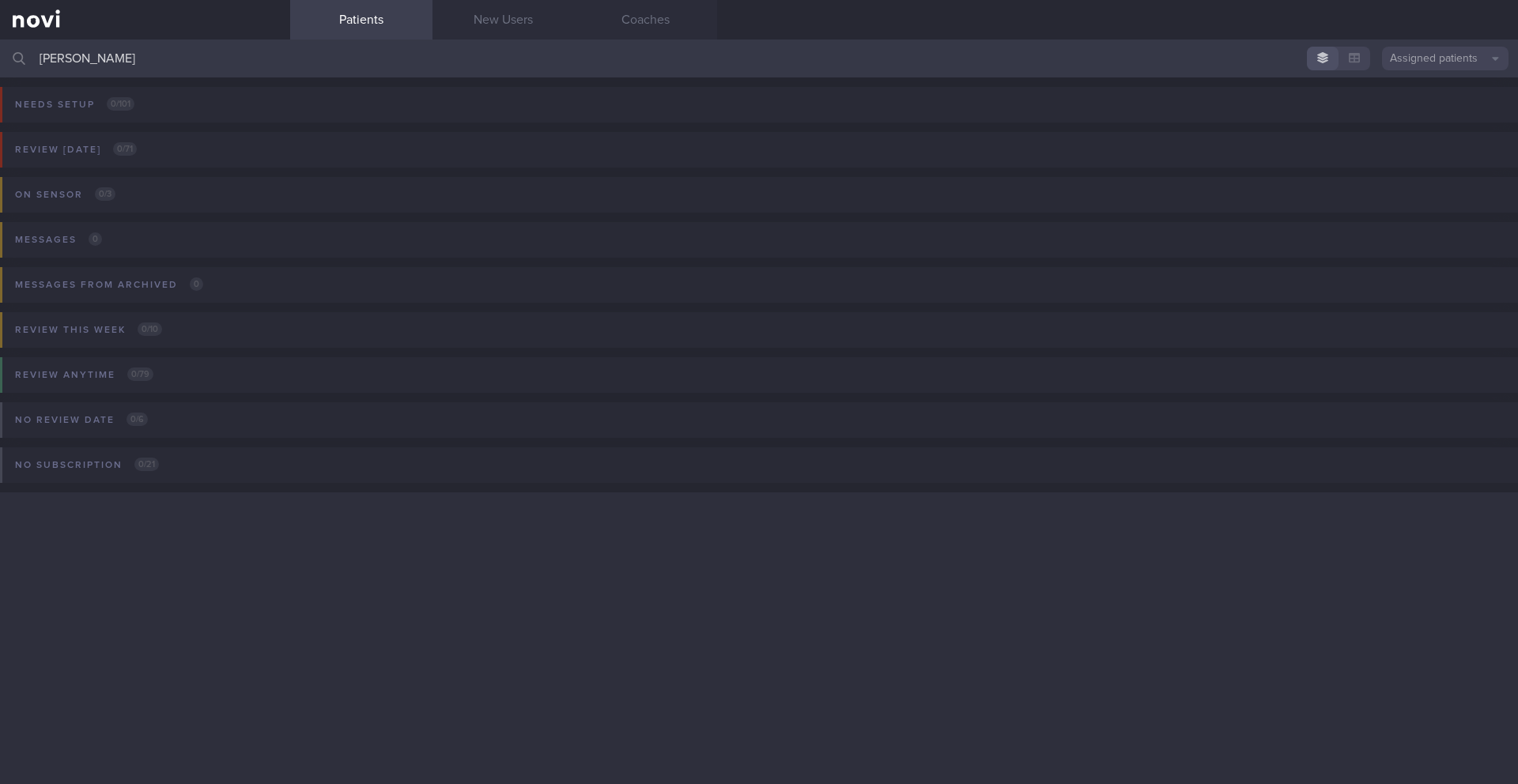
drag, startPoint x: 113, startPoint y: 56, endPoint x: 331, endPoint y: 60, distance: 218.0
click at [331, 61] on input "[PERSON_NAME]" at bounding box center [759, 58] width 1518 height 38
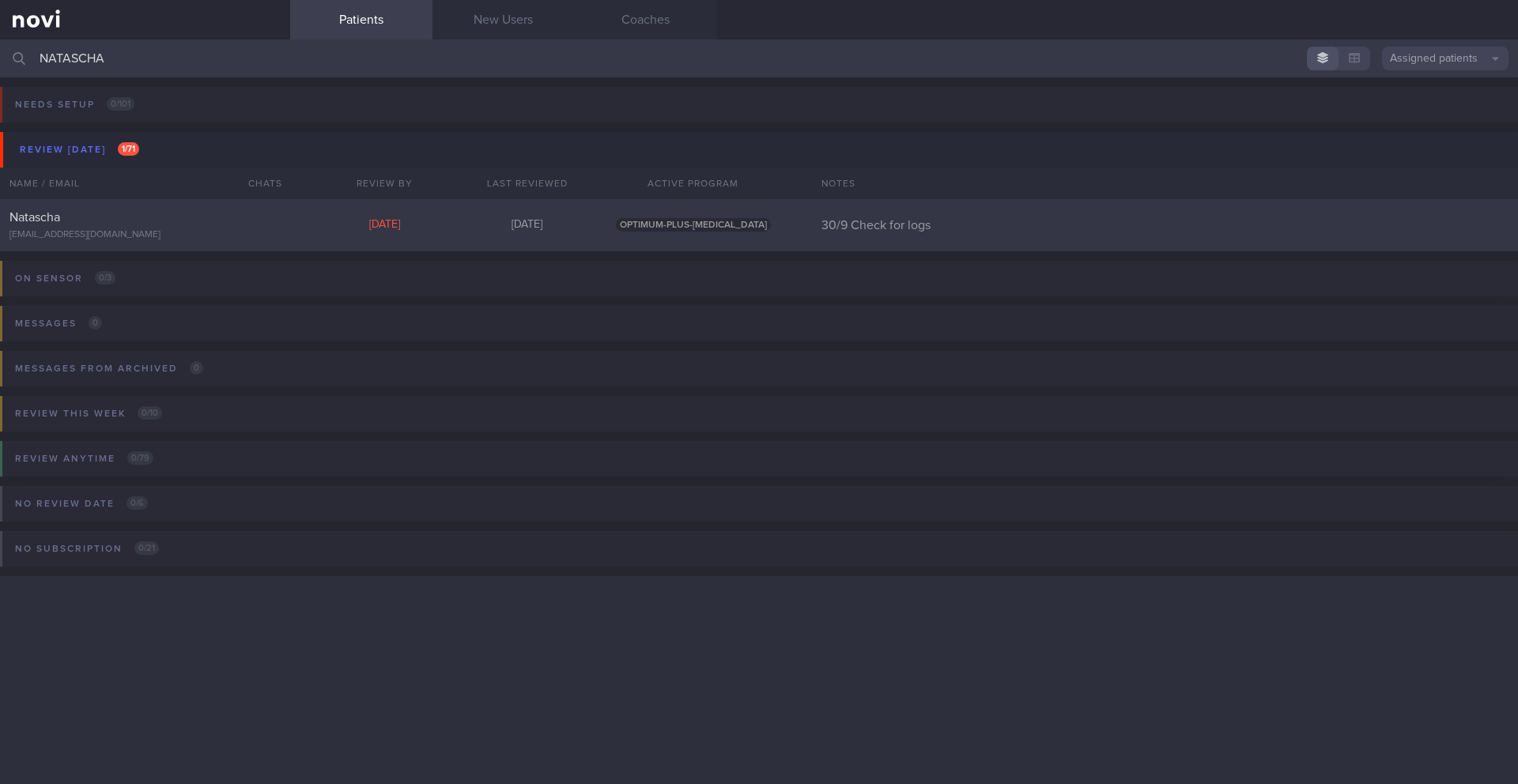
type input "NATASCHA"
click at [431, 228] on div "[DATE]" at bounding box center [385, 225] width 143 height 14
select select "8"
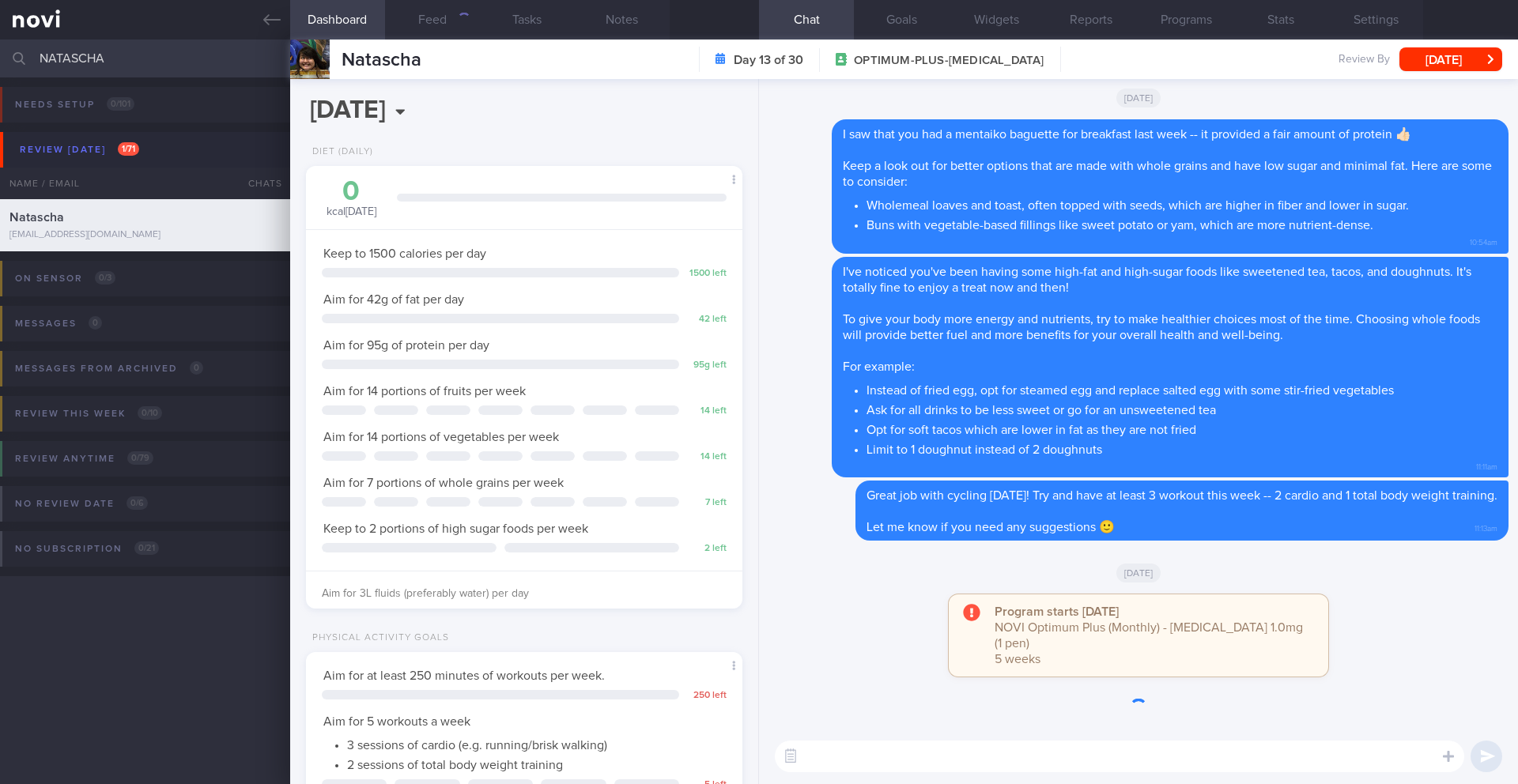
scroll to position [220, 397]
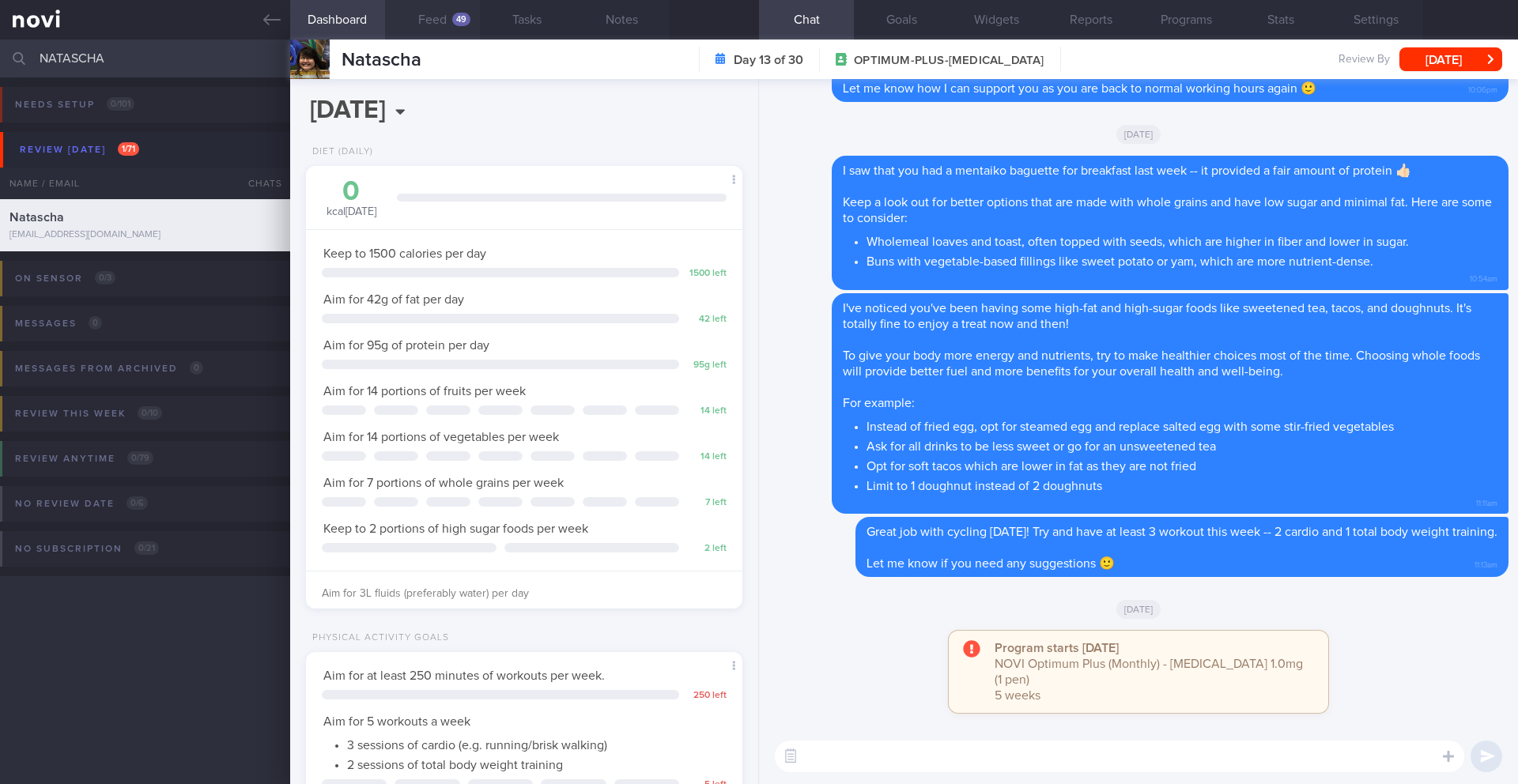
click at [445, 10] on button "Feed 49" at bounding box center [432, 19] width 95 height 39
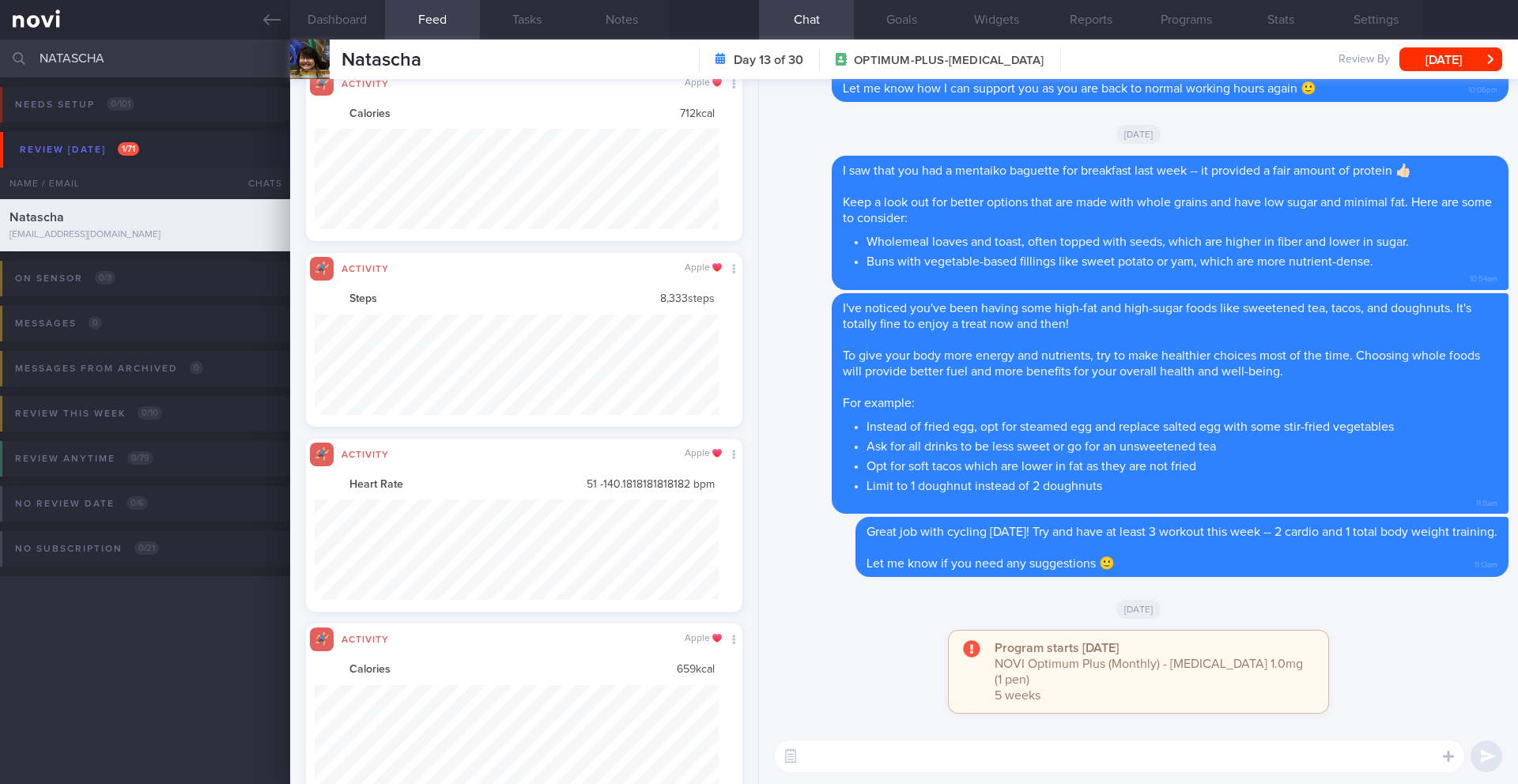
scroll to position [544, 0]
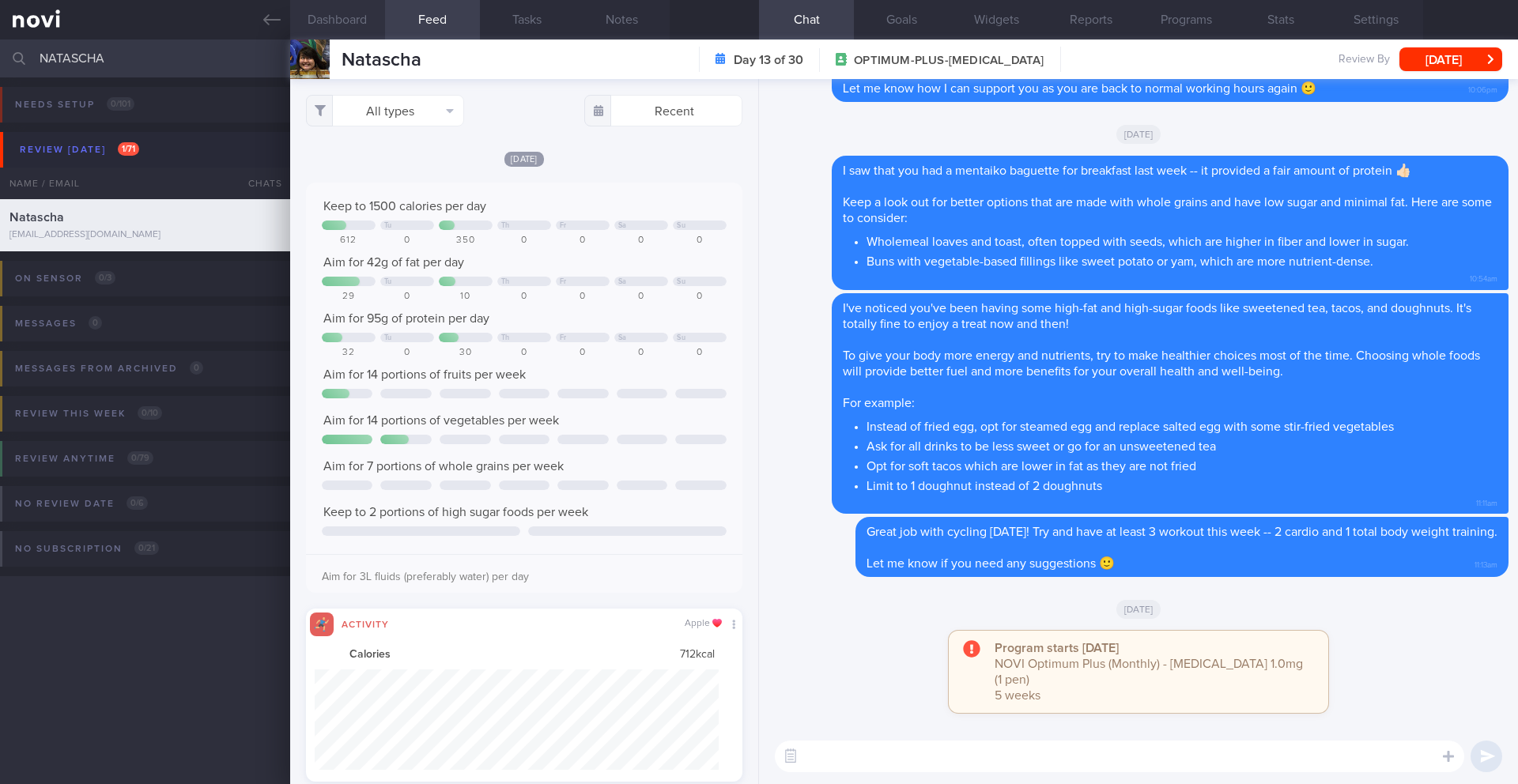
click at [373, 21] on button "Dashboard" at bounding box center [338, 19] width 95 height 39
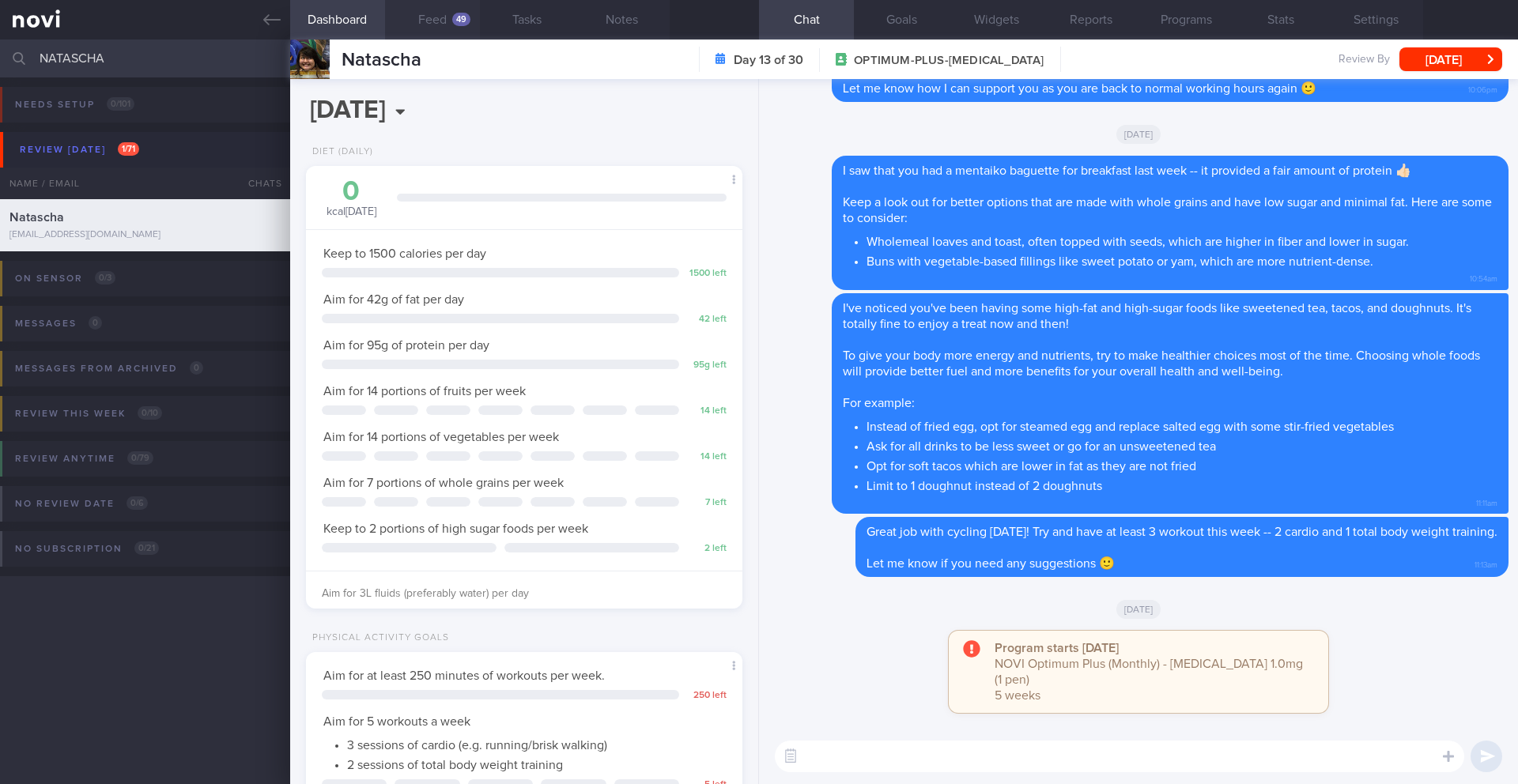
click at [426, 26] on button "Feed 49" at bounding box center [432, 19] width 95 height 39
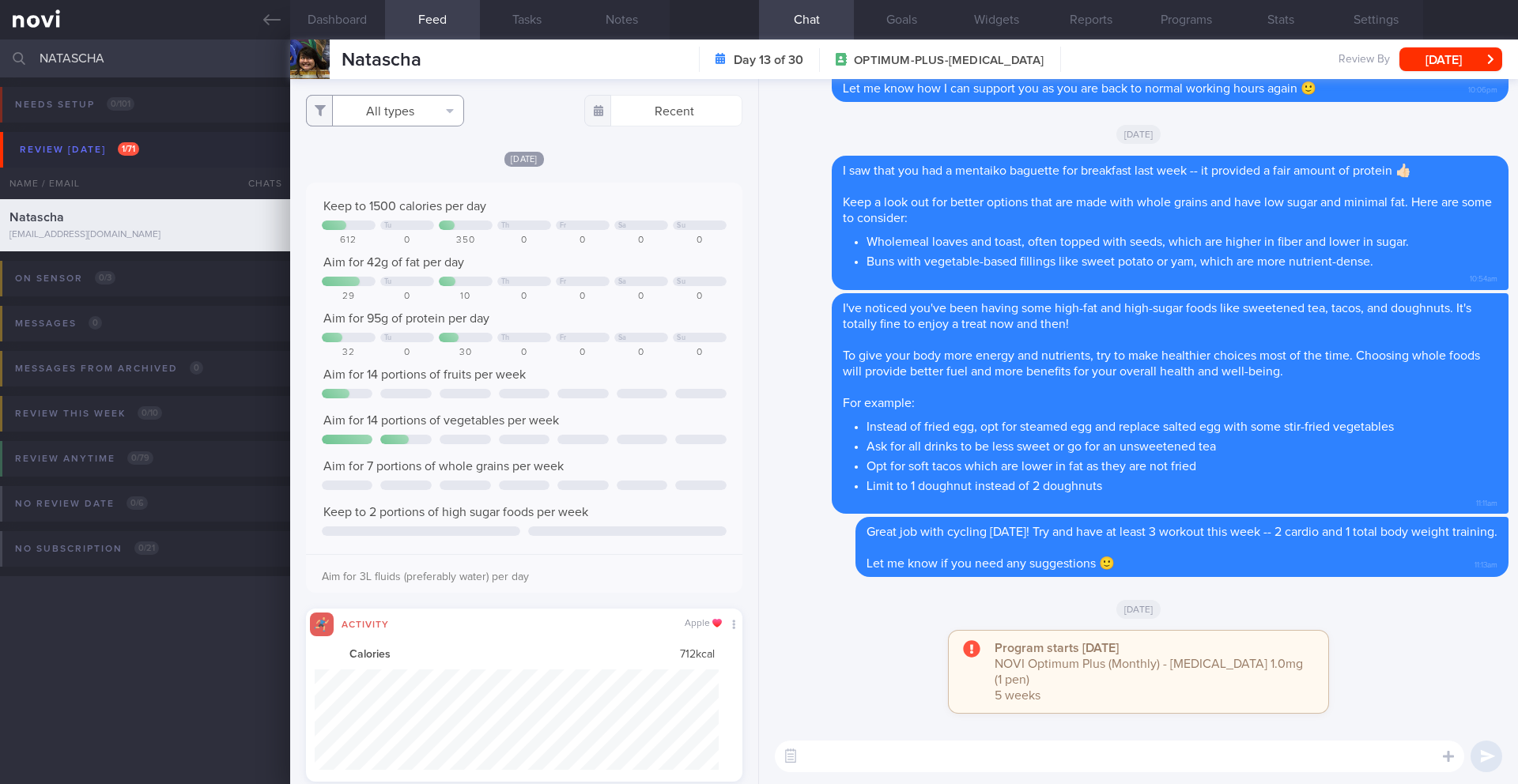
click at [395, 114] on button "All types" at bounding box center [385, 111] width 158 height 31
click at [397, 166] on button "Activity" at bounding box center [385, 164] width 157 height 24
checkbox input "false"
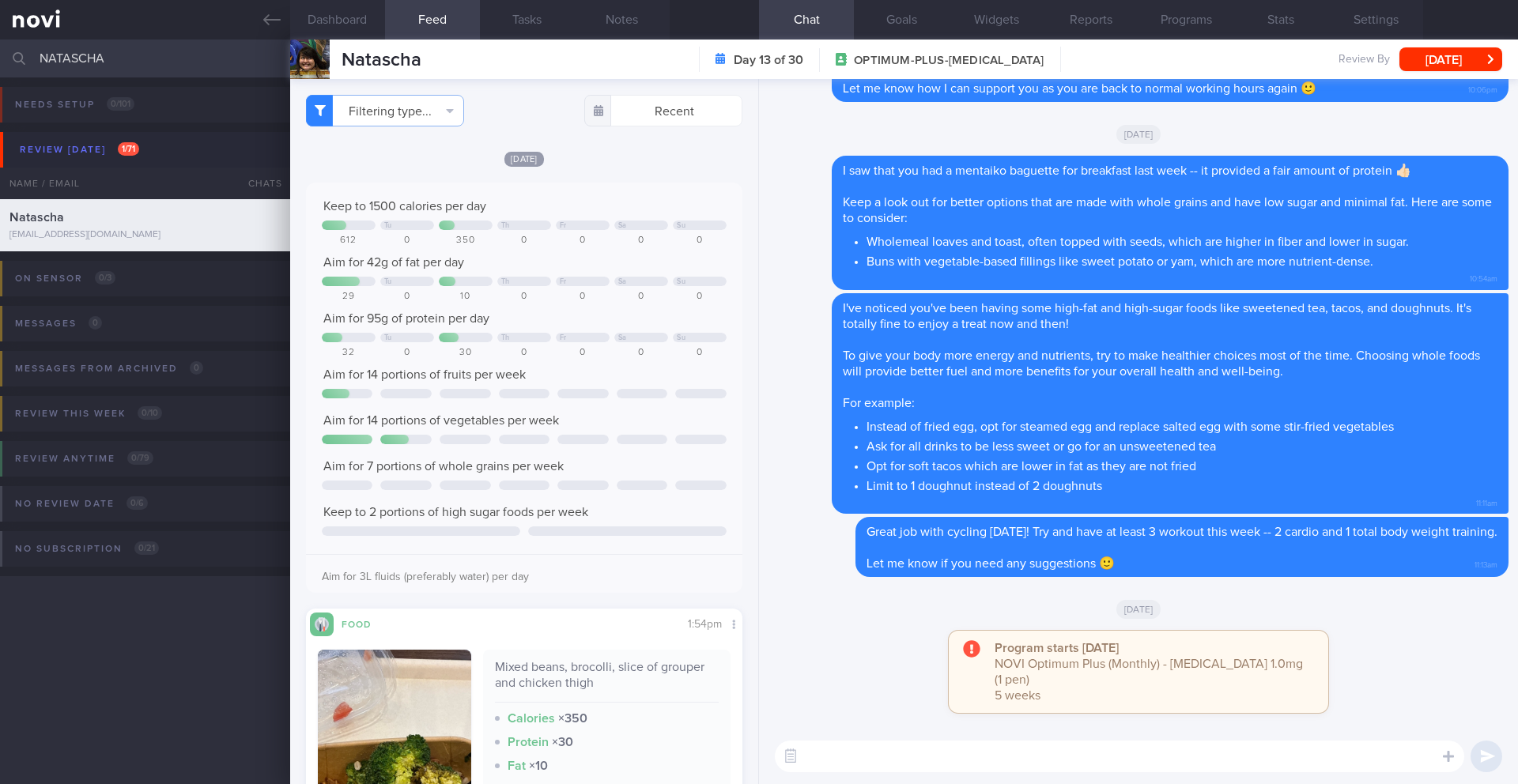
click at [666, 172] on div "[DATE] Keep to 1500 calories per day Tu Th Fr Sa Su 612 0 350 0 0 0 0 Aim for 4…" at bounding box center [524, 572] width 436 height 844
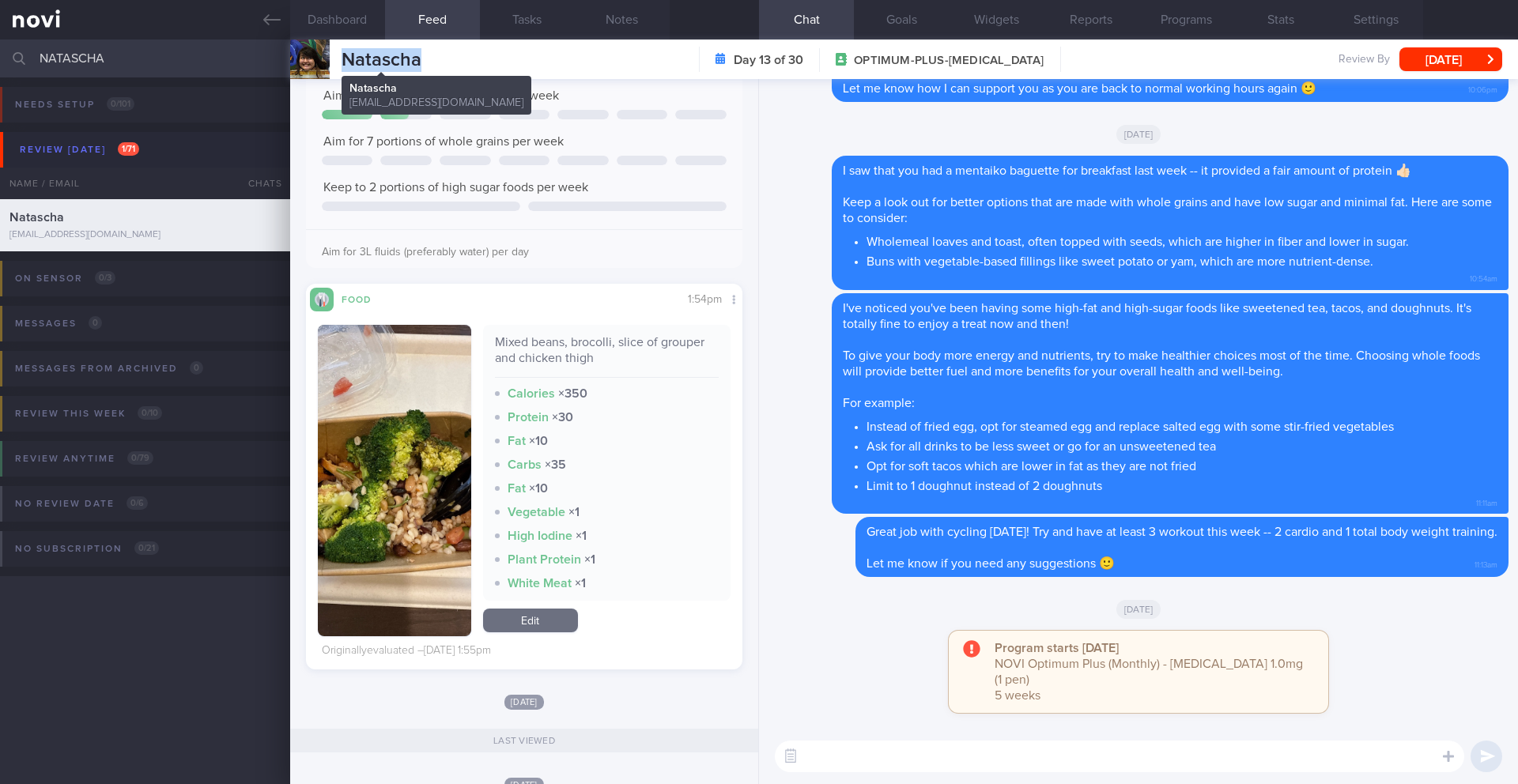
drag, startPoint x: 417, startPoint y: 62, endPoint x: 341, endPoint y: 61, distance: 76.0
click at [341, 61] on div "Natascha Natascha [EMAIL_ADDRESS][DOMAIN_NAME] Day 13 of 30 OPTIMUM-PLUS-[MEDIC…" at bounding box center [904, 59] width 1228 height 39
copy span "Natascha"
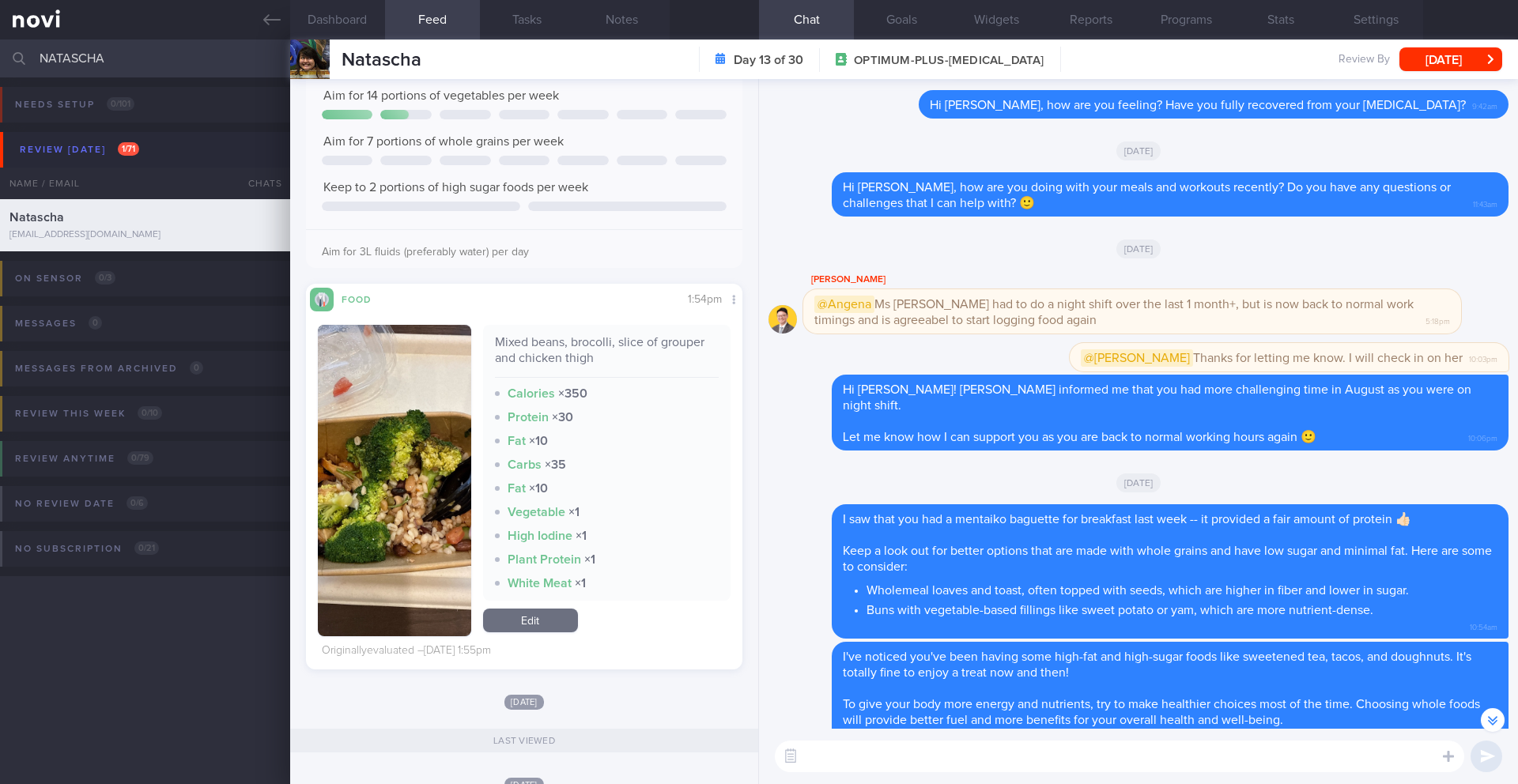
click at [869, 641] on textarea at bounding box center [1119, 756] width 690 height 31
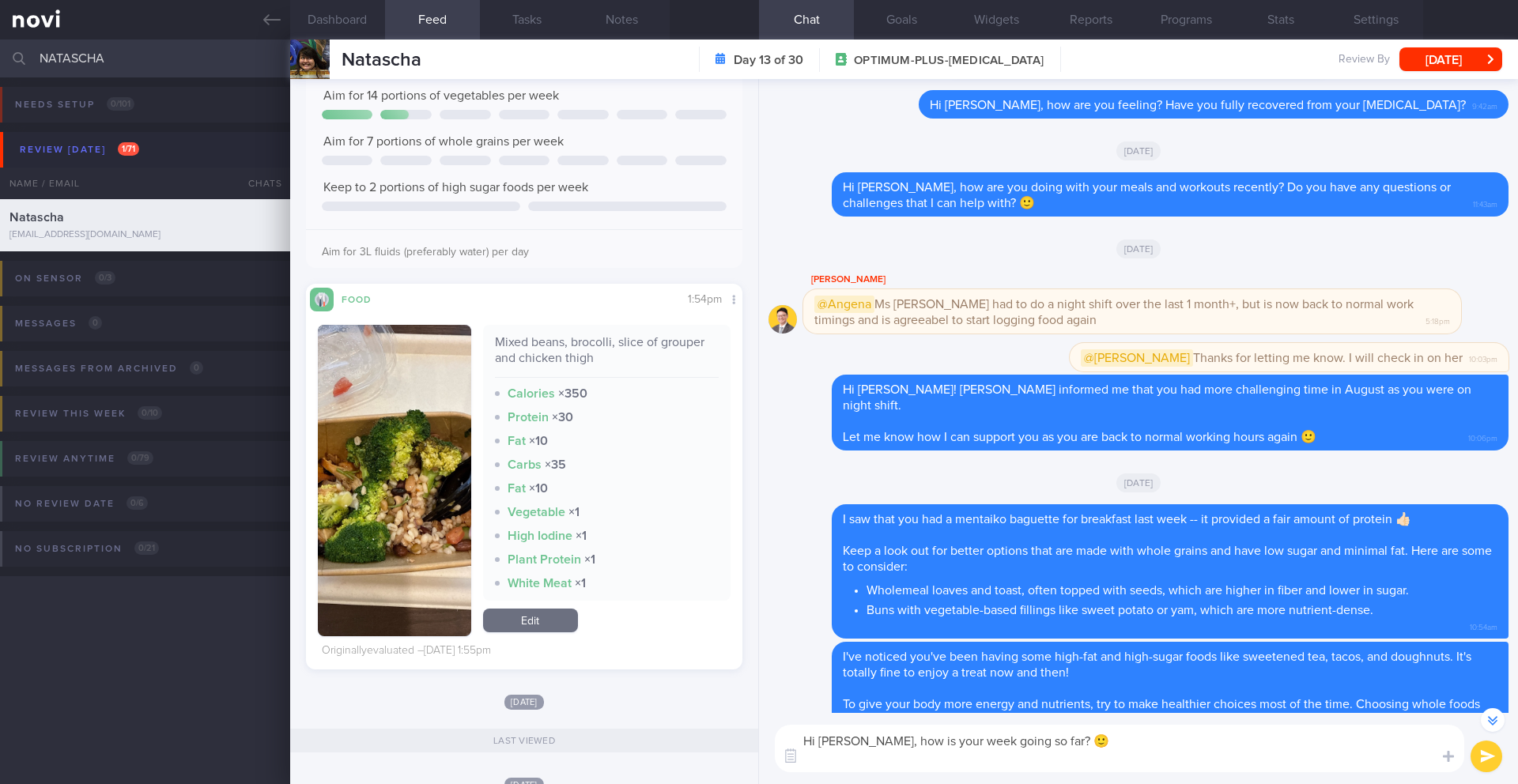
scroll to position [-380, 0]
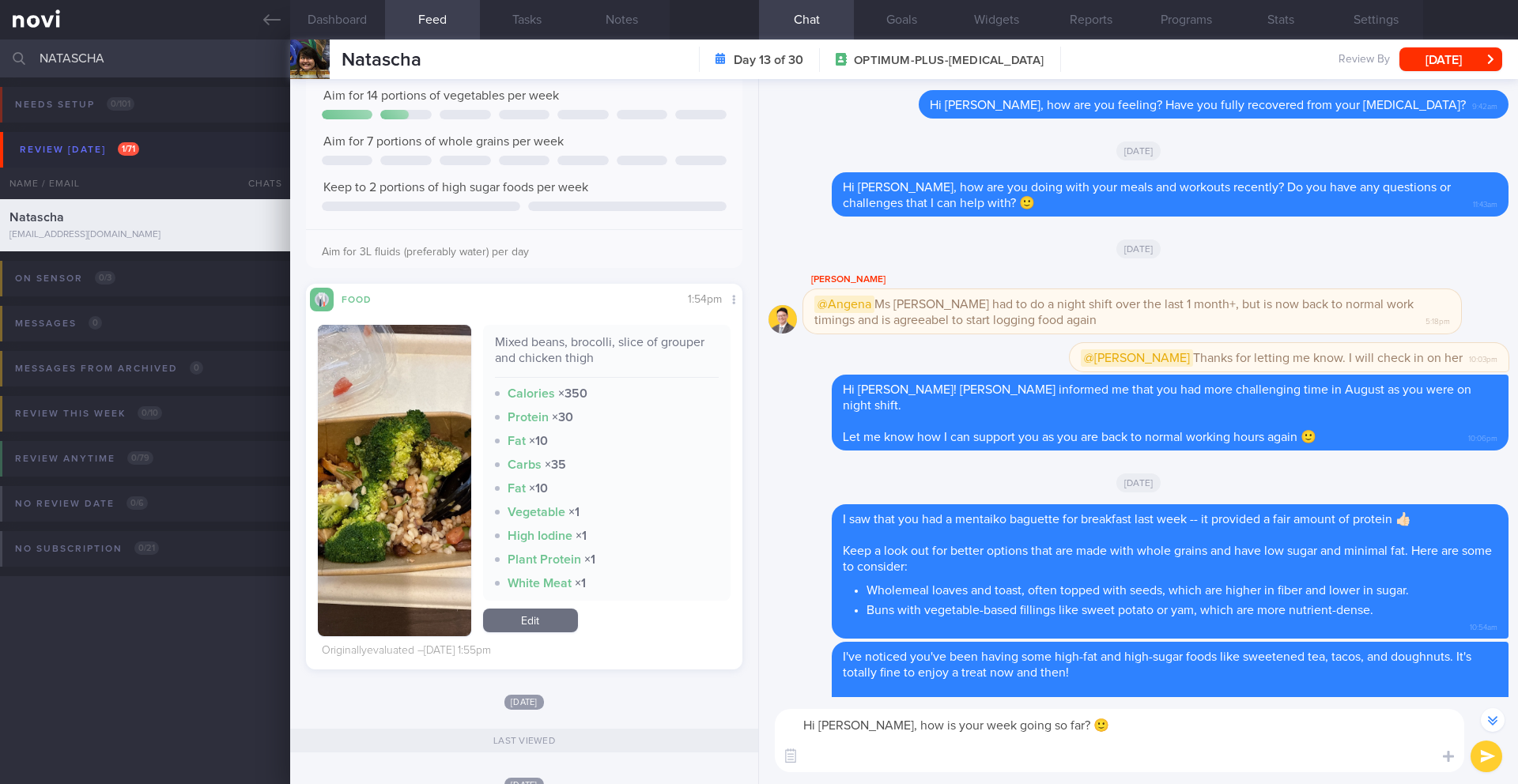
paste textarea "Have you encountered any issues meeting your diet or exercise goals recently? I…"
drag, startPoint x: 1194, startPoint y: 759, endPoint x: 1231, endPoint y: 759, distance: 37.0
click at [1138, 641] on textarea "Hi [PERSON_NAME], how is your week going so far? 🙂 Have you encountered any iss…" at bounding box center [1119, 740] width 690 height 63
type textarea "Hi [PERSON_NAME], how is your week going so far? 🙂 Have you encountered any iss…"
click at [1138, 641] on button "submit" at bounding box center [1487, 756] width 31 height 31
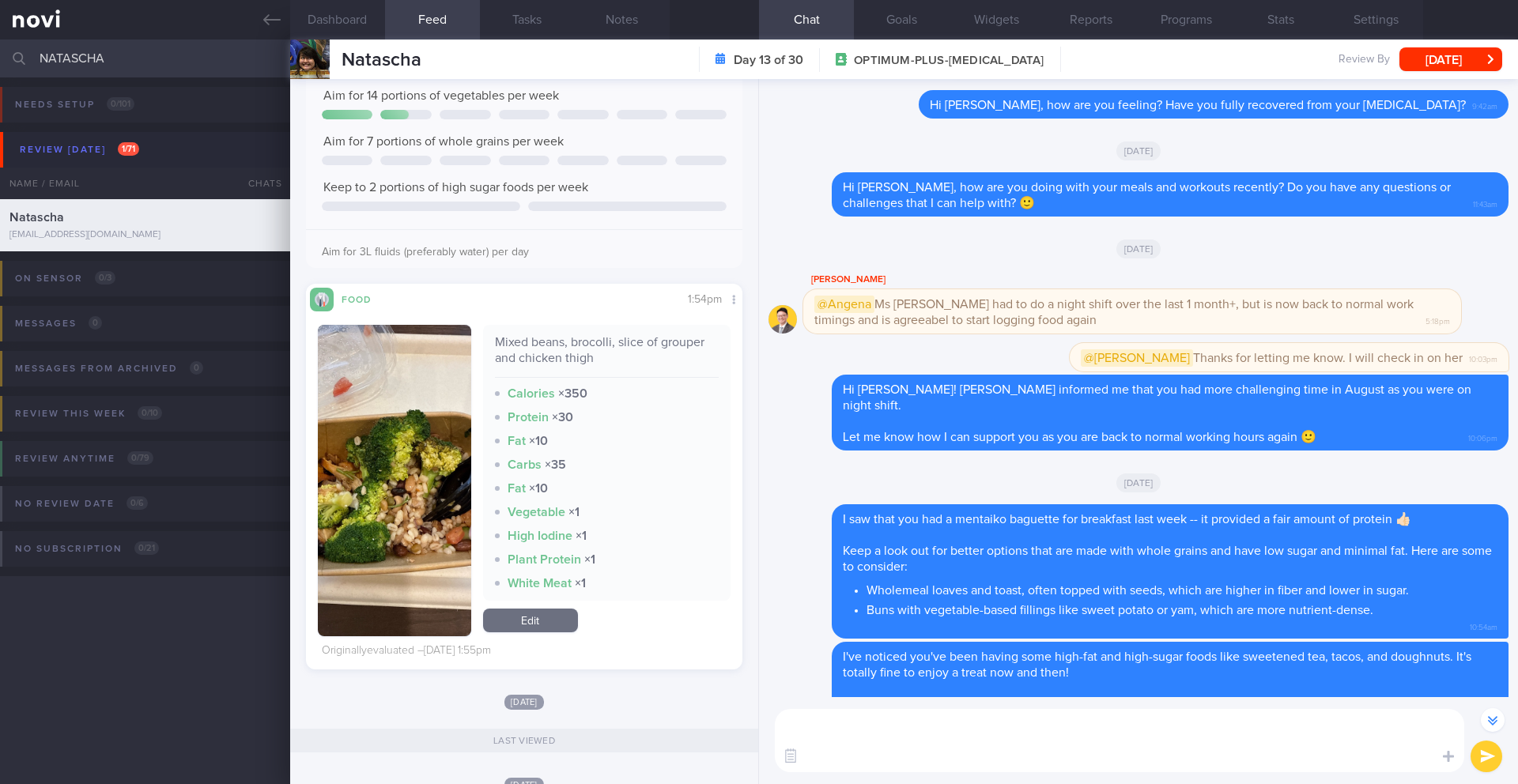
scroll to position [0, 0]
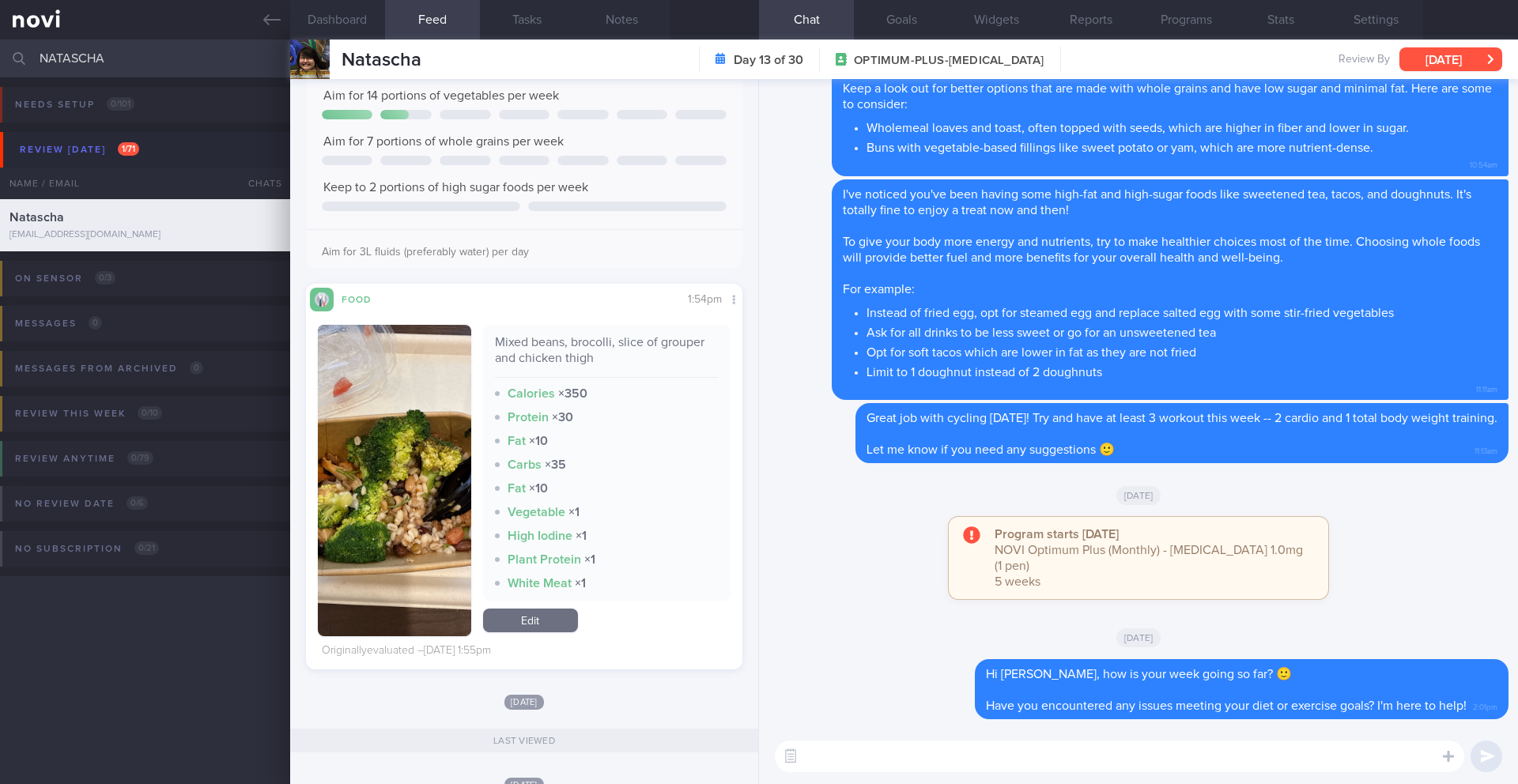
click at [1138, 62] on button "[DATE]" at bounding box center [1452, 59] width 103 height 24
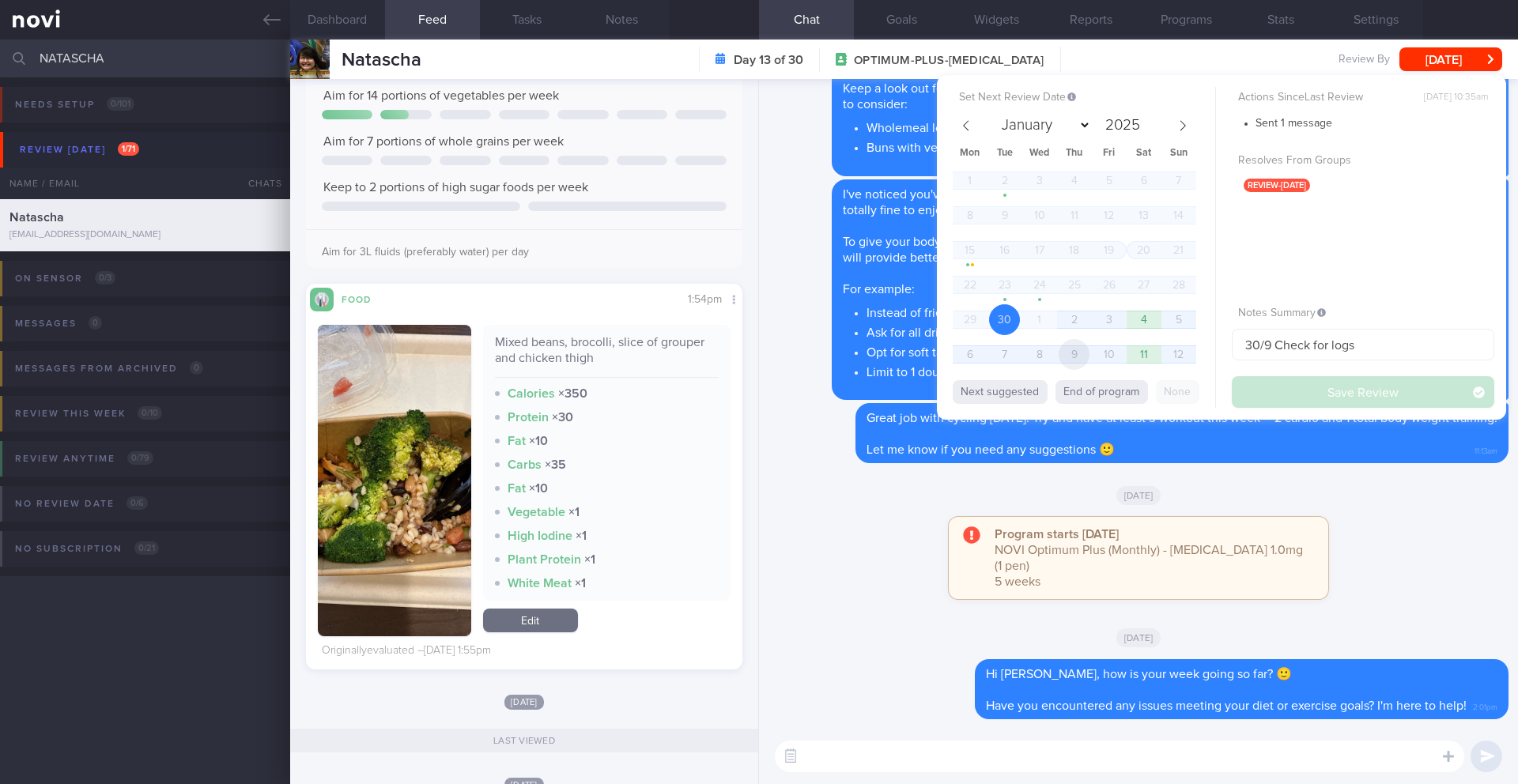
click at [1084, 351] on span "9" at bounding box center [1074, 354] width 31 height 31
select select "9"
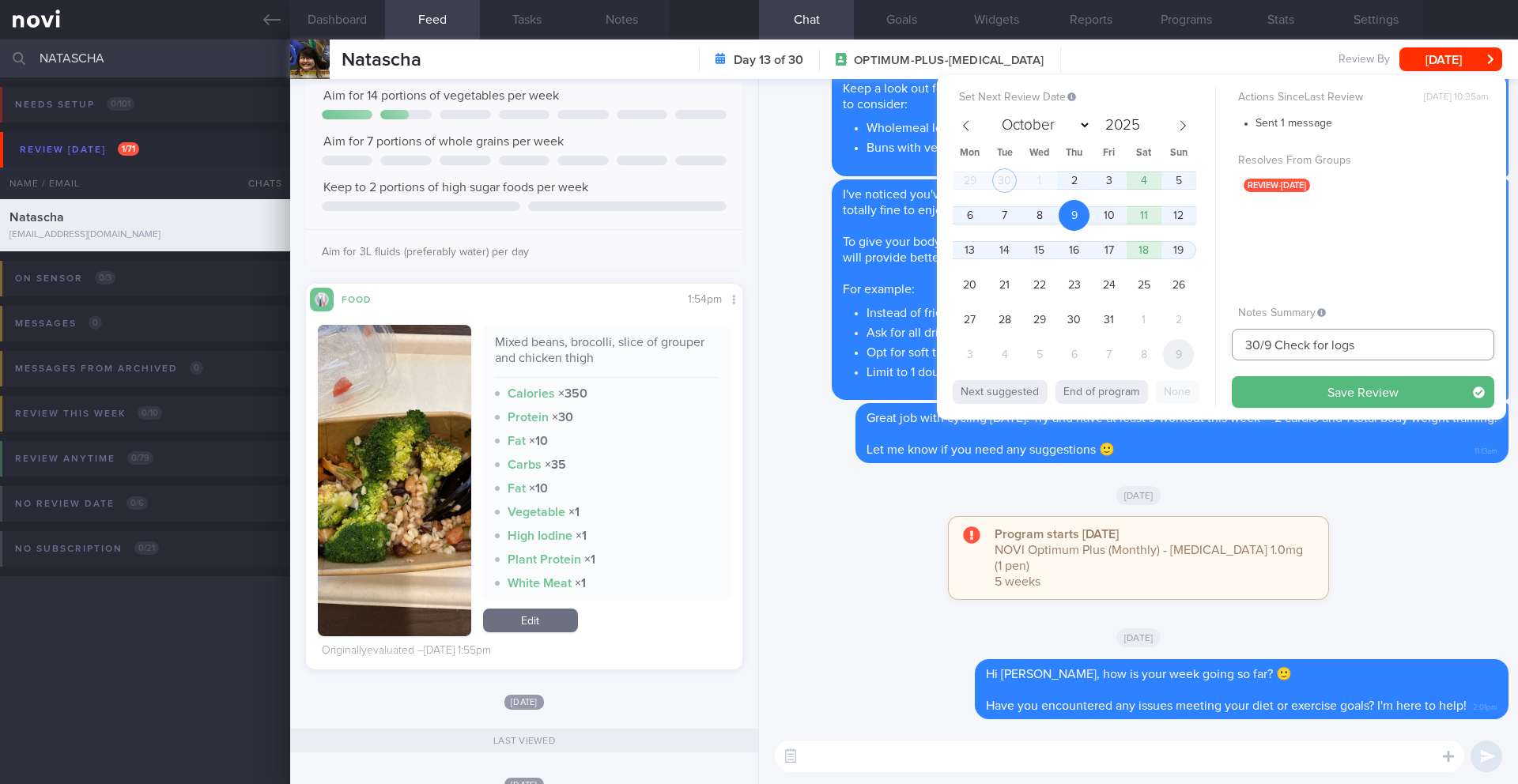
drag, startPoint x: 1269, startPoint y: 348, endPoint x: 1174, endPoint y: 342, distance: 95.2
click at [1138, 342] on div "Set Next Review Date [DATE] January February March April May June July August S…" at bounding box center [1222, 247] width 569 height 344
type input "9/10 Check for logs"
click at [1138, 399] on button "Save Review" at bounding box center [1363, 392] width 262 height 31
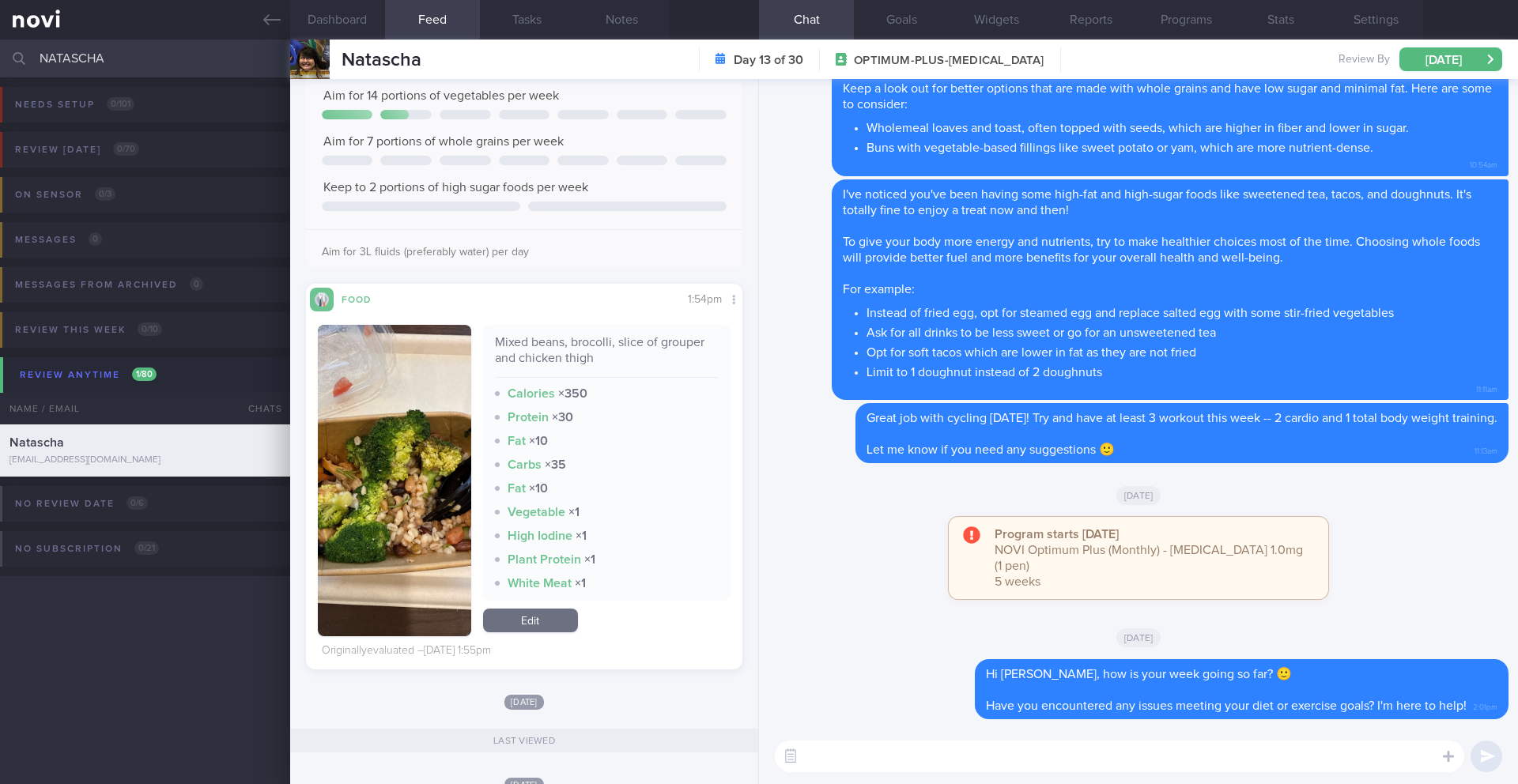
click at [122, 53] on input "NATASCHA" at bounding box center [759, 58] width 1518 height 38
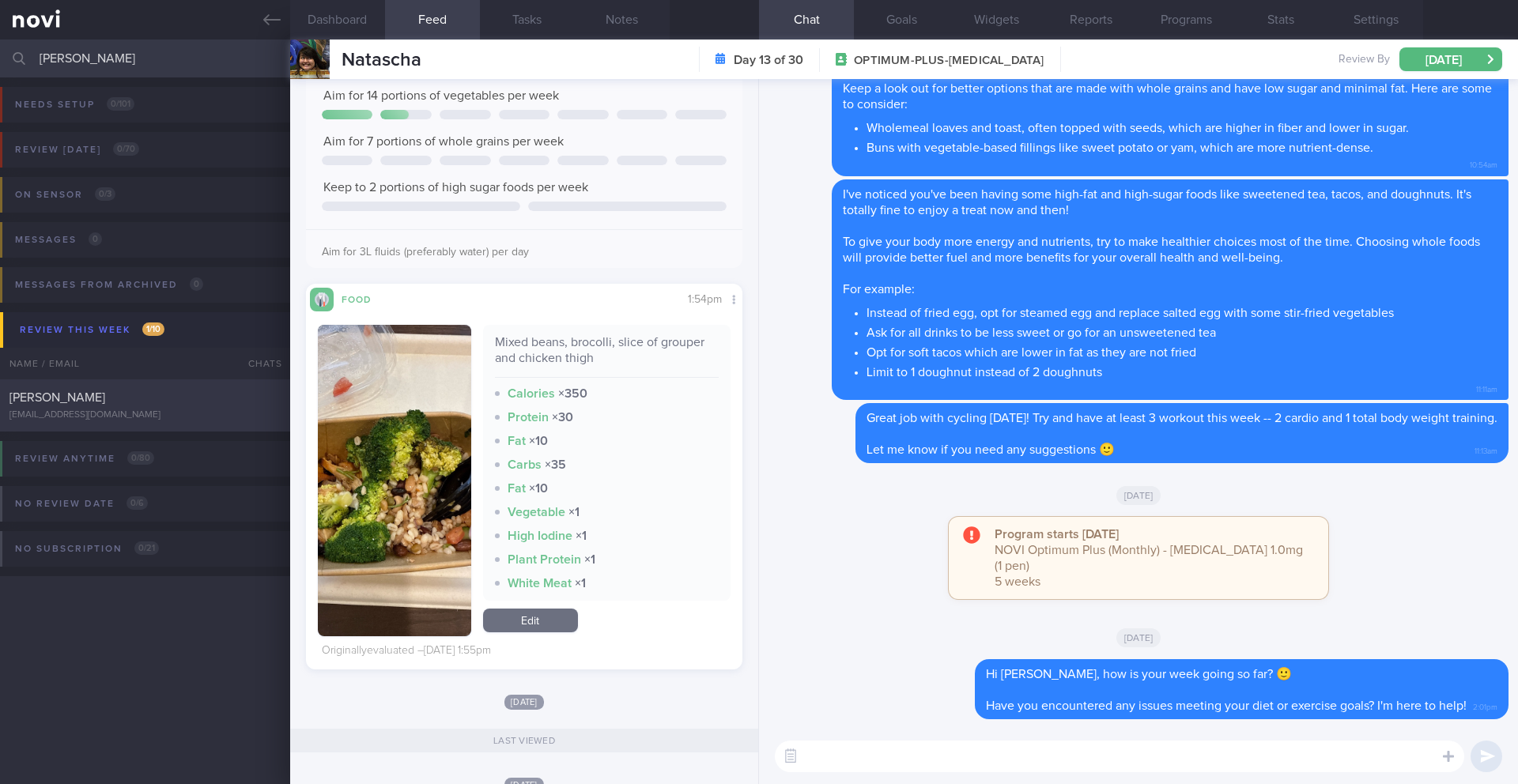
type input "[PERSON_NAME]"
click at [177, 401] on div "[PERSON_NAME]" at bounding box center [143, 398] width 268 height 16
type input "3/10 SAF LIP"
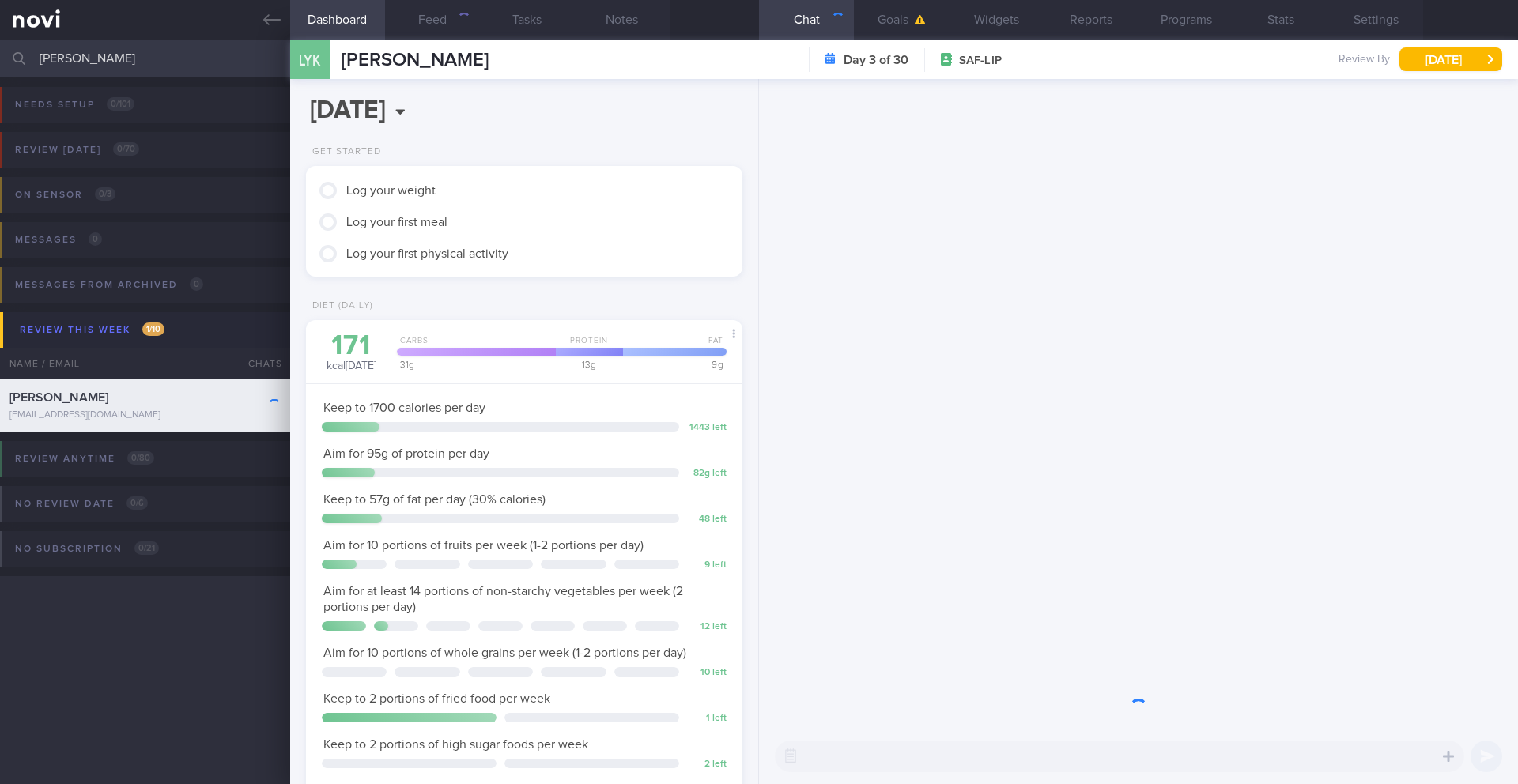
scroll to position [201, 403]
